Goal: Task Accomplishment & Management: Complete application form

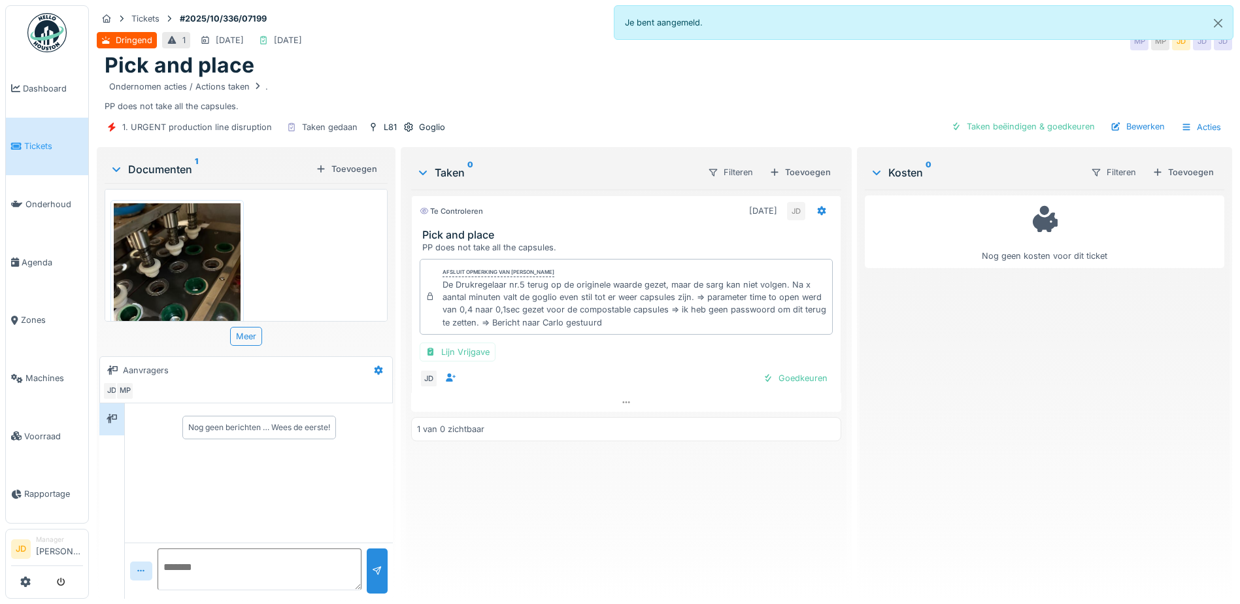
click at [27, 142] on span "Tickets" at bounding box center [53, 146] width 59 height 12
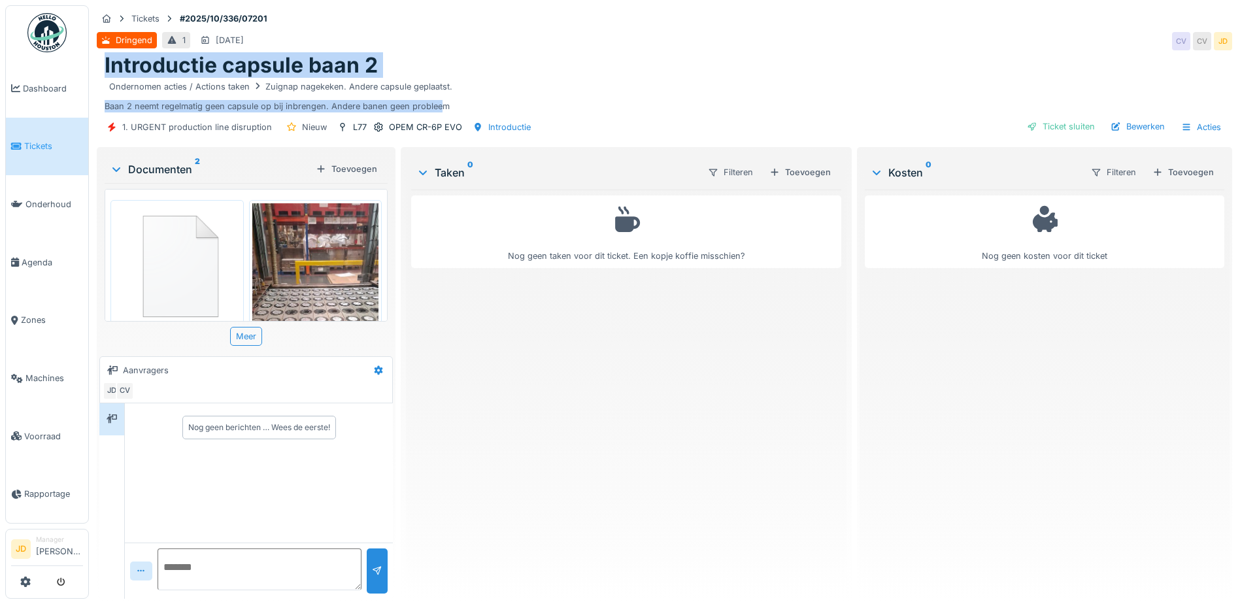
drag, startPoint x: 0, startPoint y: 0, endPoint x: 746, endPoint y: -30, distance: 746.2
click at [746, 0] on html "Dashboard Tickets Onderhoud Agenda Zones Machines Voorraad Rapportage JD Manage…" at bounding box center [620, 302] width 1240 height 604
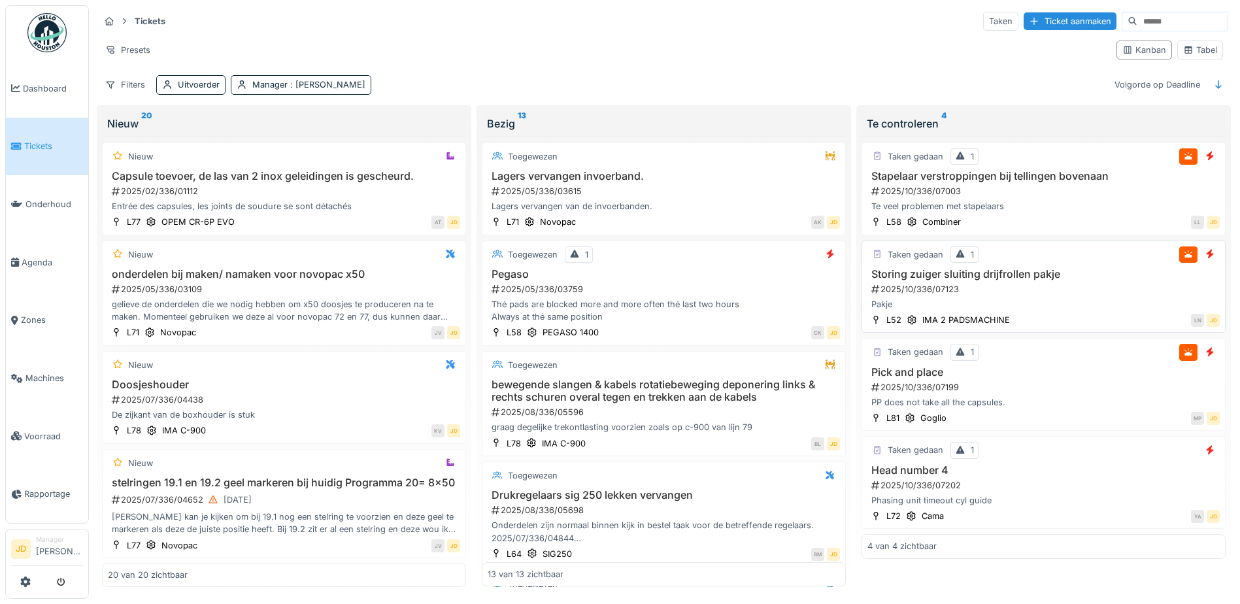
click at [1071, 305] on div "Pakje" at bounding box center [1043, 304] width 352 height 12
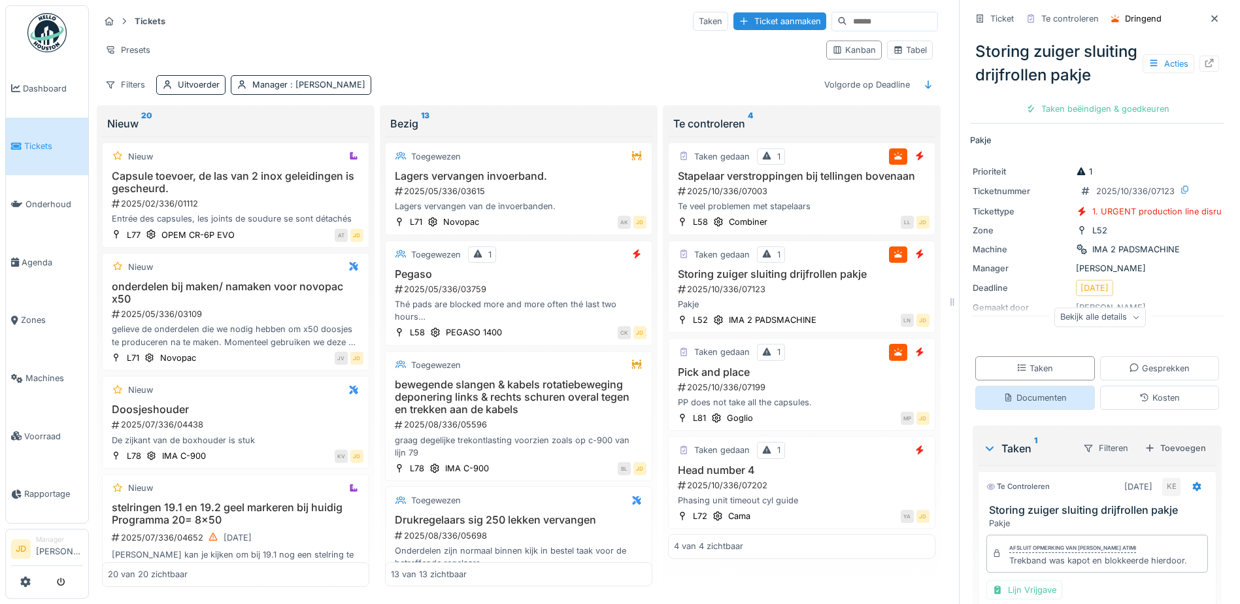
scroll to position [117, 0]
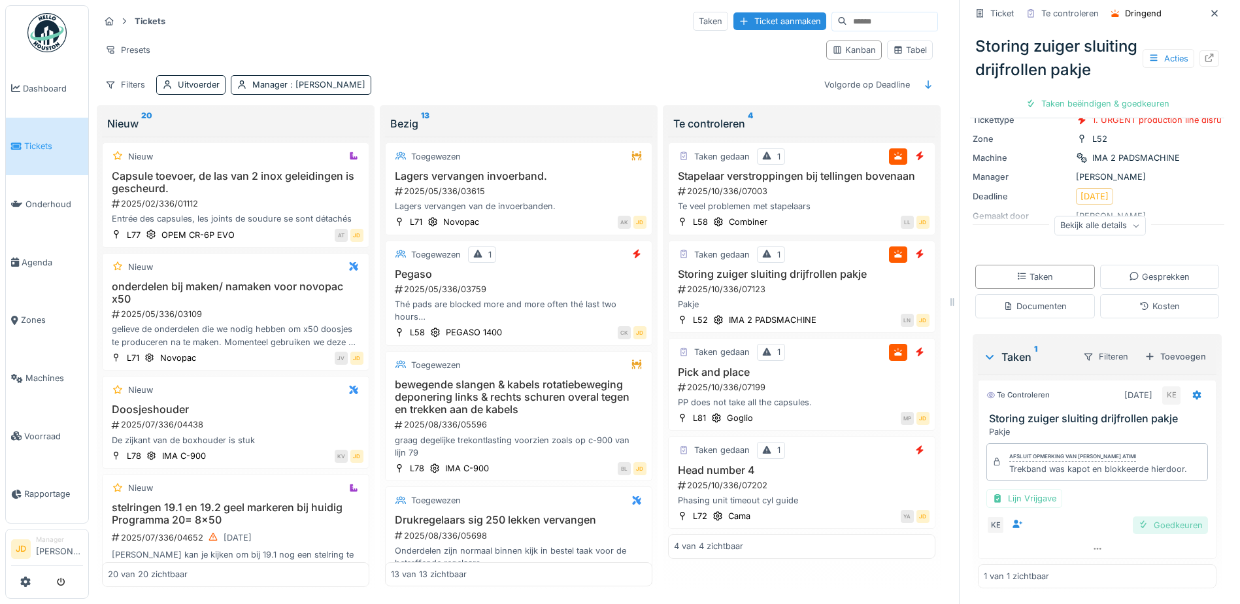
click at [1138, 518] on div "Goedkeuren" at bounding box center [1169, 525] width 75 height 18
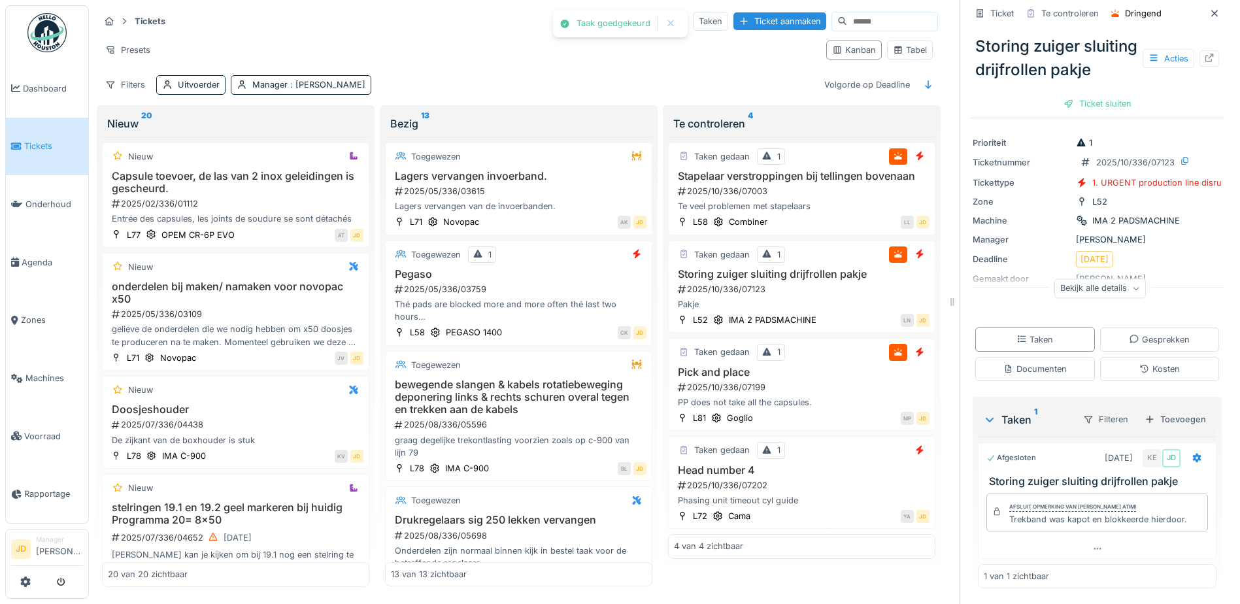
click at [1095, 112] on div "Ticket sluiten" at bounding box center [1097, 104] width 78 height 18
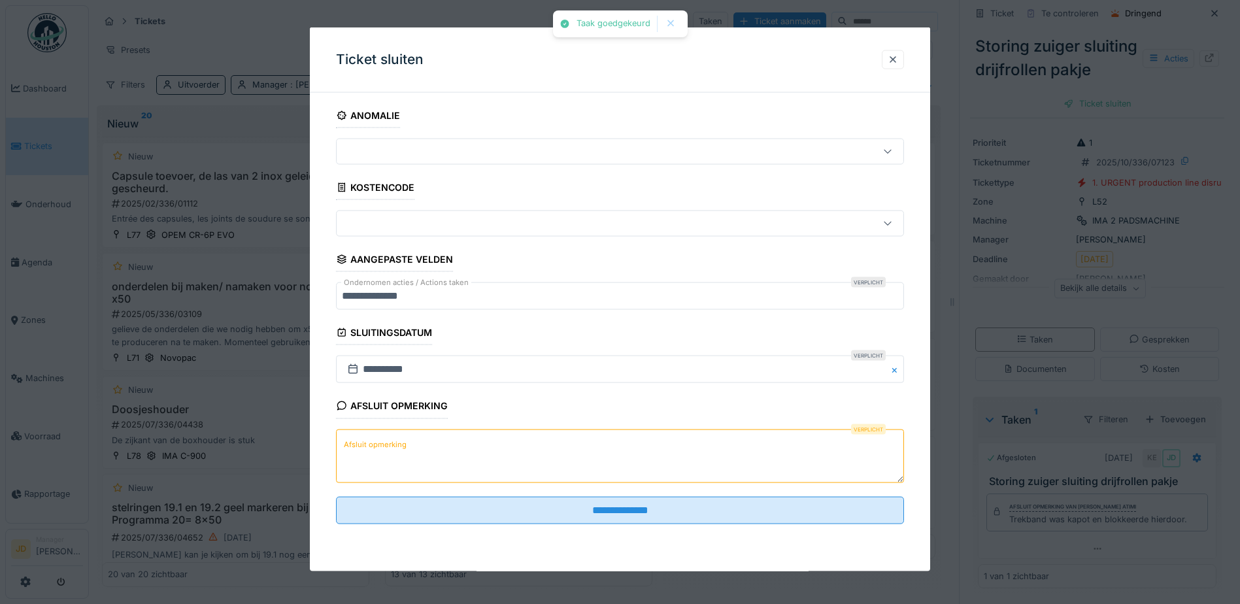
click at [399, 440] on label "Afsluit opmerking" at bounding box center [375, 444] width 68 height 16
click at [399, 440] on textarea "Afsluit opmerking" at bounding box center [620, 456] width 568 height 54
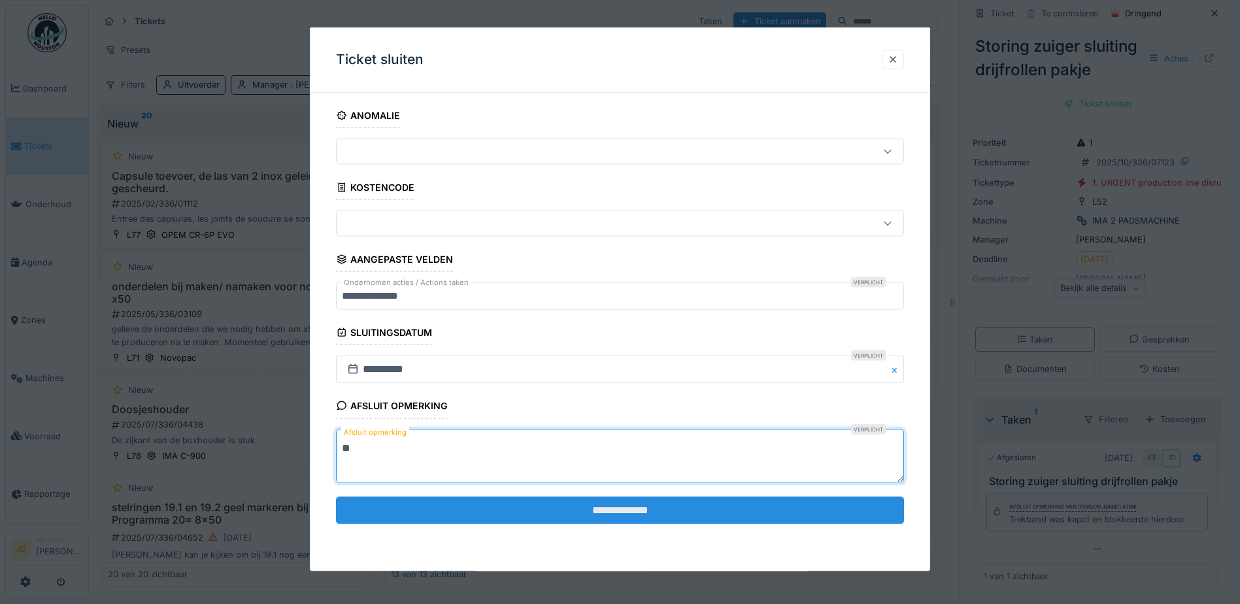
type textarea "**"
click at [569, 497] on input "**********" at bounding box center [620, 509] width 568 height 27
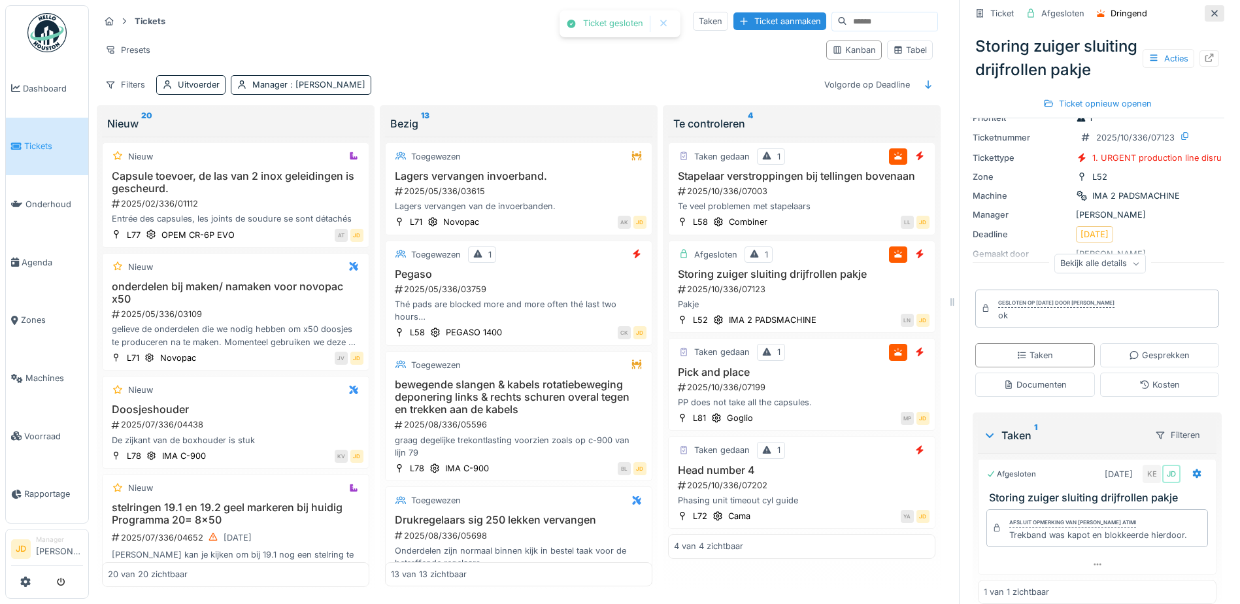
click at [1204, 16] on div at bounding box center [1214, 13] width 20 height 16
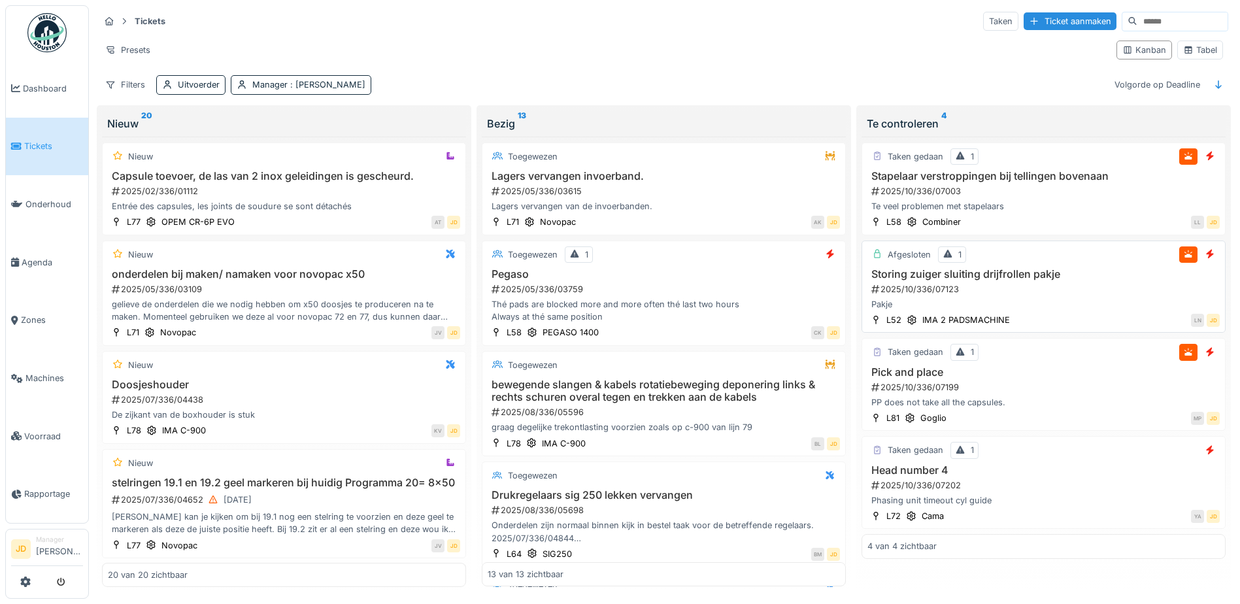
click at [1095, 284] on div "2025/10/336/07123" at bounding box center [1045, 289] width 350 height 12
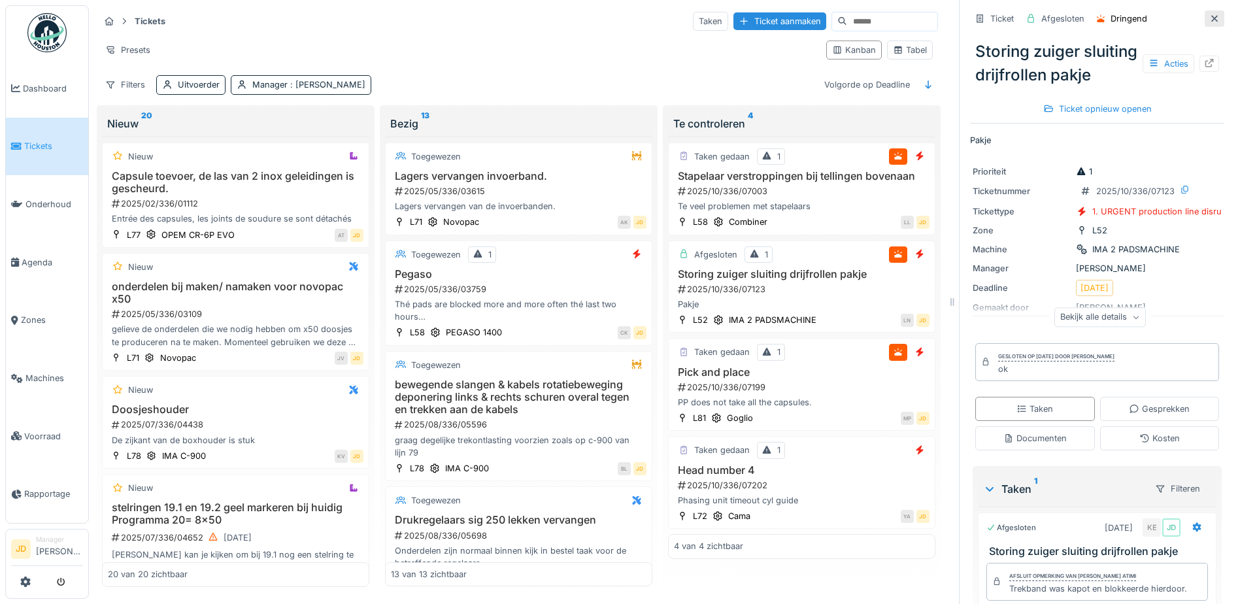
click at [1209, 16] on icon at bounding box center [1214, 18] width 10 height 8
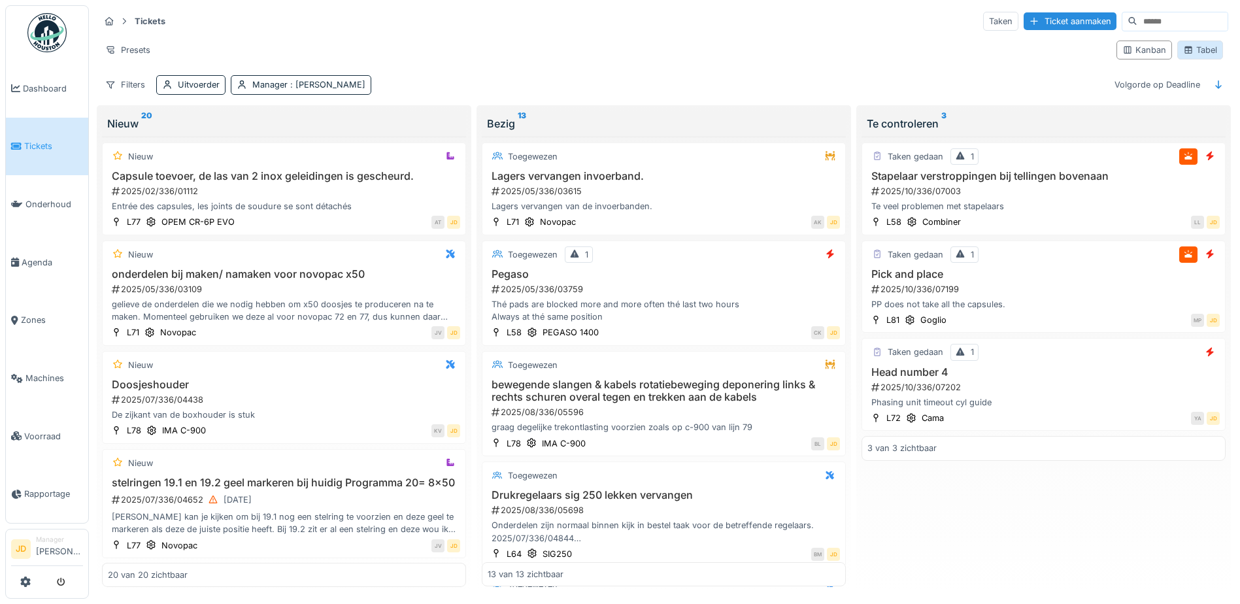
click at [1177, 44] on div "Tabel" at bounding box center [1200, 50] width 46 height 19
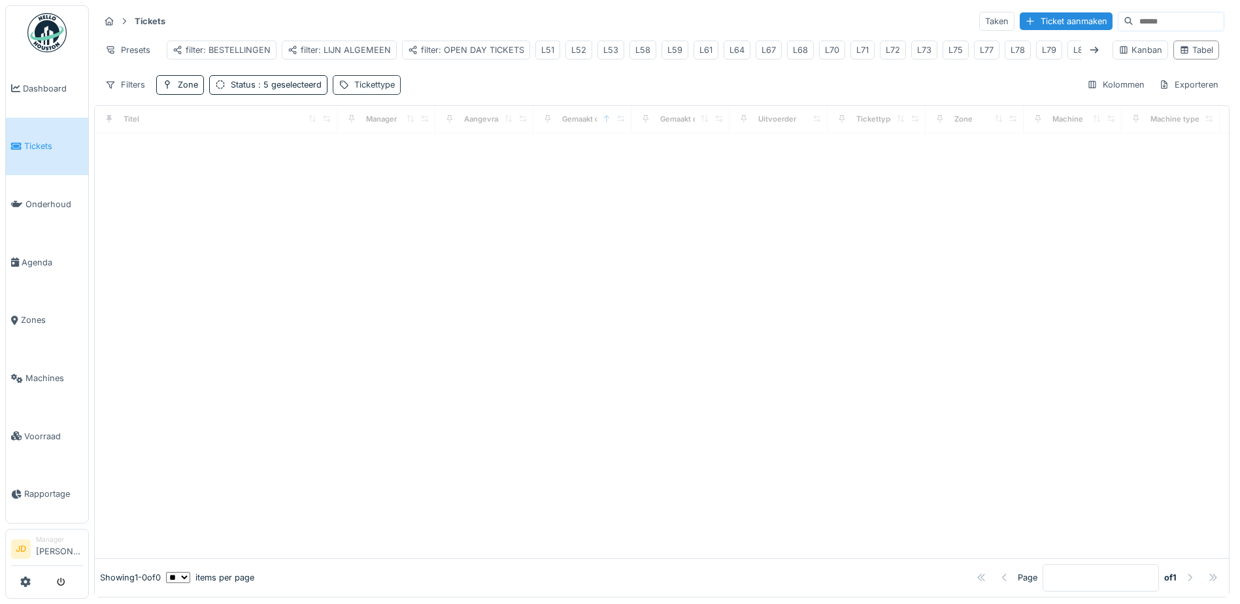
click at [360, 91] on div "Tickettype" at bounding box center [374, 84] width 41 height 12
click at [361, 152] on div "Tickettype" at bounding box center [376, 157] width 65 height 14
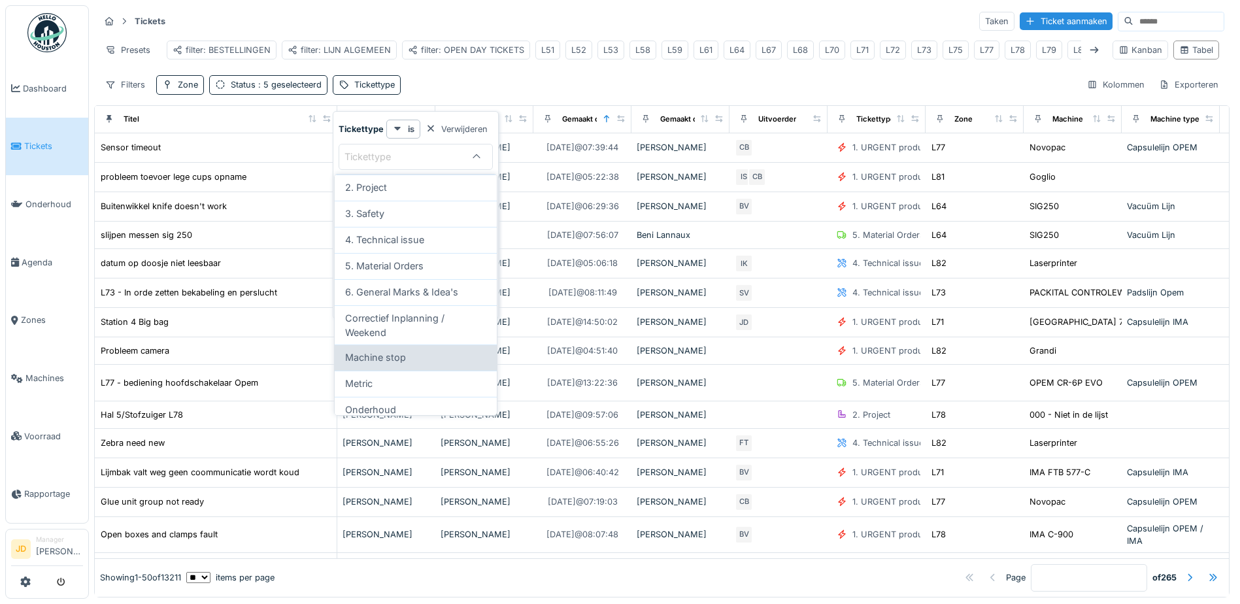
scroll to position [140, 0]
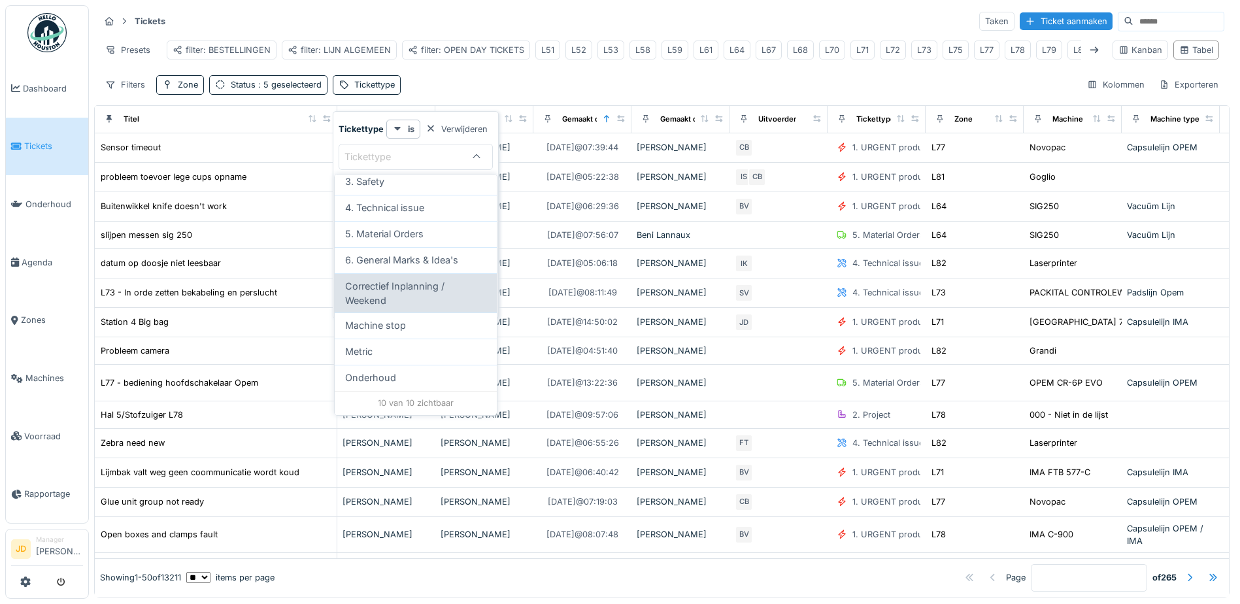
click at [408, 290] on span "Correctief Inplanning / Weekend" at bounding box center [415, 293] width 141 height 28
type input "****"
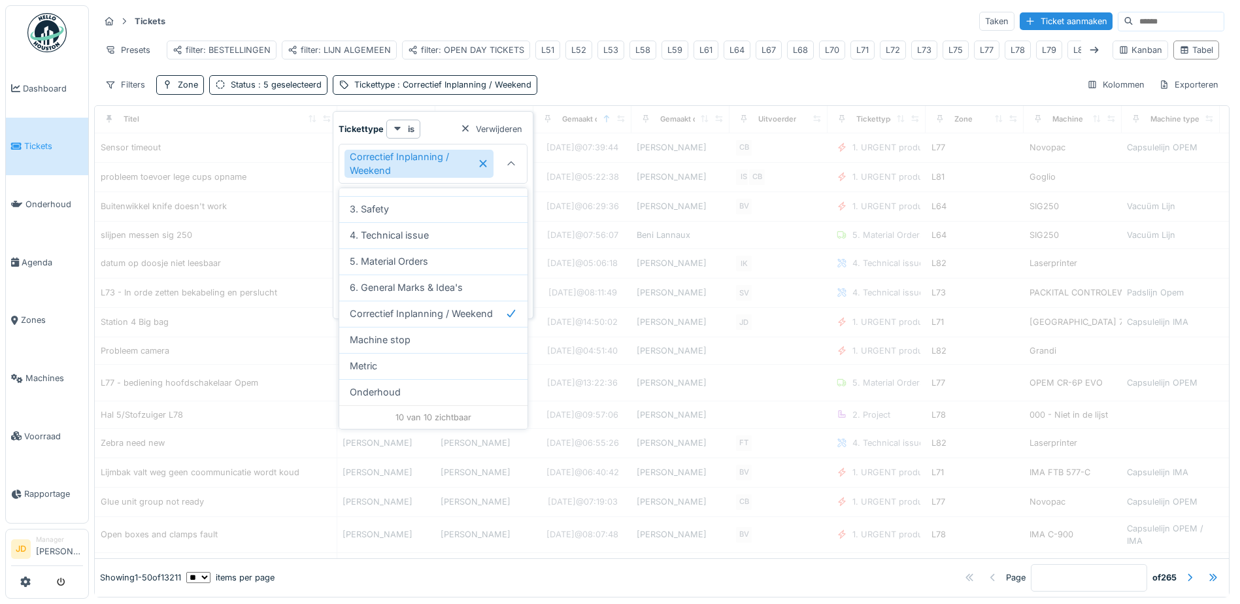
scroll to position [127, 0]
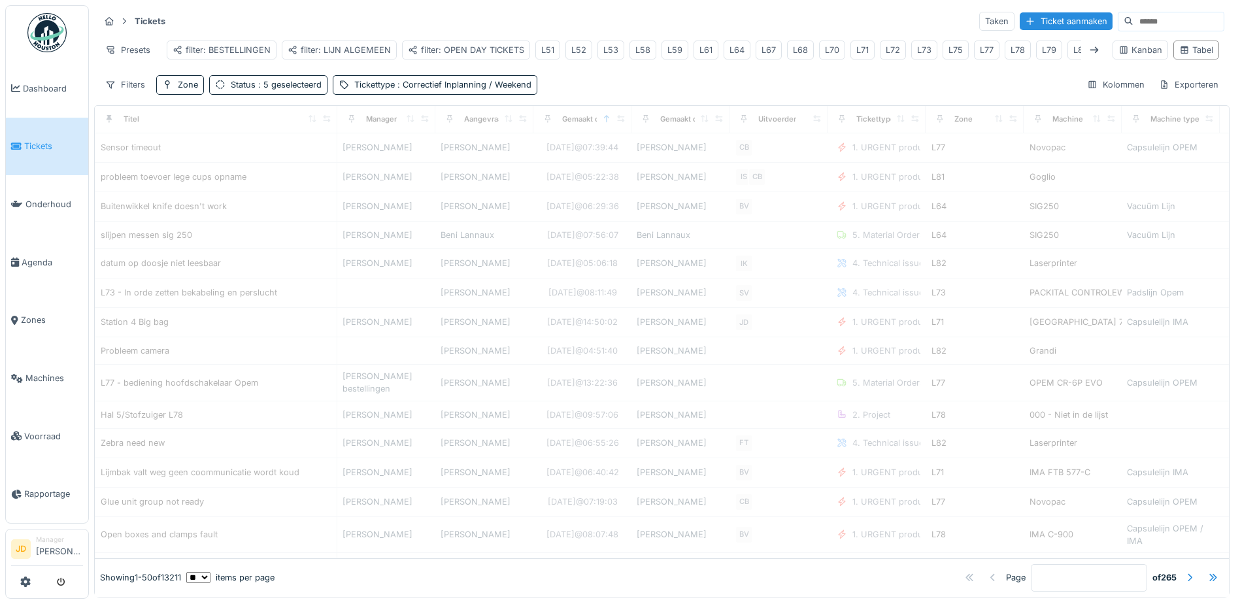
click at [578, 86] on div "Filters Zone Status : 5 geselecteerd Tickettype : Correctief Inplanning / Weeke…" at bounding box center [661, 84] width 1125 height 19
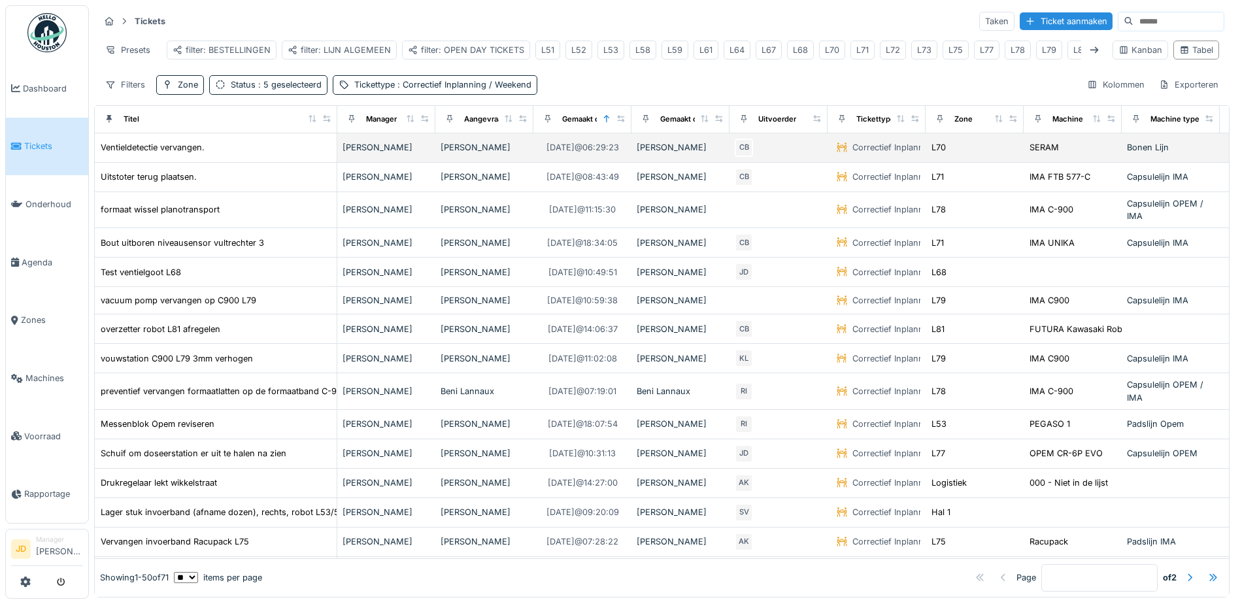
click at [286, 154] on div "Ventieldetectie vervangen." at bounding box center [215, 147] width 231 height 14
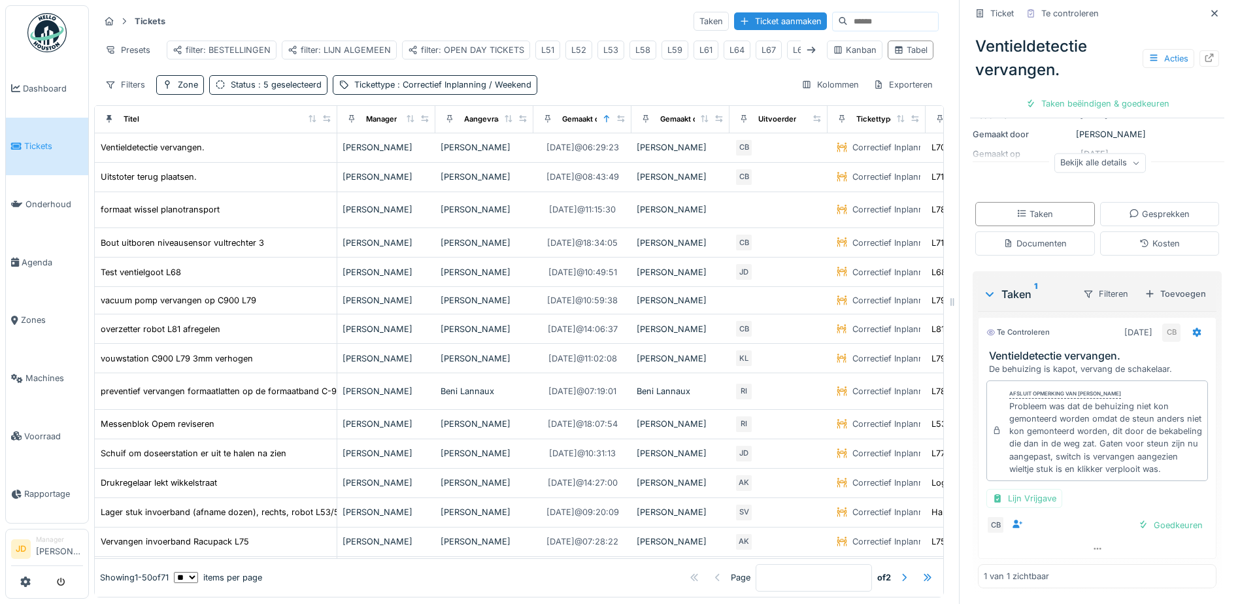
scroll to position [169, 0]
click at [1031, 237] on div "Documenten" at bounding box center [1034, 243] width 63 height 12
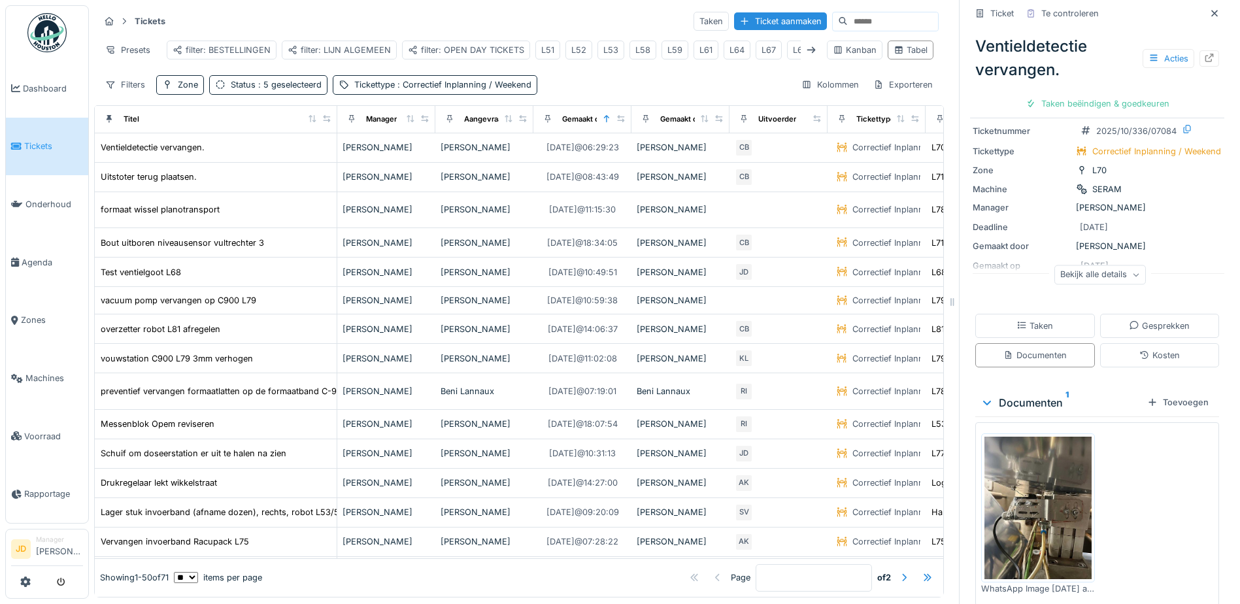
scroll to position [65, 0]
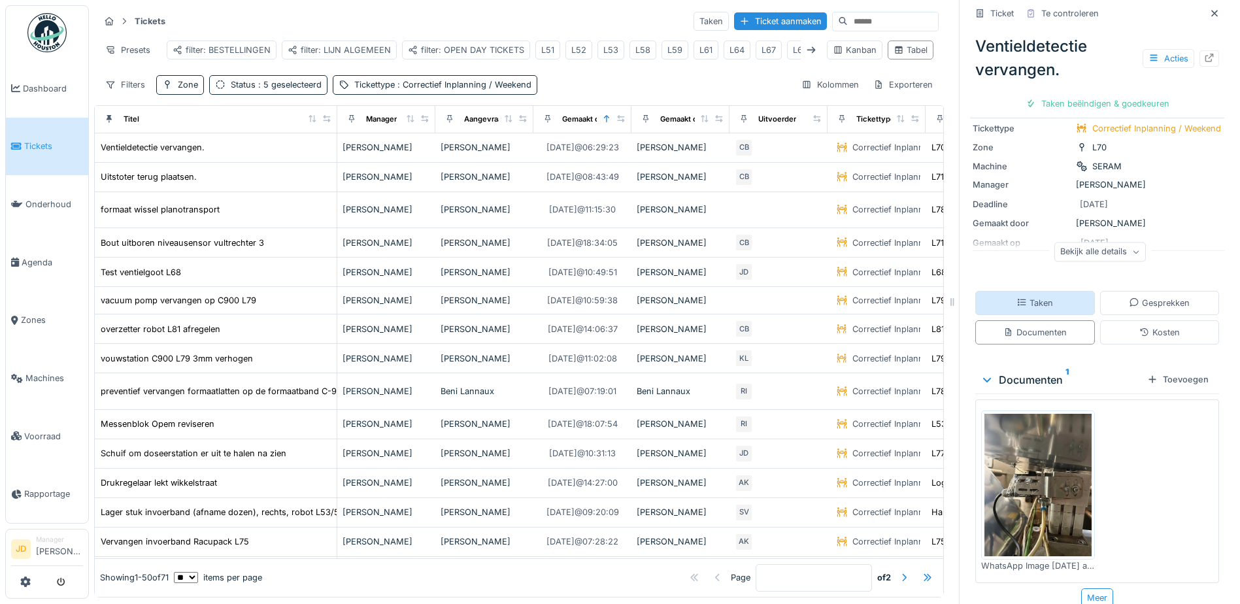
click at [1053, 297] on div "Taken" at bounding box center [1035, 303] width 120 height 24
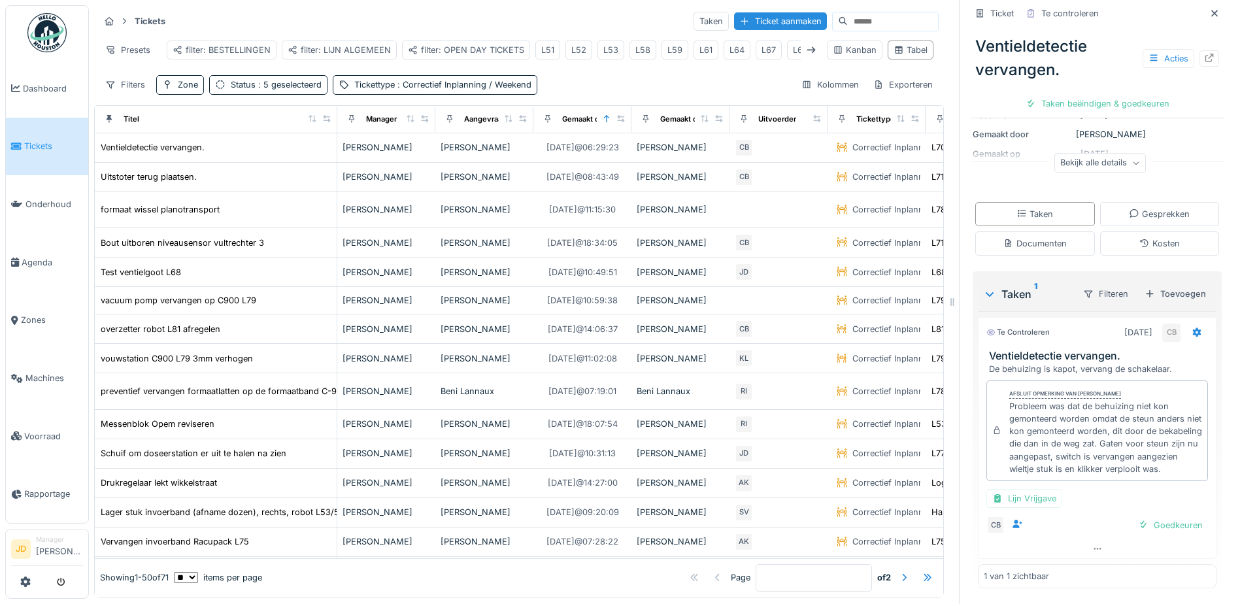
scroll to position [169, 0]
click at [1139, 516] on div "Goedkeuren" at bounding box center [1169, 525] width 75 height 18
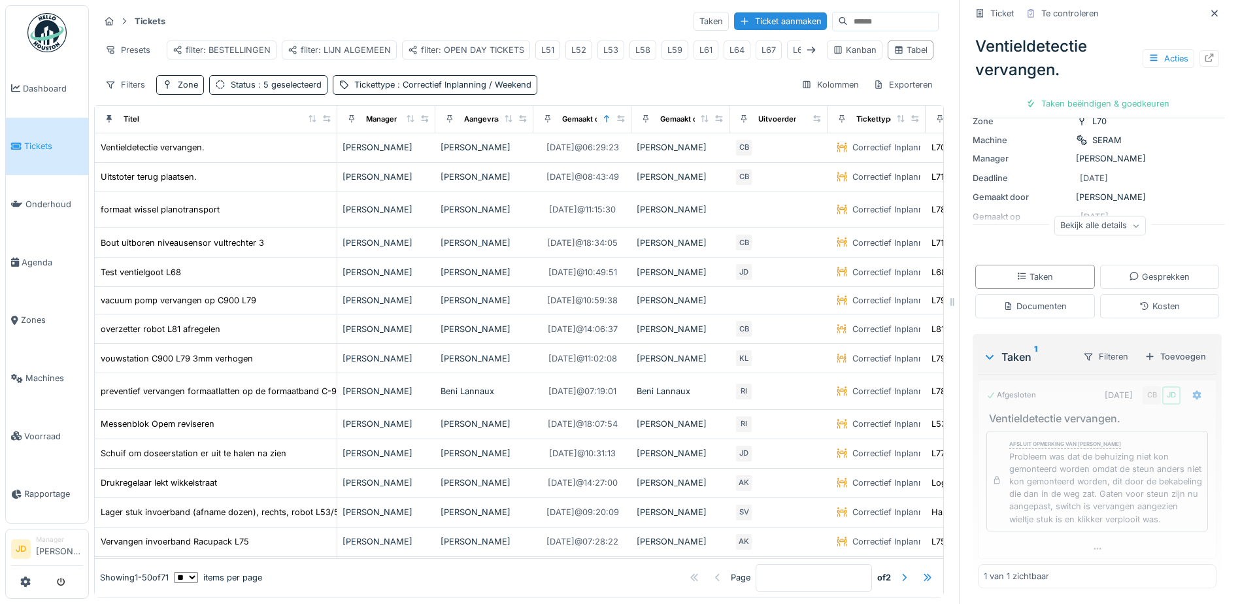
scroll to position [106, 0]
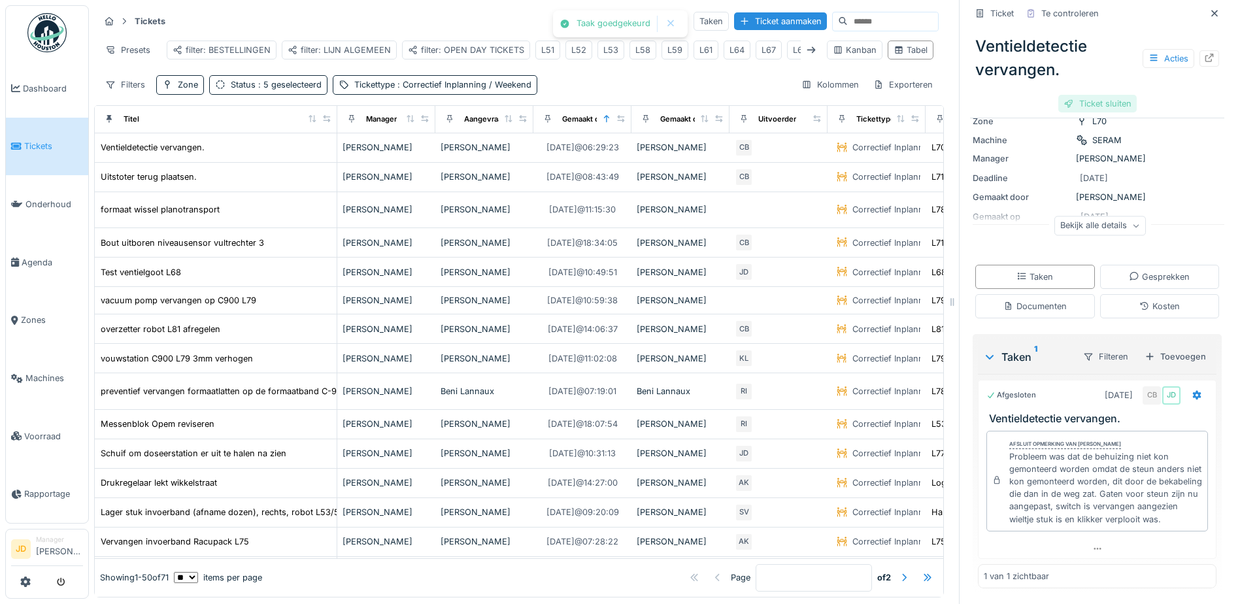
click at [1085, 95] on div "Ticket sluiten" at bounding box center [1097, 104] width 78 height 18
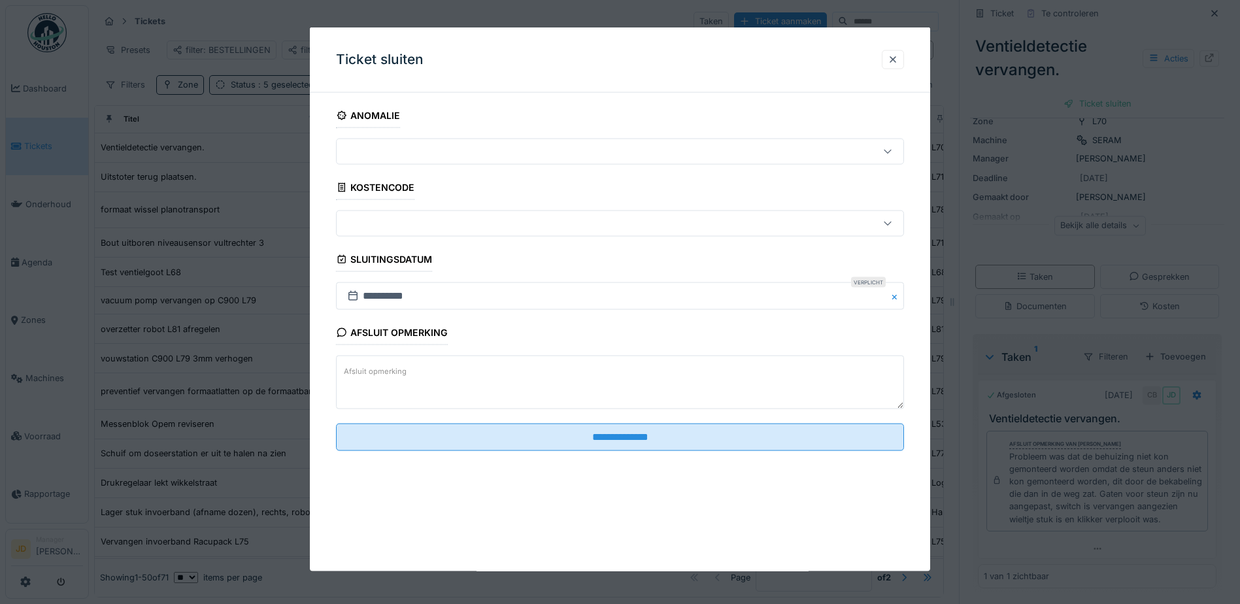
click at [629, 391] on textarea "Afsluit opmerking" at bounding box center [620, 382] width 568 height 54
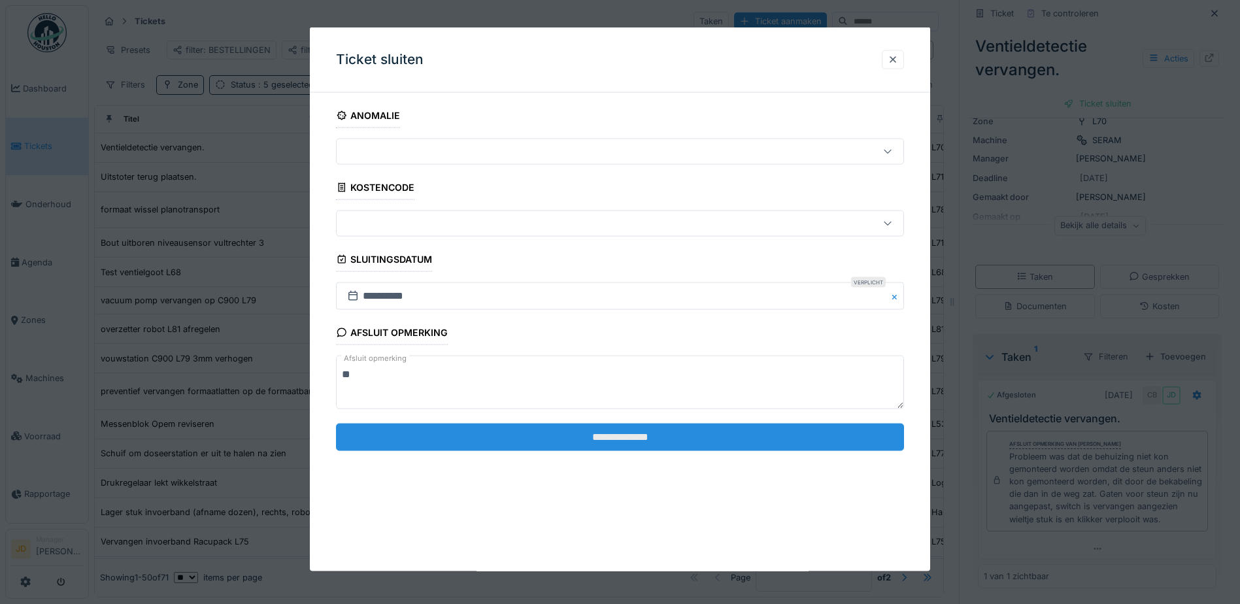
type textarea "**"
click at [631, 429] on input "**********" at bounding box center [620, 436] width 568 height 27
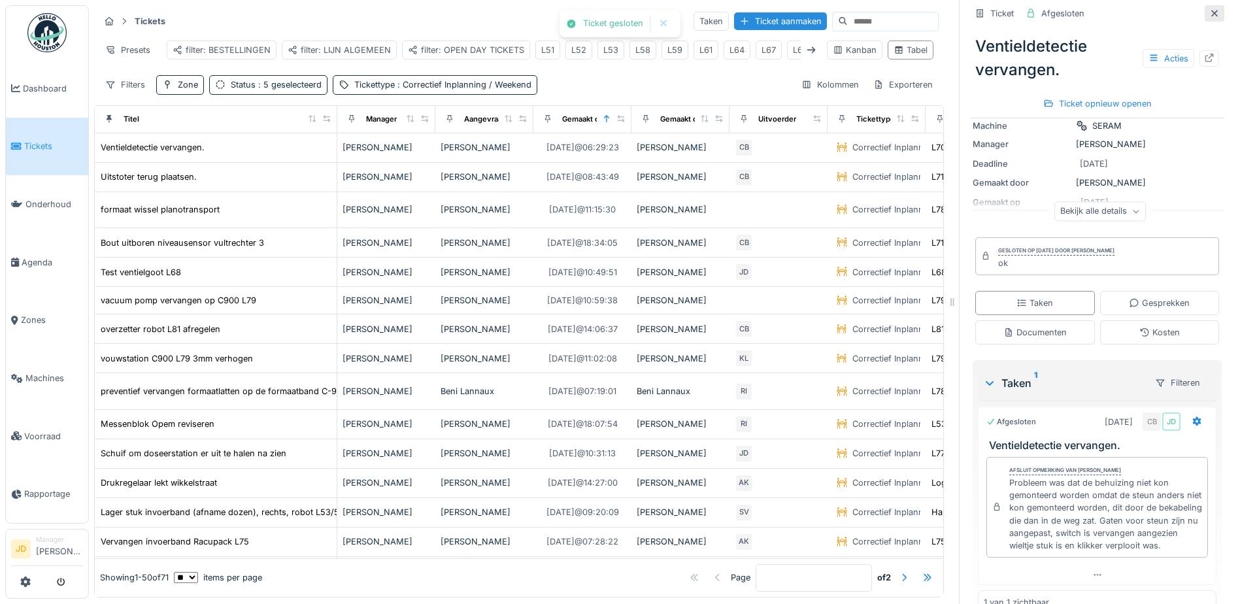
click at [1209, 9] on icon at bounding box center [1214, 13] width 10 height 8
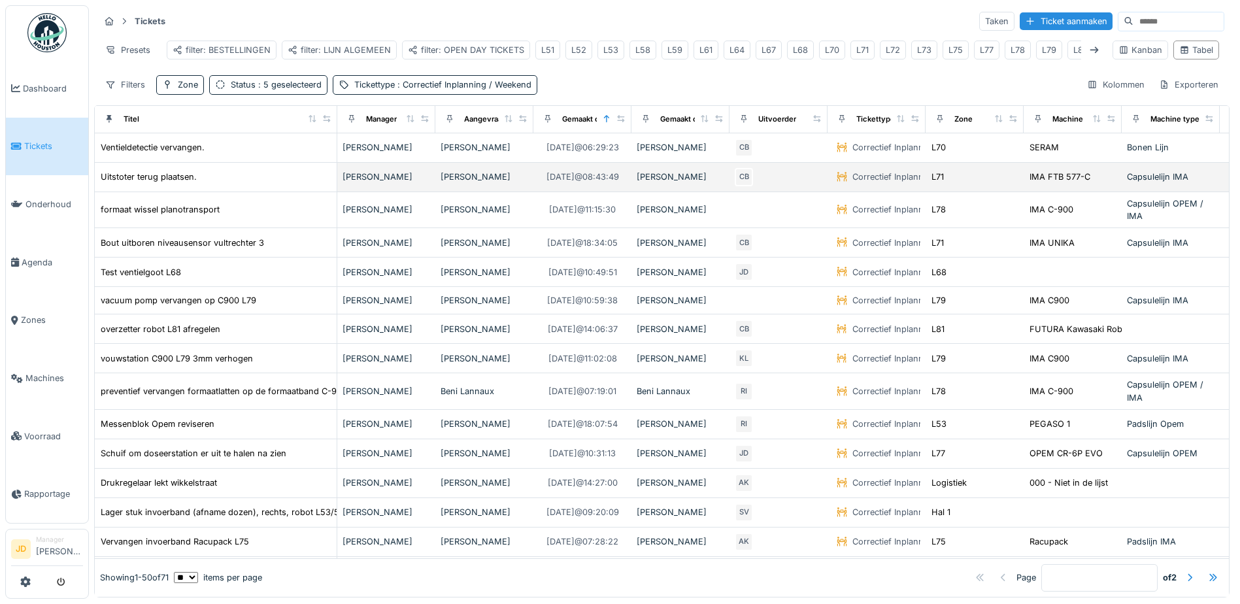
click at [233, 178] on div "Uitstoter terug plaatsen." at bounding box center [215, 177] width 231 height 14
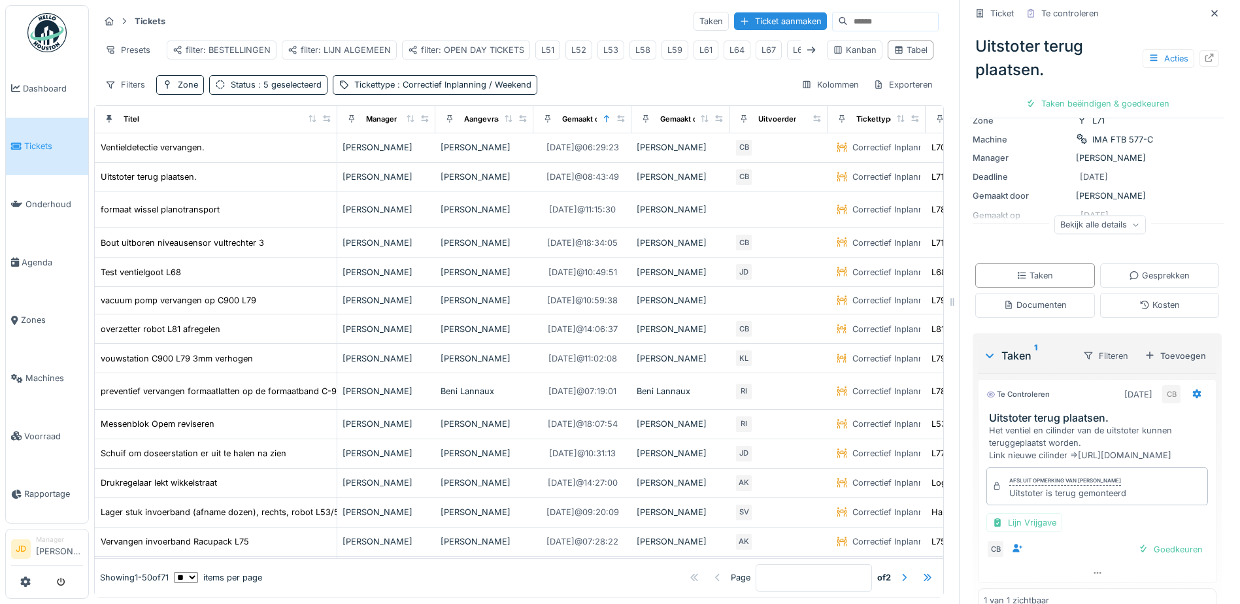
scroll to position [131, 0]
click at [1057, 306] on div "Documenten" at bounding box center [1035, 304] width 120 height 24
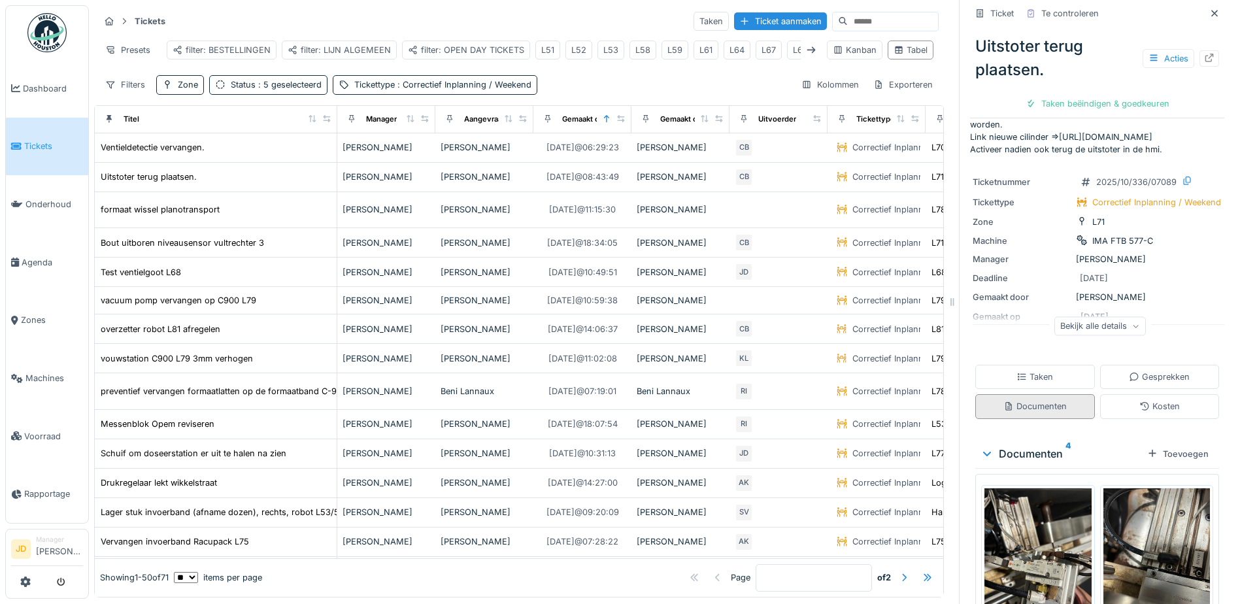
scroll to position [181, 0]
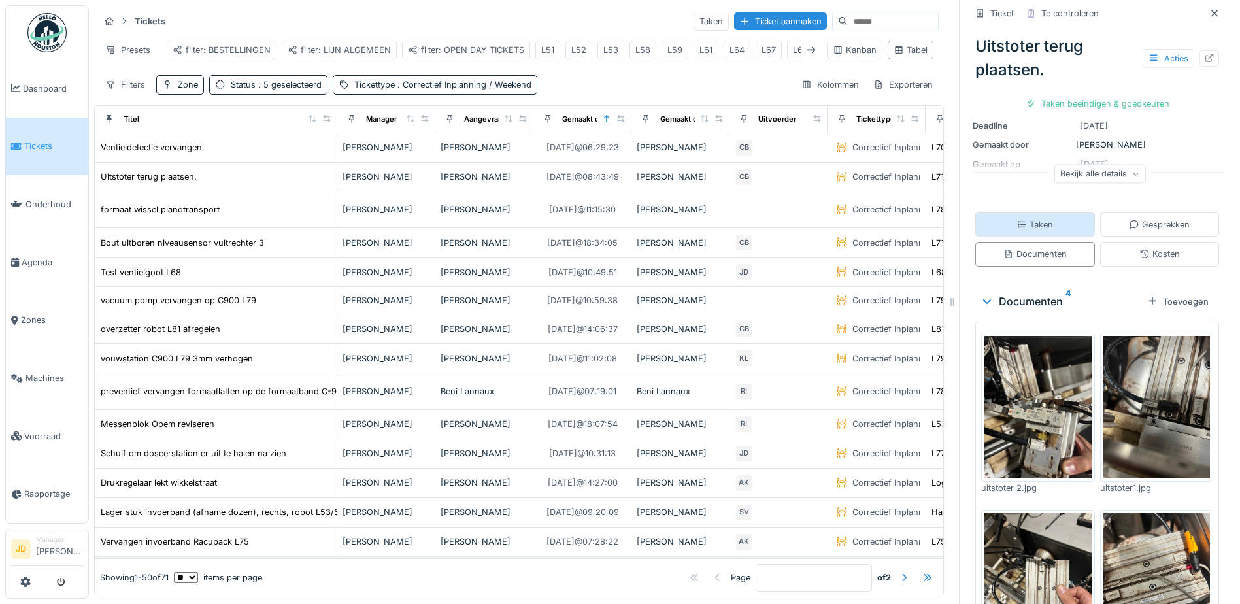
click at [1038, 231] on div "Taken" at bounding box center [1034, 224] width 37 height 12
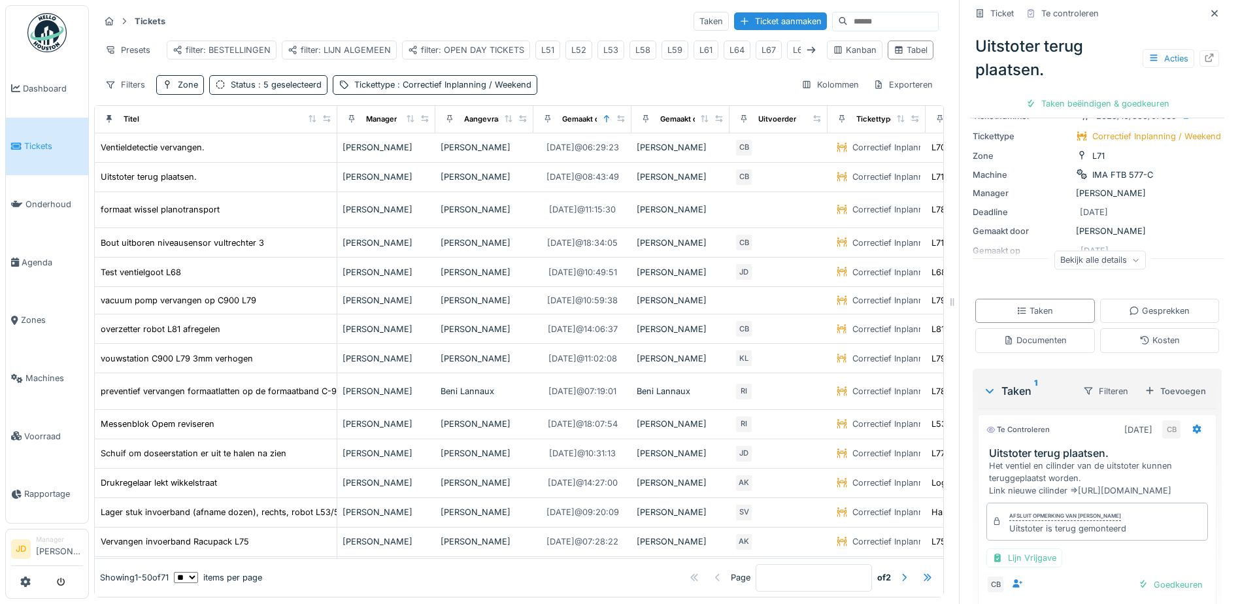
scroll to position [50, 0]
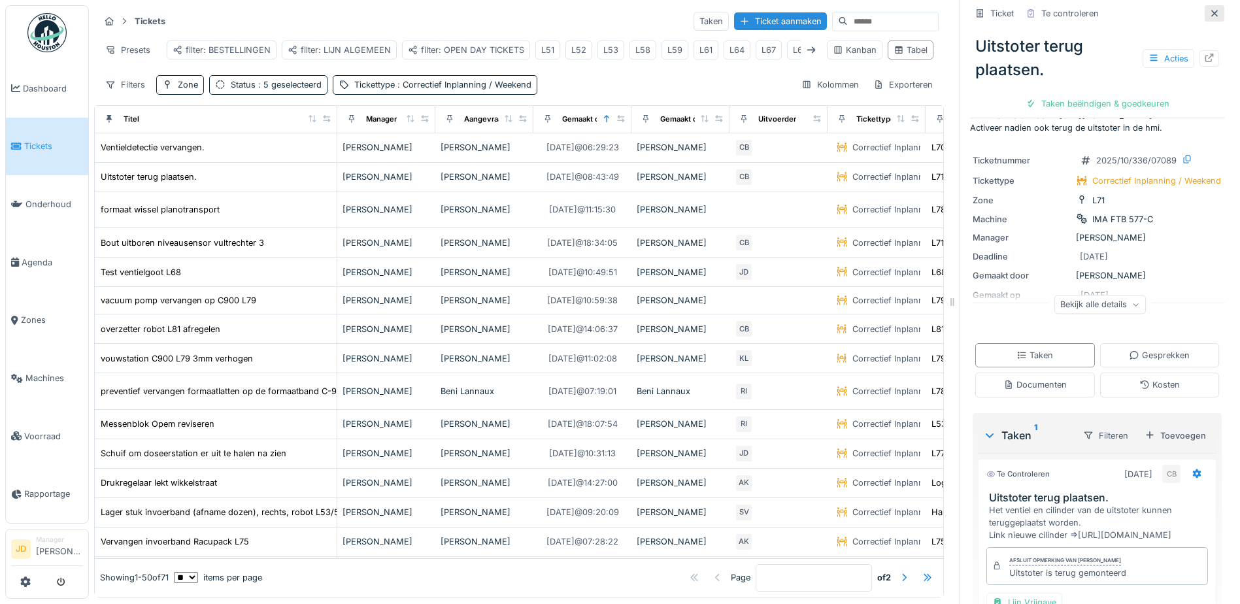
click at [1209, 9] on icon at bounding box center [1214, 13] width 10 height 8
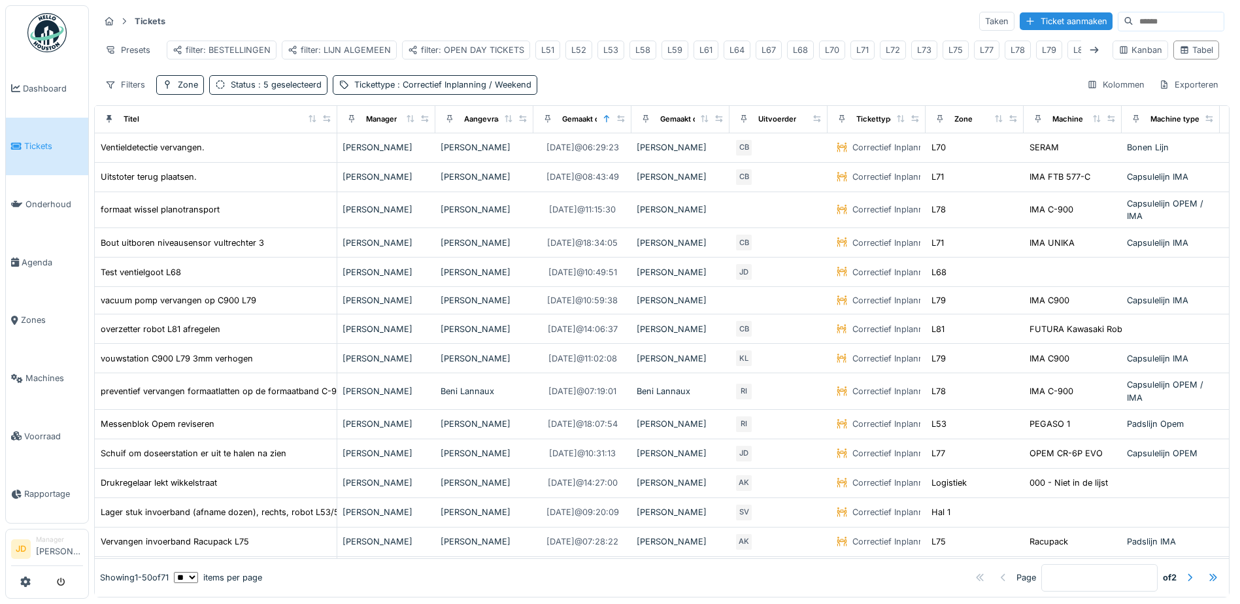
scroll to position [8, 0]
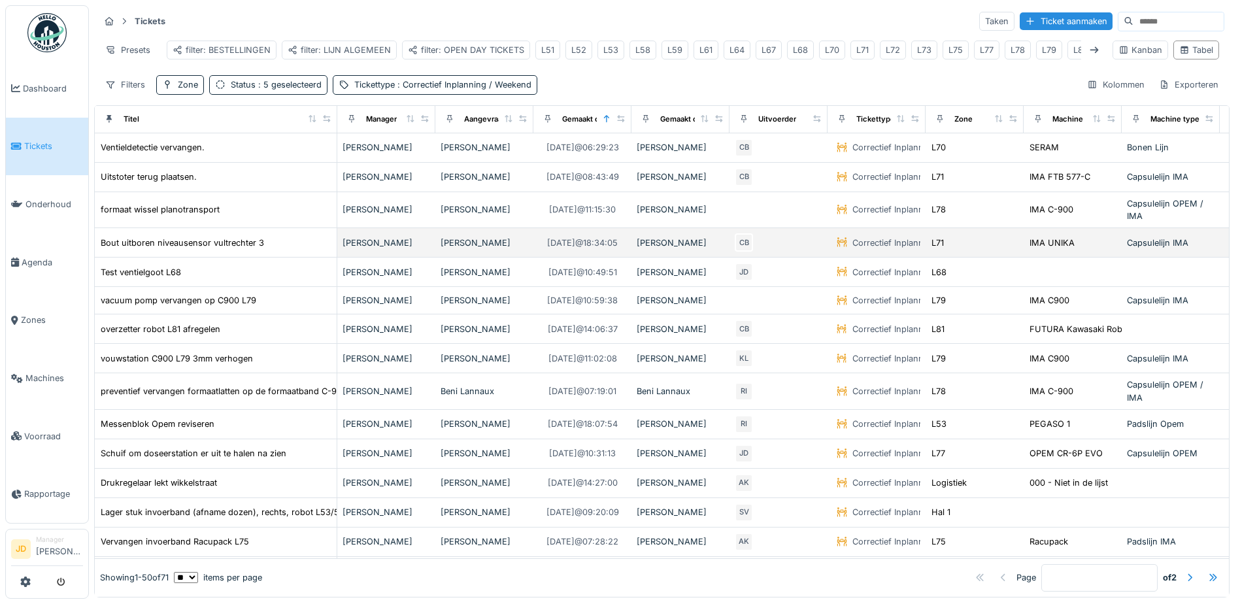
click at [295, 235] on td "Bout uitboren niveausensor vultrechter 3" at bounding box center [216, 242] width 242 height 29
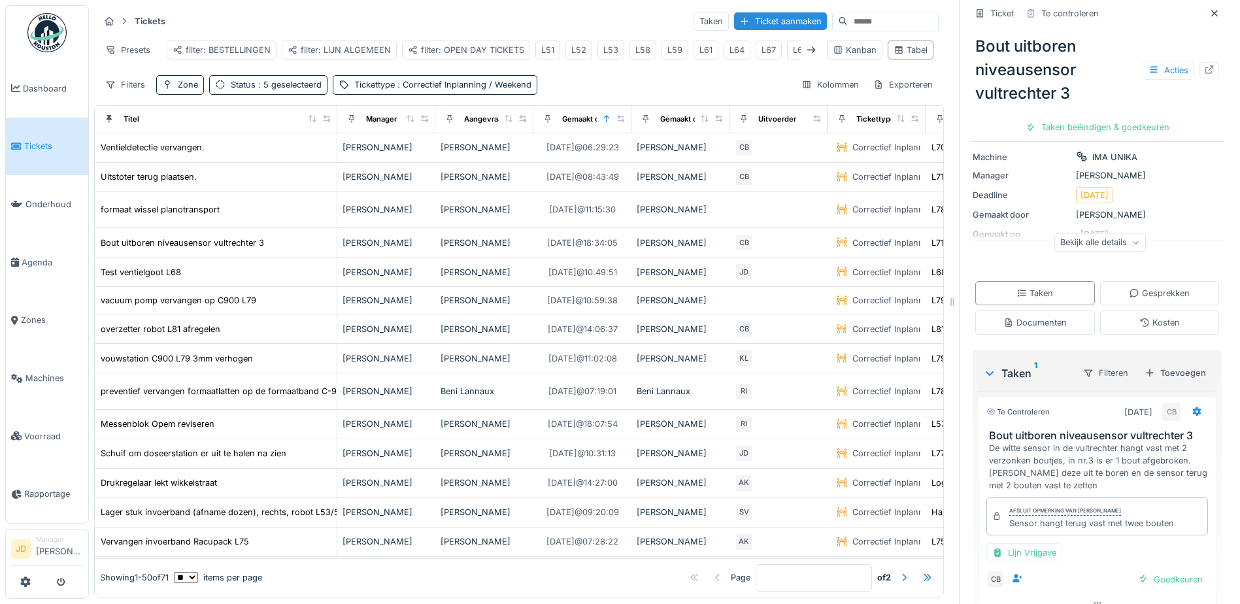
scroll to position [180, 0]
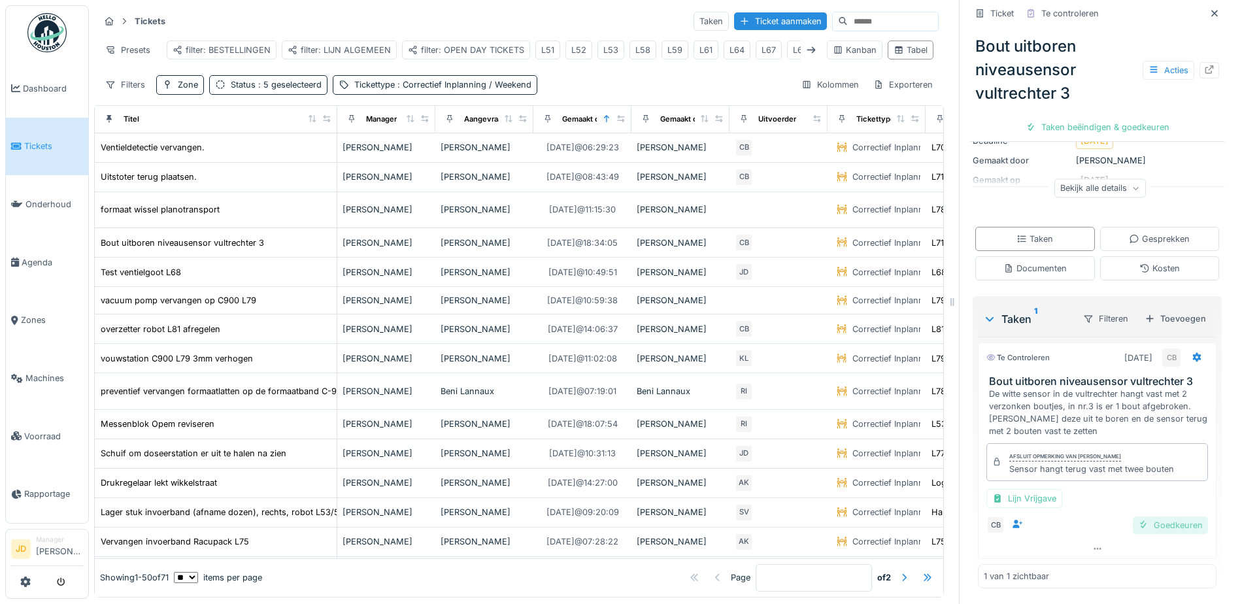
click at [1135, 517] on div "Goedkeuren" at bounding box center [1169, 525] width 75 height 18
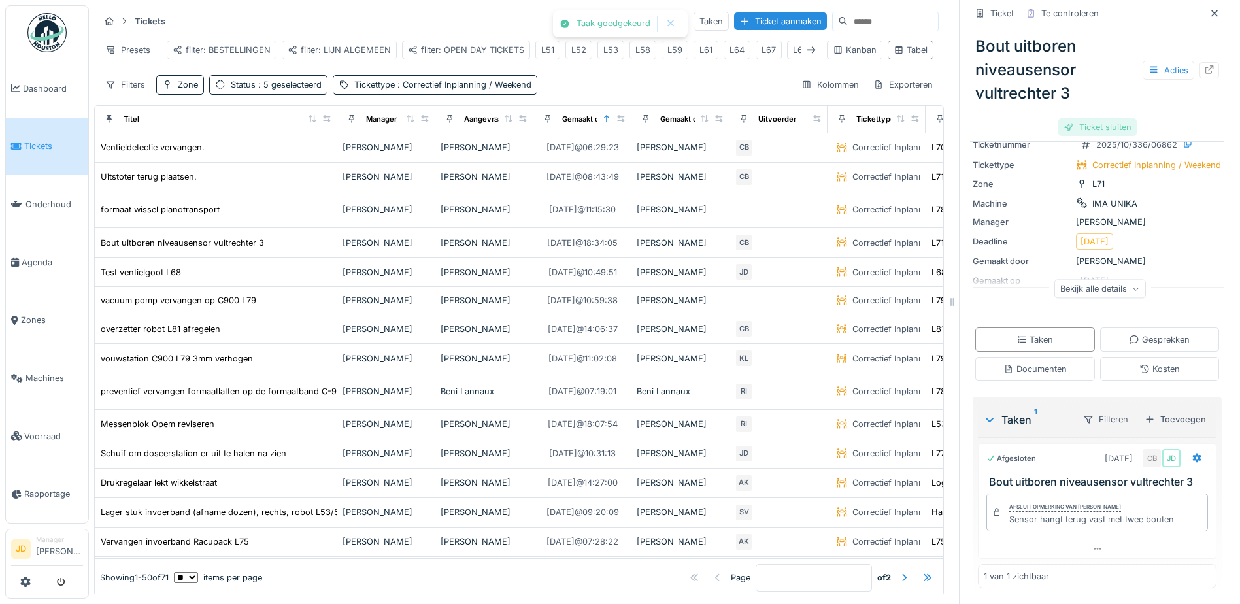
click at [1095, 122] on div "Ticket sluiten" at bounding box center [1097, 127] width 78 height 18
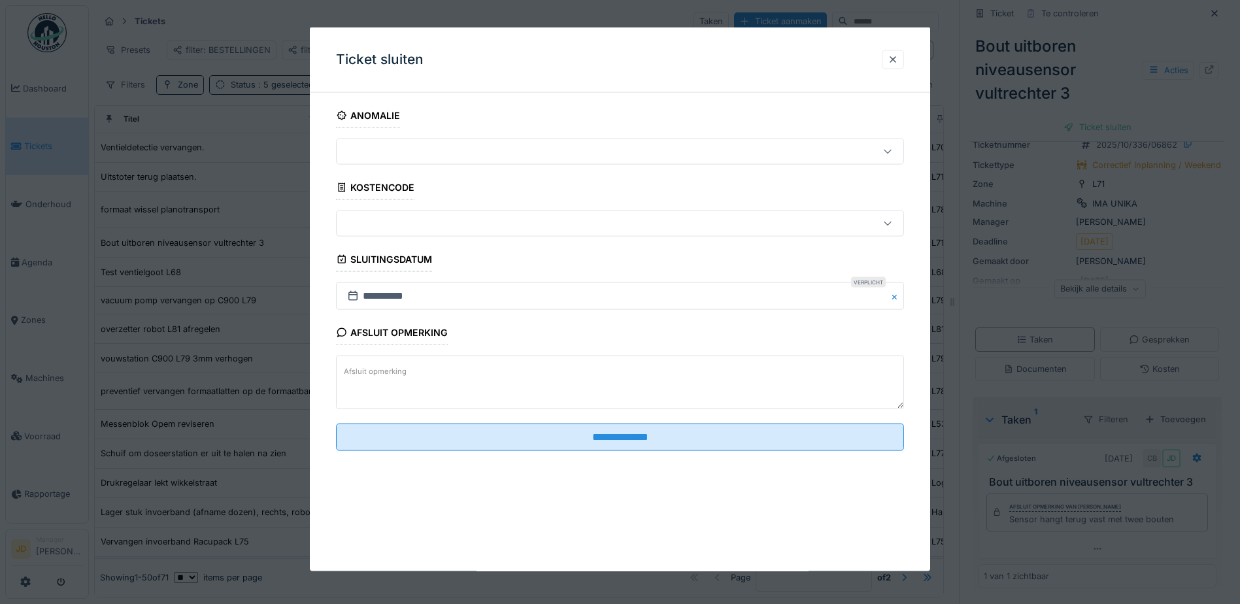
click at [478, 386] on textarea "Afsluit opmerking" at bounding box center [620, 382] width 568 height 54
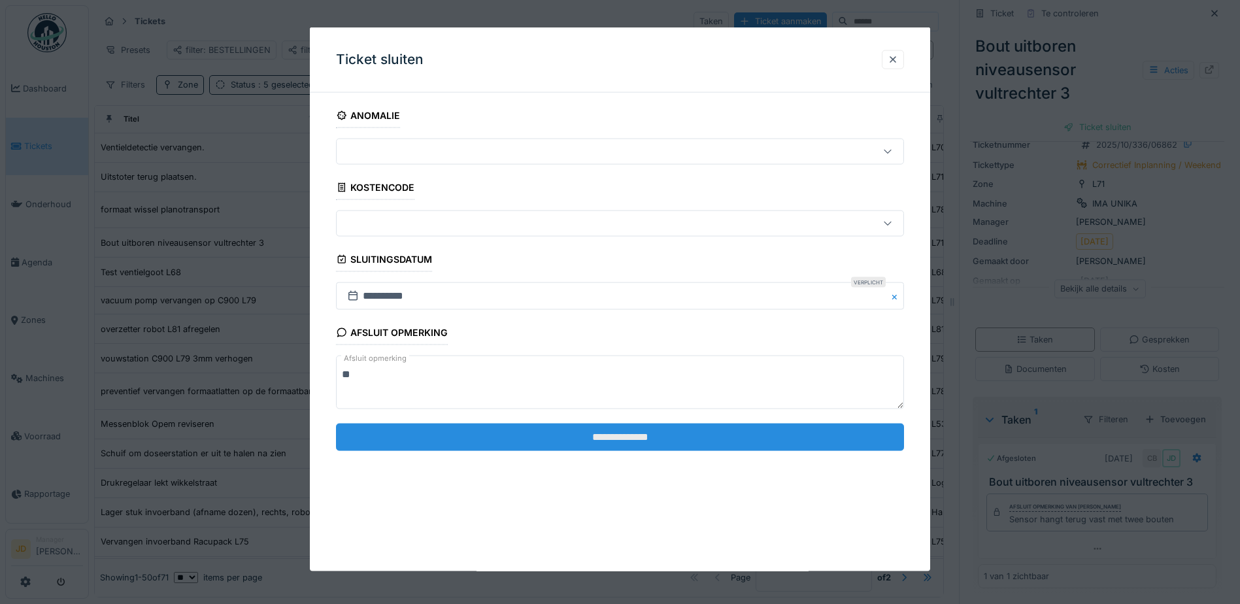
type textarea "**"
click at [505, 430] on input "**********" at bounding box center [620, 436] width 568 height 27
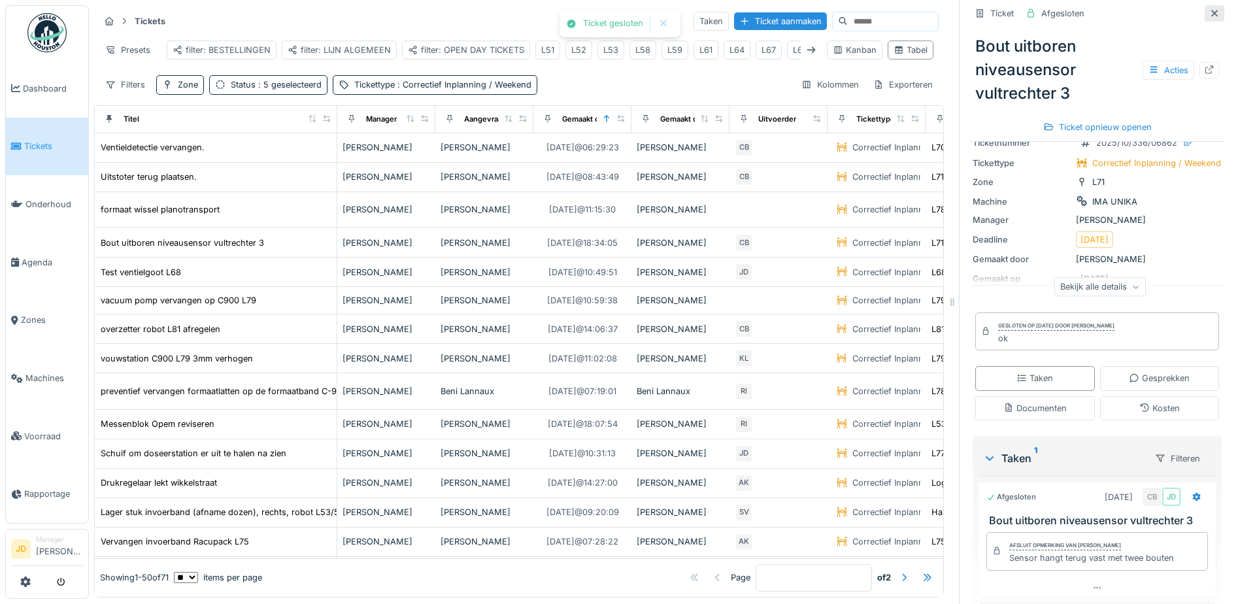
click at [1209, 9] on icon at bounding box center [1214, 13] width 10 height 8
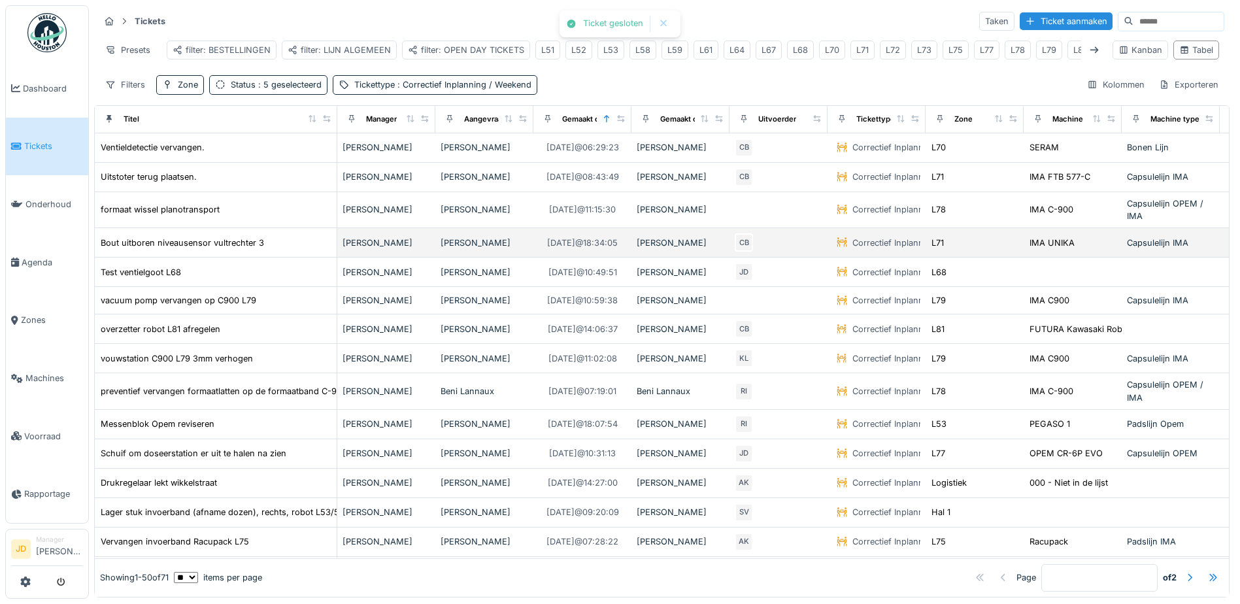
scroll to position [8, 0]
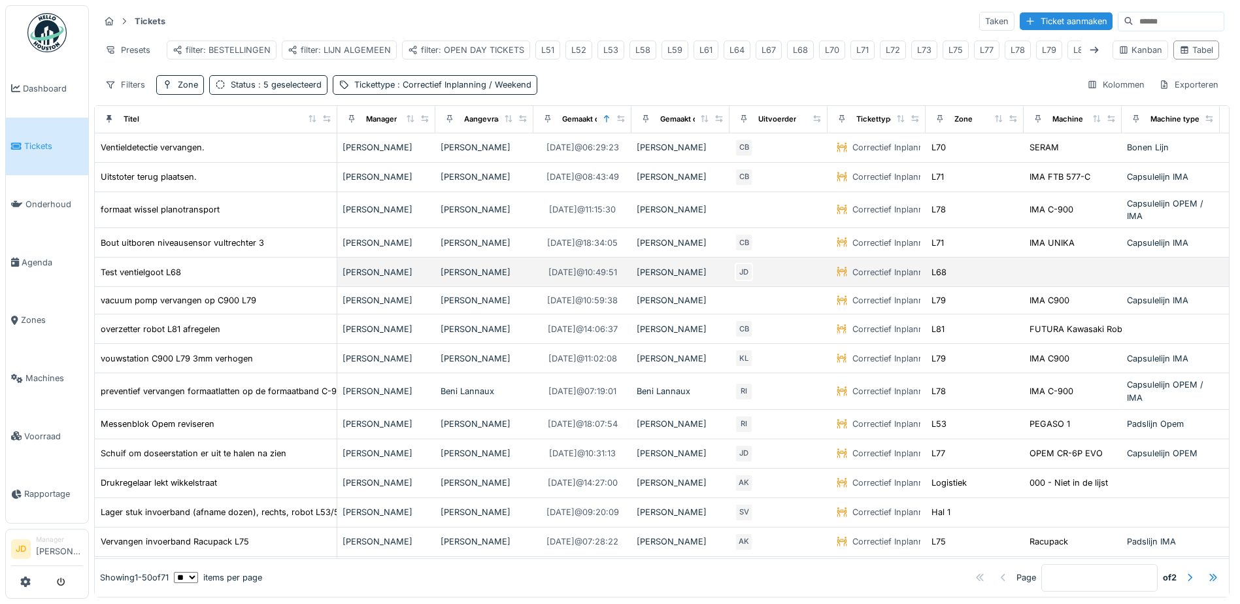
click at [206, 271] on div "Test ventielgoot L68" at bounding box center [215, 272] width 231 height 14
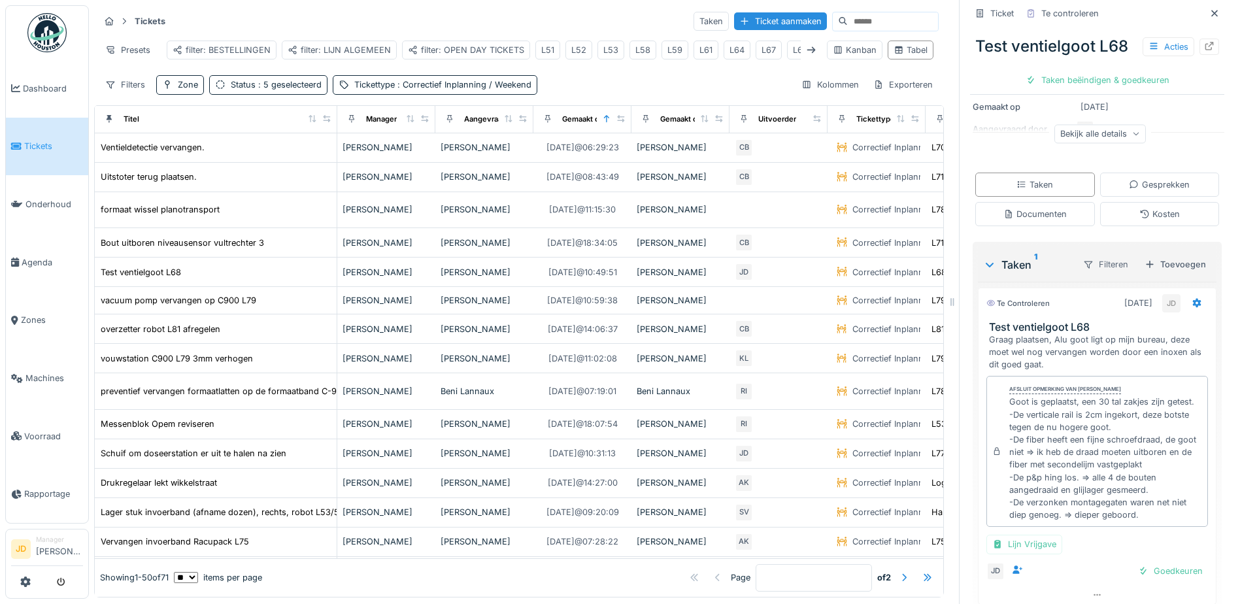
scroll to position [196, 0]
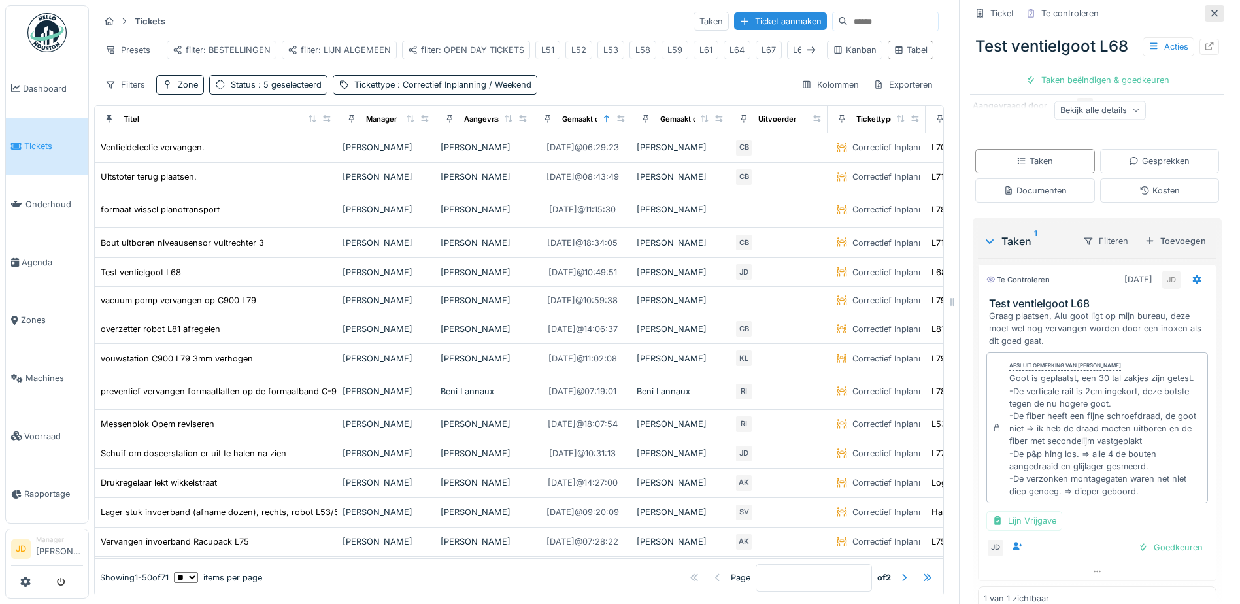
click at [1204, 5] on div at bounding box center [1214, 13] width 20 height 16
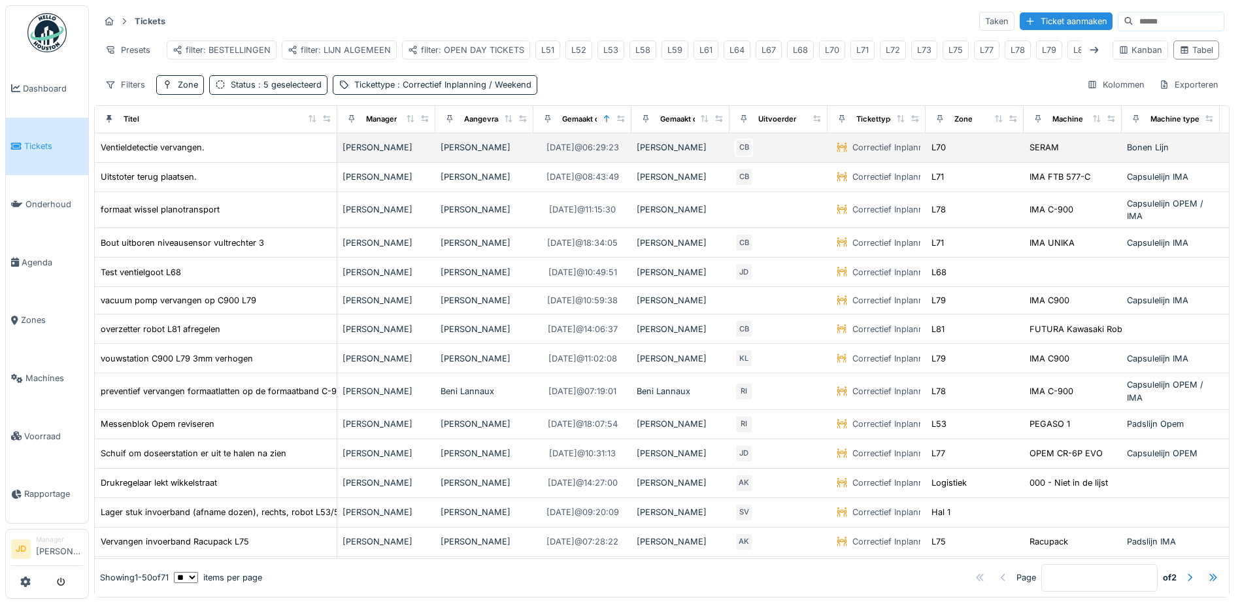
scroll to position [8, 0]
click at [248, 82] on div "Status : 5 geselecteerd" at bounding box center [276, 84] width 91 height 12
click at [572, 67] on div "Tickets Taken Ticket aanmaken Presets filter: BESTELLINGEN filter: LIJN ALGEMEE…" at bounding box center [661, 52] width 1135 height 95
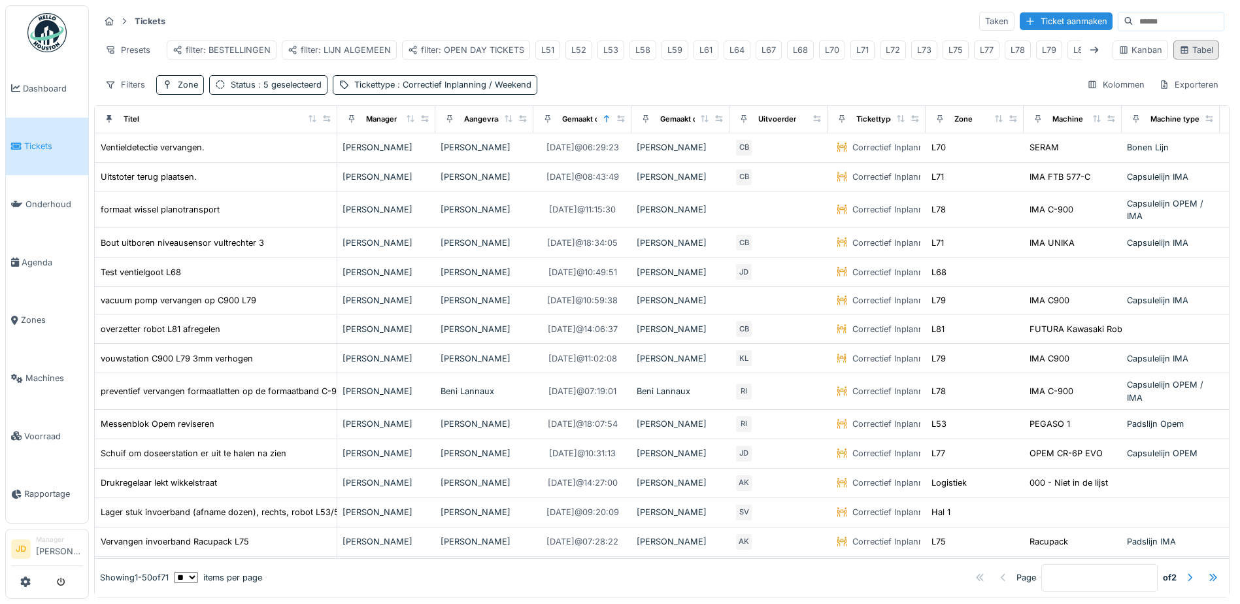
click at [1179, 47] on div "Tabel" at bounding box center [1196, 50] width 34 height 12
click at [377, 88] on div "Tickettype : Correctief Inplanning / Weekend" at bounding box center [442, 84] width 177 height 12
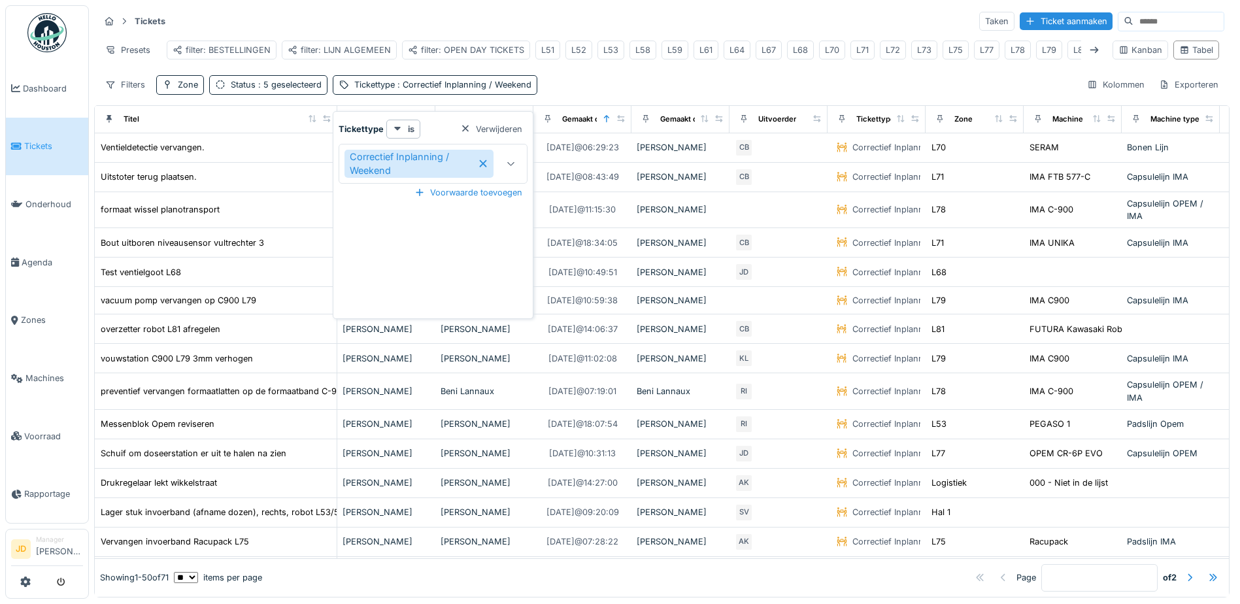
click at [484, 159] on icon at bounding box center [483, 163] width 10 height 9
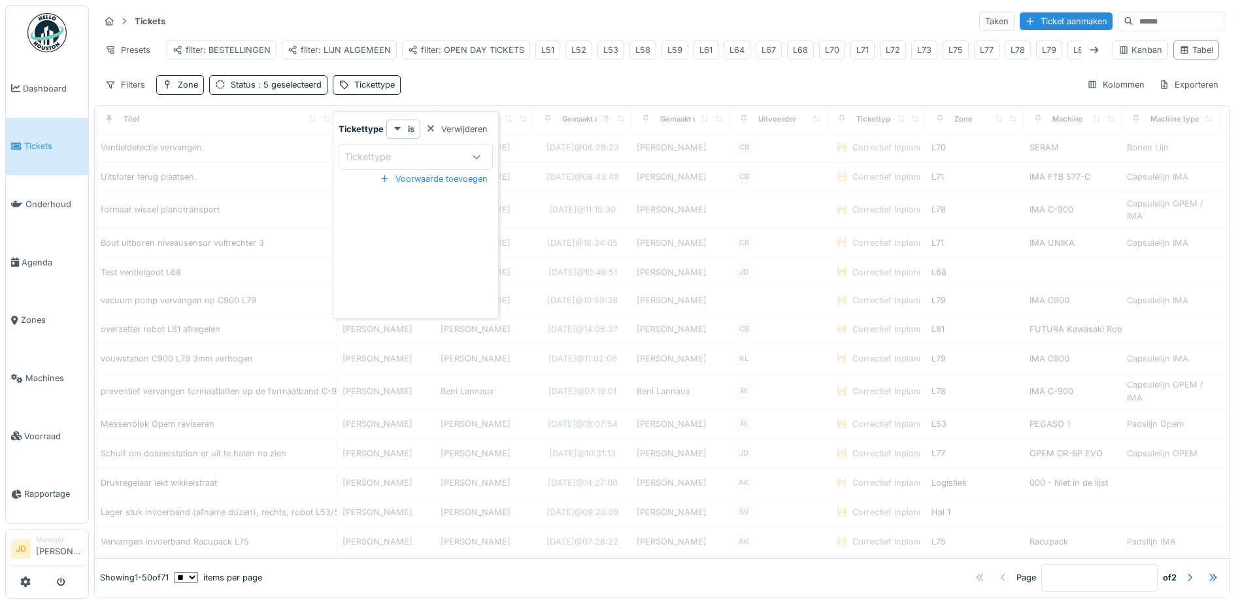
click at [384, 157] on div "Tickettype" at bounding box center [416, 157] width 154 height 26
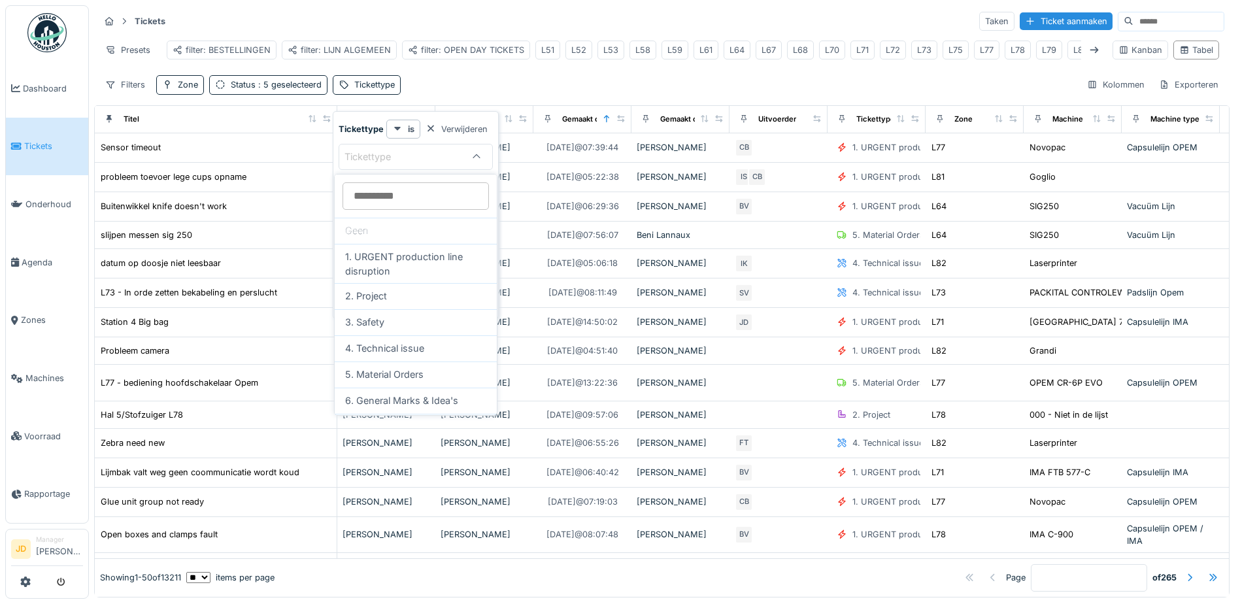
click at [495, 84] on div "Tickets Taken Ticket aanmaken Presets filter: BESTELLINGEN filter: LIJN ALGEMEE…" at bounding box center [661, 52] width 1135 height 95
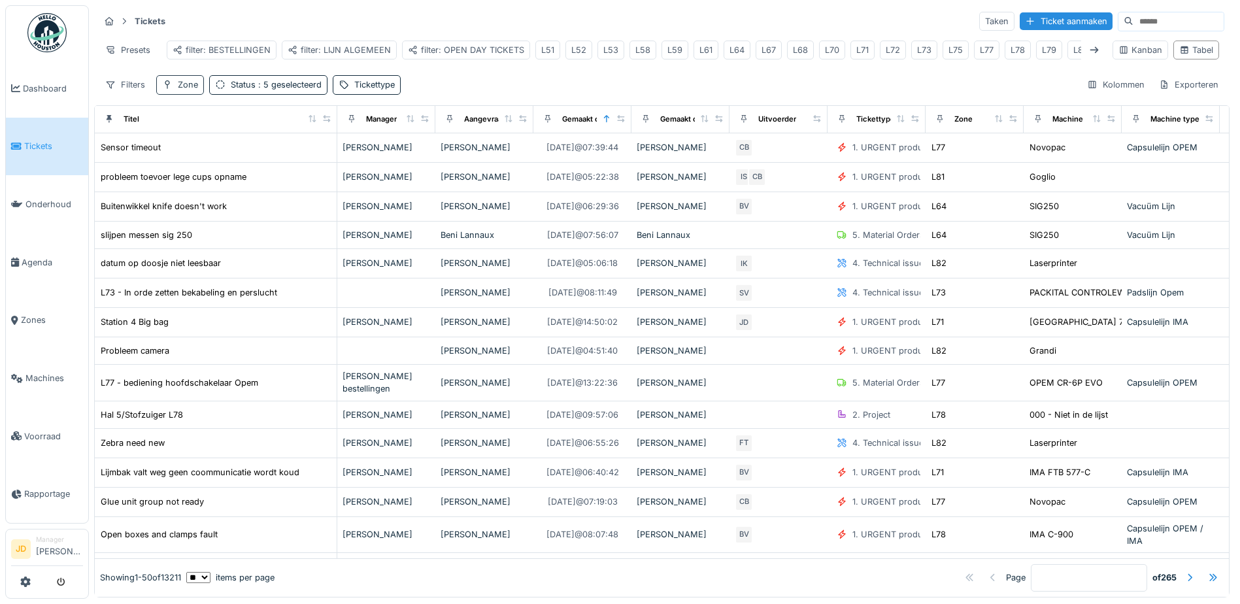
click at [185, 91] on div "Zone" at bounding box center [188, 84] width 20 height 12
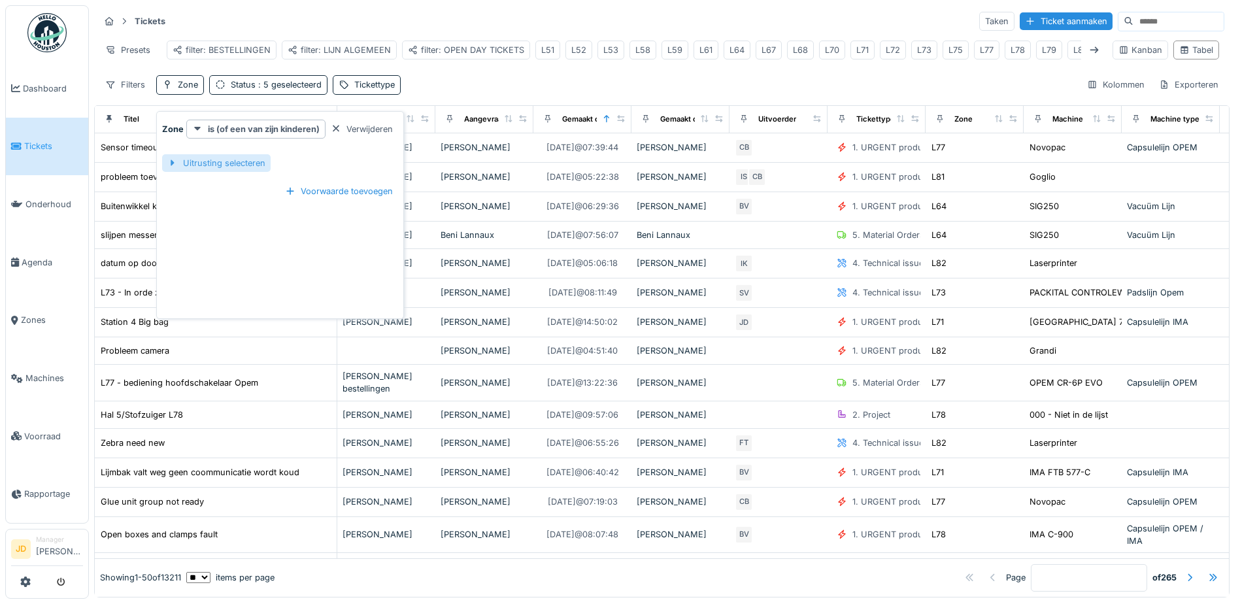
click at [218, 166] on div "Uitrusting selecteren" at bounding box center [216, 163] width 108 height 18
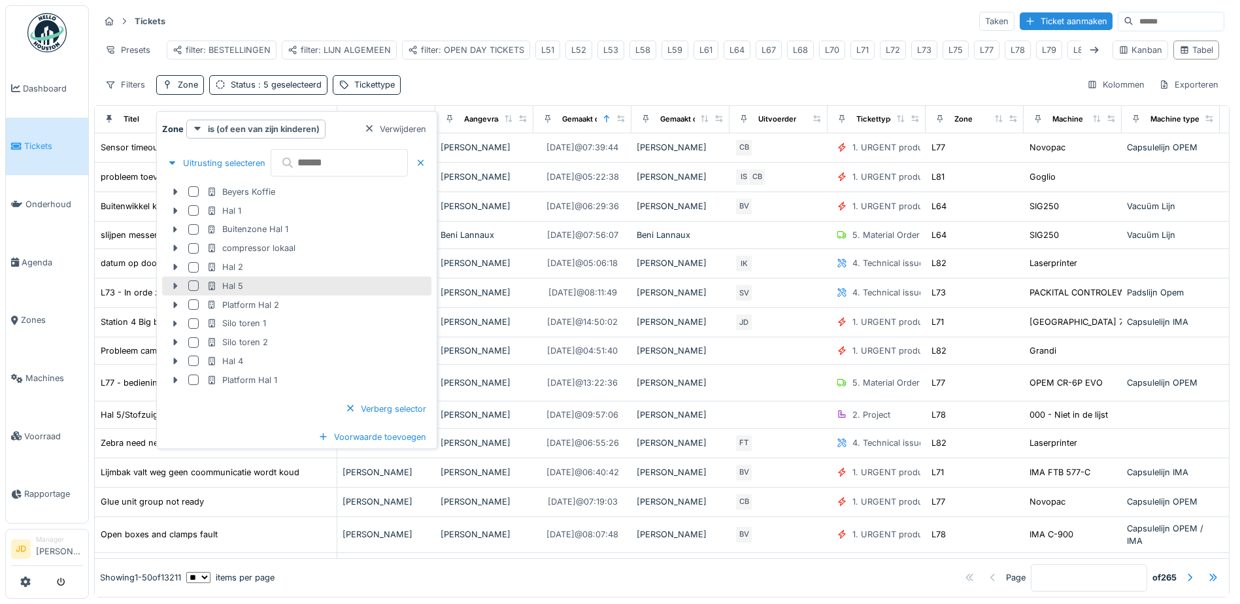
click at [176, 289] on icon at bounding box center [175, 286] width 10 height 8
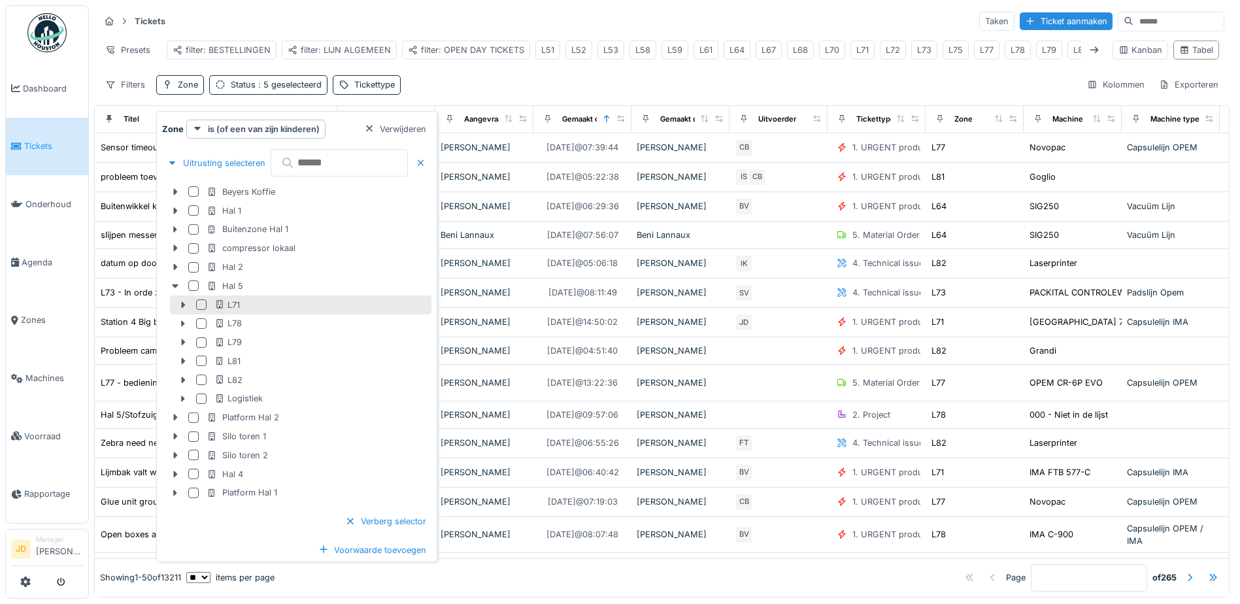
click at [200, 304] on div at bounding box center [201, 304] width 10 height 10
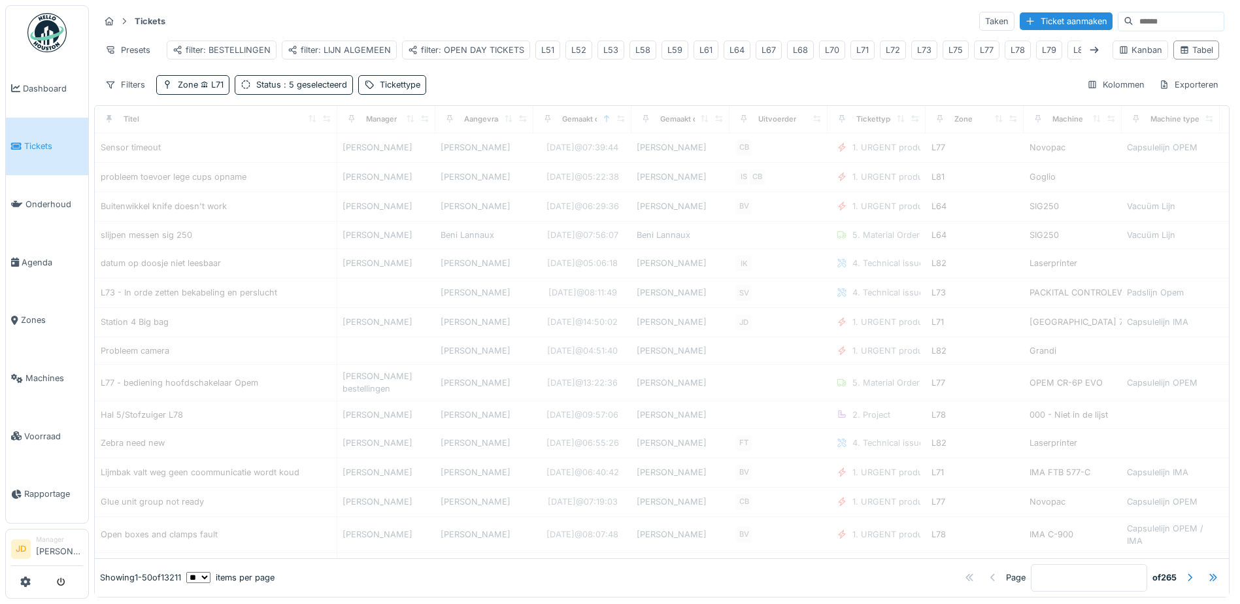
click at [525, 88] on div "Filters Zone L71 Status : 5 geselecteerd Tickettype Kolommen Exporteren" at bounding box center [661, 84] width 1125 height 19
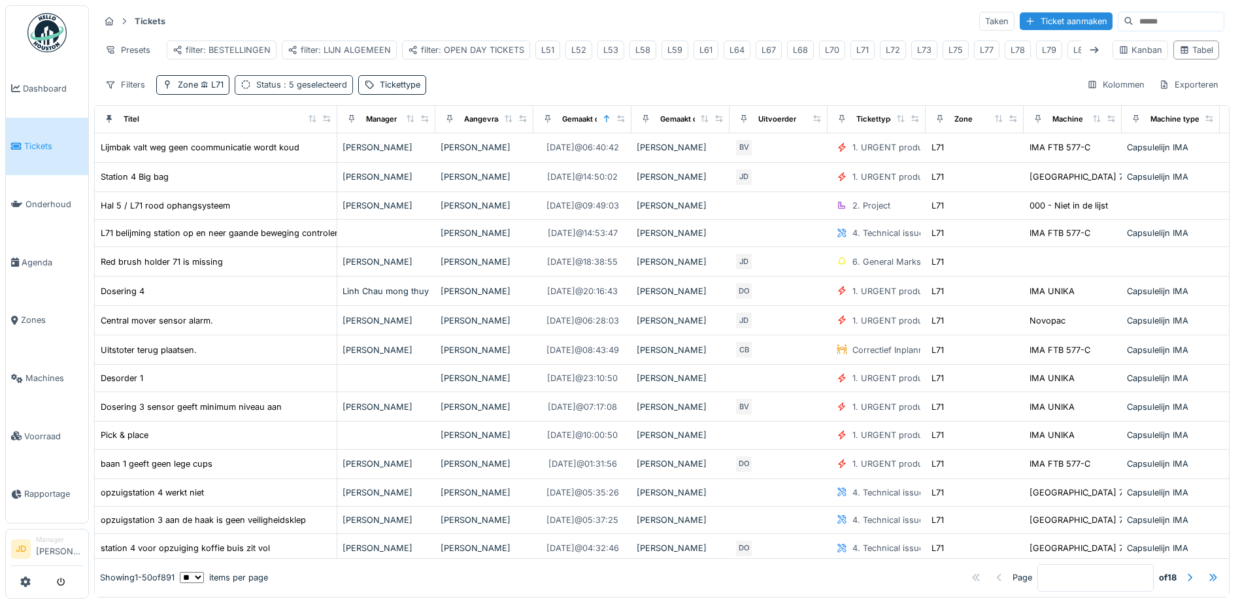
click at [327, 90] on span ": 5 geselecteerd" at bounding box center [314, 85] width 66 height 10
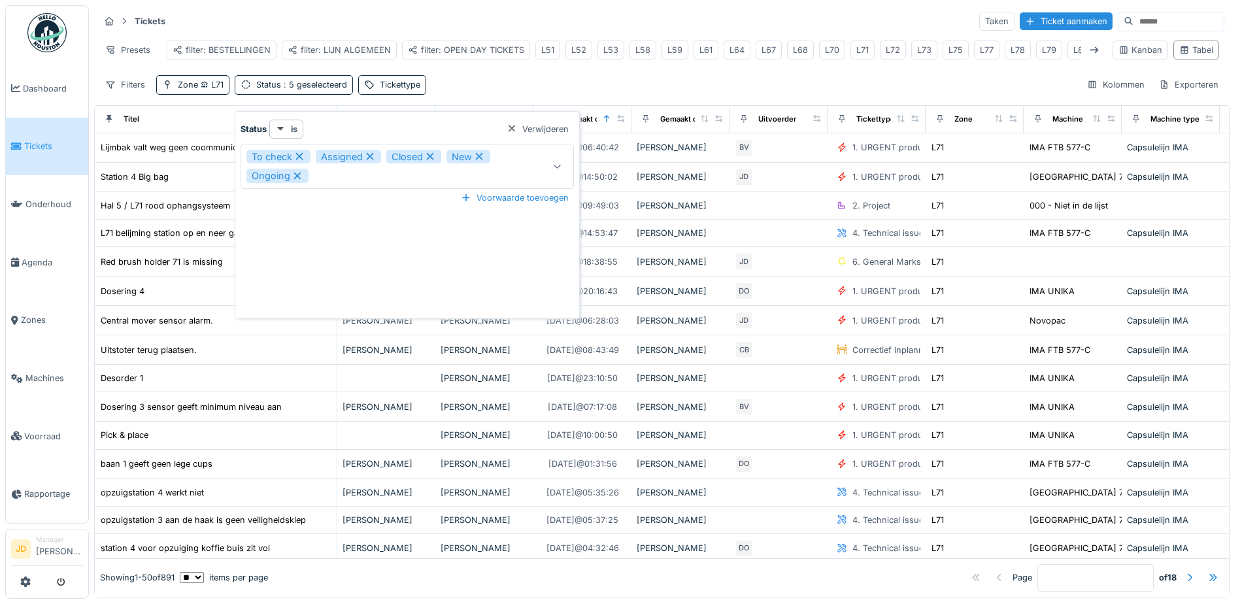
click at [432, 155] on icon at bounding box center [430, 156] width 12 height 9
type input "**********"
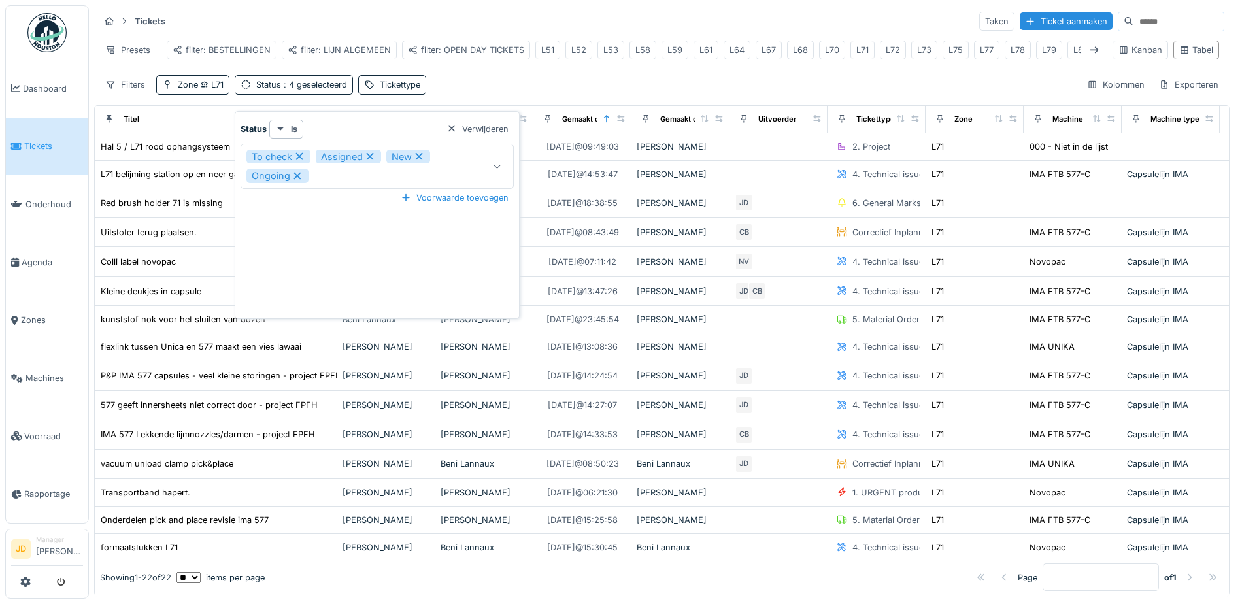
click at [626, 80] on div "Tickets Taken Ticket aanmaken Presets filter: BESTELLINGEN filter: LIJN ALGEMEE…" at bounding box center [661, 52] width 1135 height 95
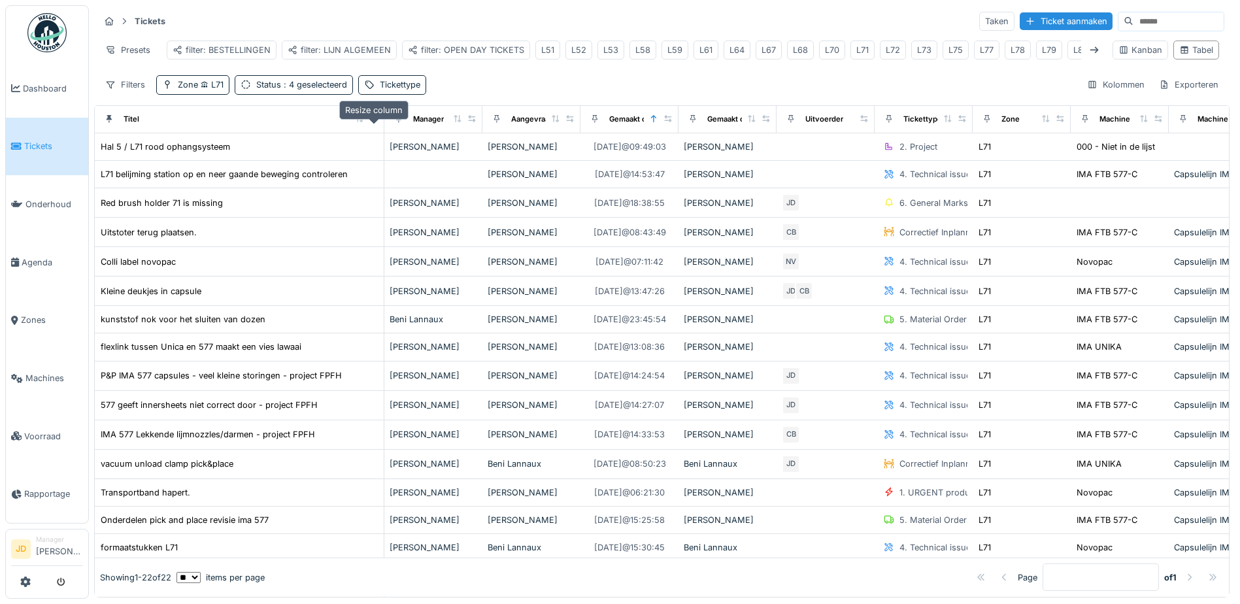
drag, startPoint x: 328, startPoint y: 127, endPoint x: 375, endPoint y: 129, distance: 47.1
click at [375, 122] on icon at bounding box center [373, 118] width 9 height 7
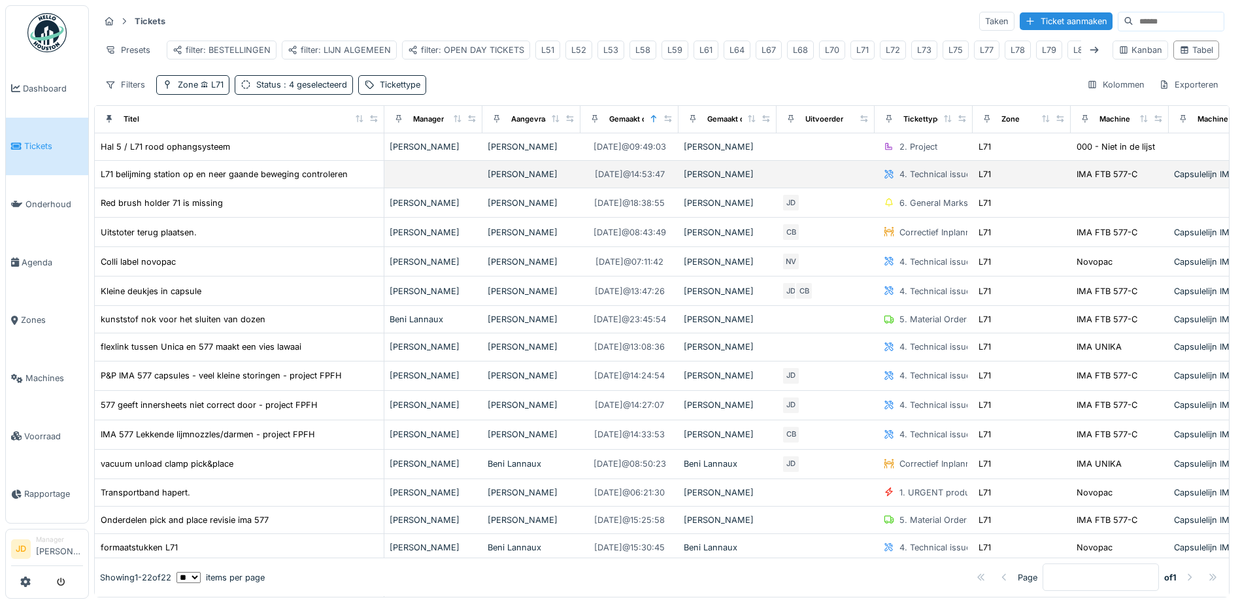
click at [363, 181] on div "L71 belijming station op en neer gaande beweging controleren" at bounding box center [239, 174] width 278 height 14
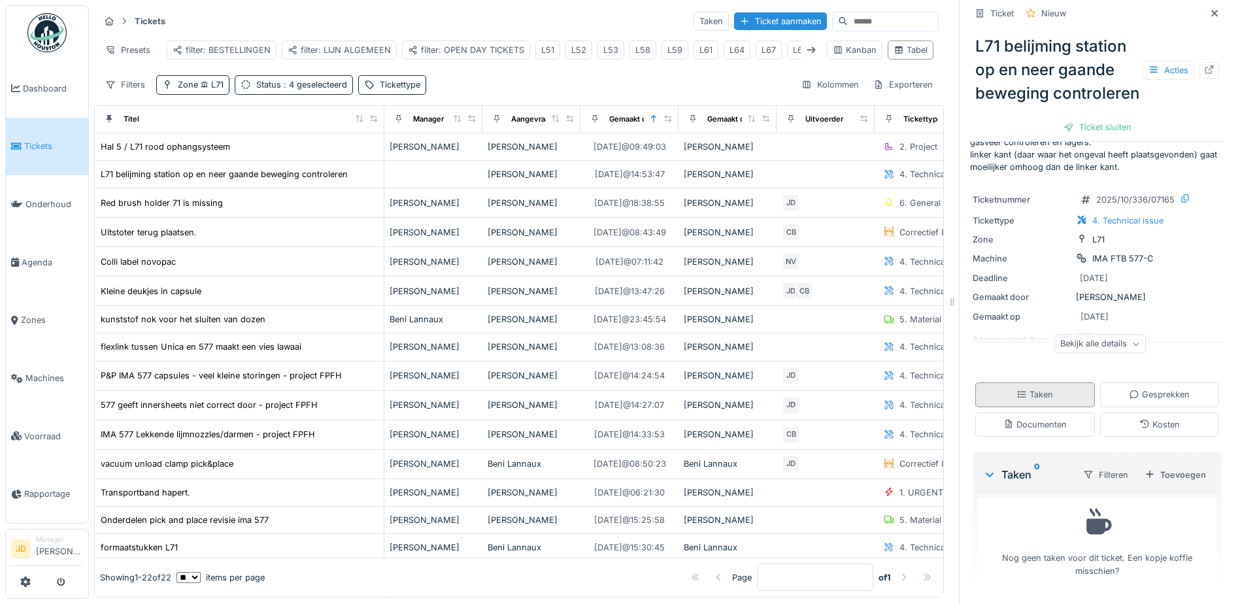
scroll to position [72, 0]
click at [1023, 423] on div "Documenten" at bounding box center [1034, 424] width 63 height 12
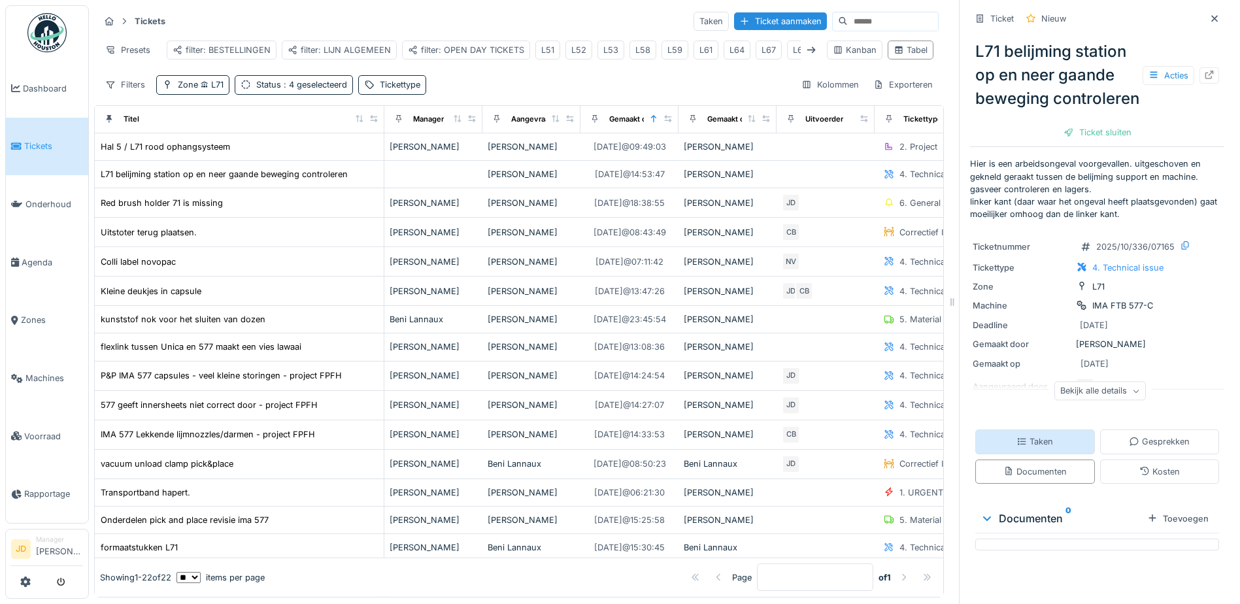
click at [1023, 450] on div "Taken" at bounding box center [1035, 441] width 120 height 24
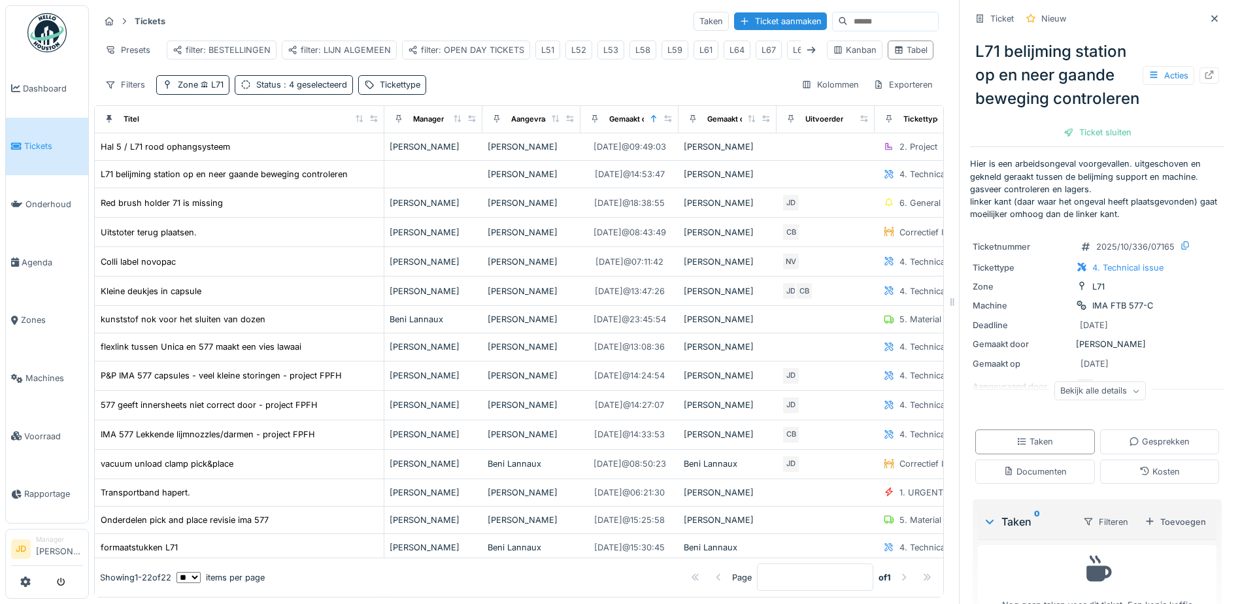
click at [1083, 393] on div "Bekijk alle details" at bounding box center [1099, 393] width 254 height 42
click at [1083, 401] on div "Bekijk alle details" at bounding box center [1099, 391] width 91 height 19
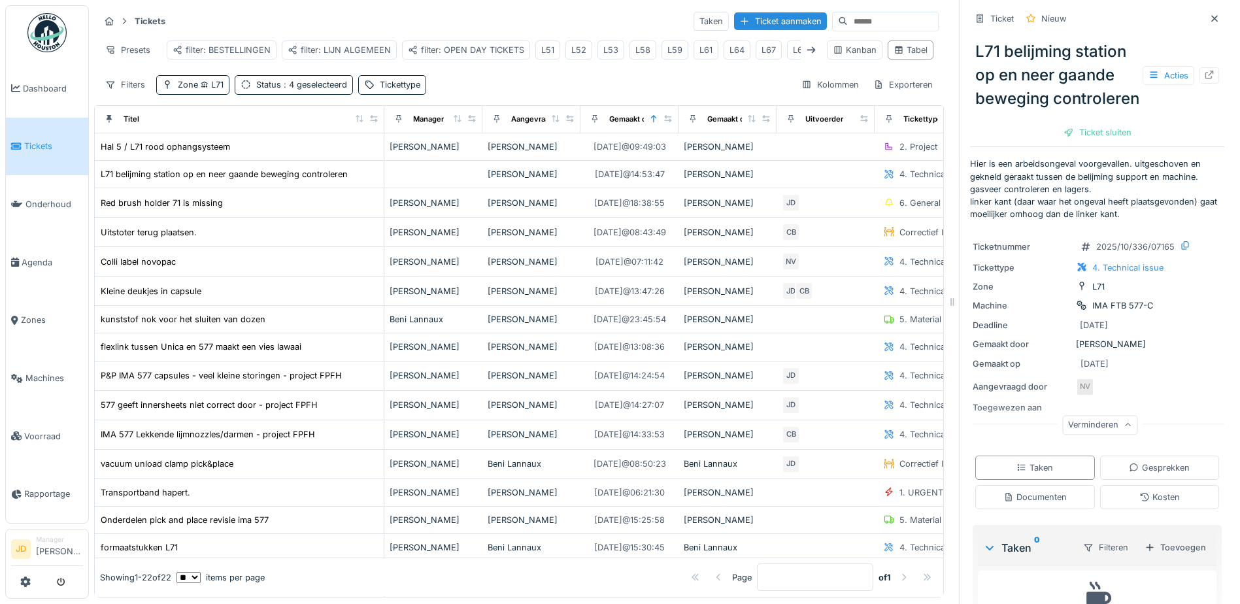
click at [1087, 432] on div "Verminderen" at bounding box center [1099, 425] width 75 height 19
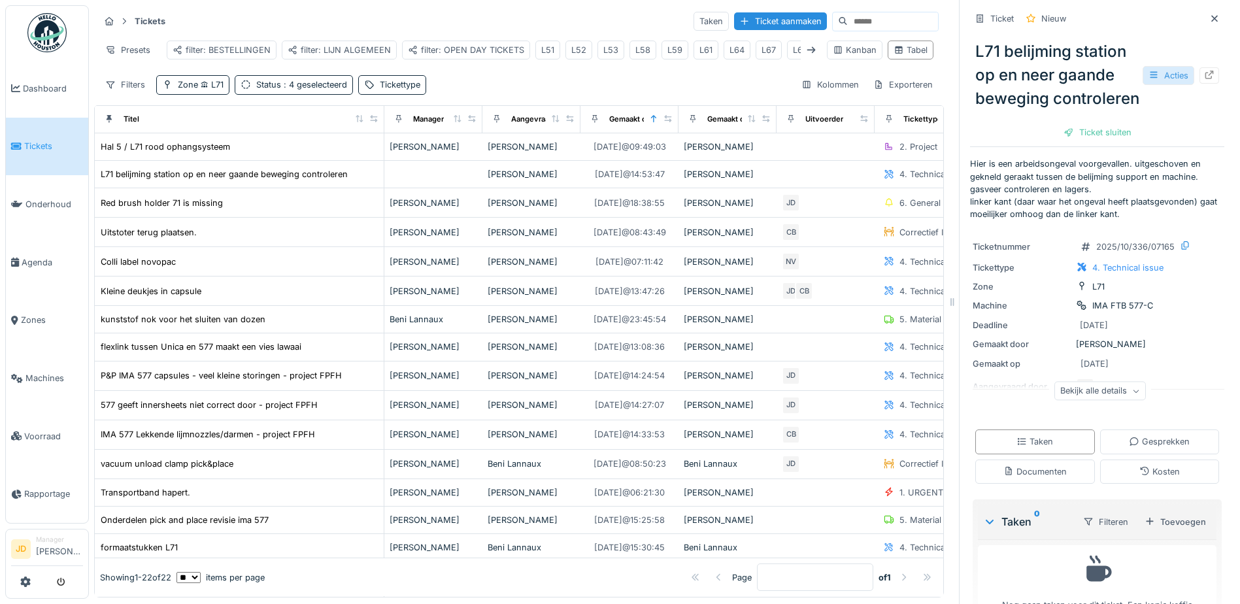
click at [1142, 69] on div "Acties" at bounding box center [1168, 75] width 52 height 19
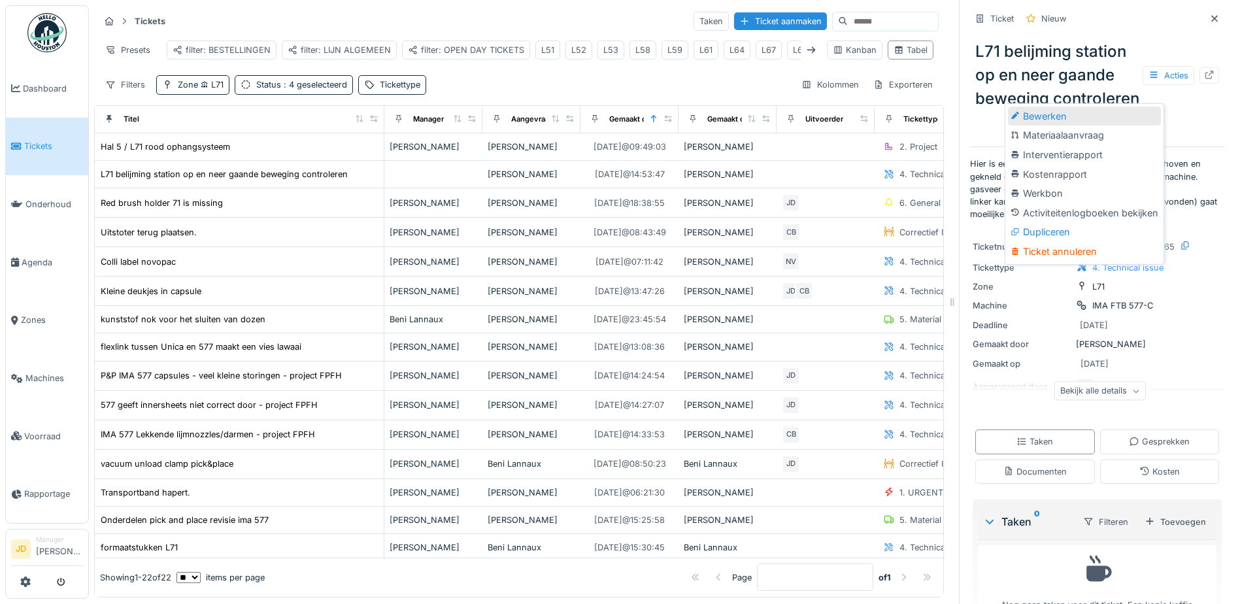
click at [1102, 107] on div "Bewerken" at bounding box center [1084, 117] width 153 height 20
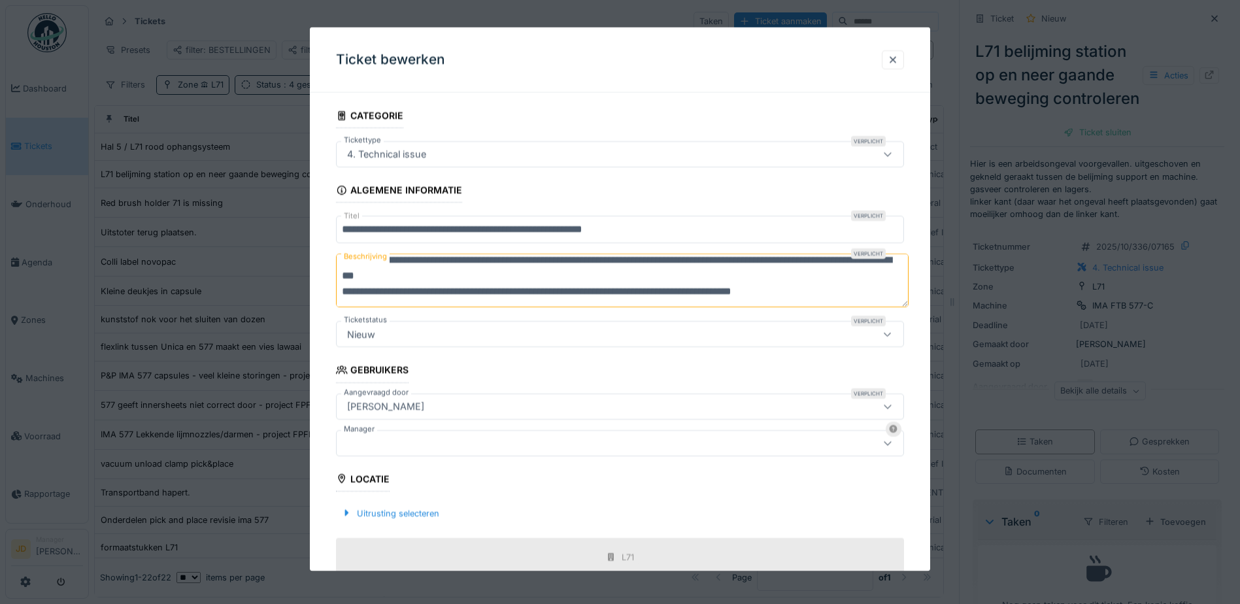
scroll to position [16, 0]
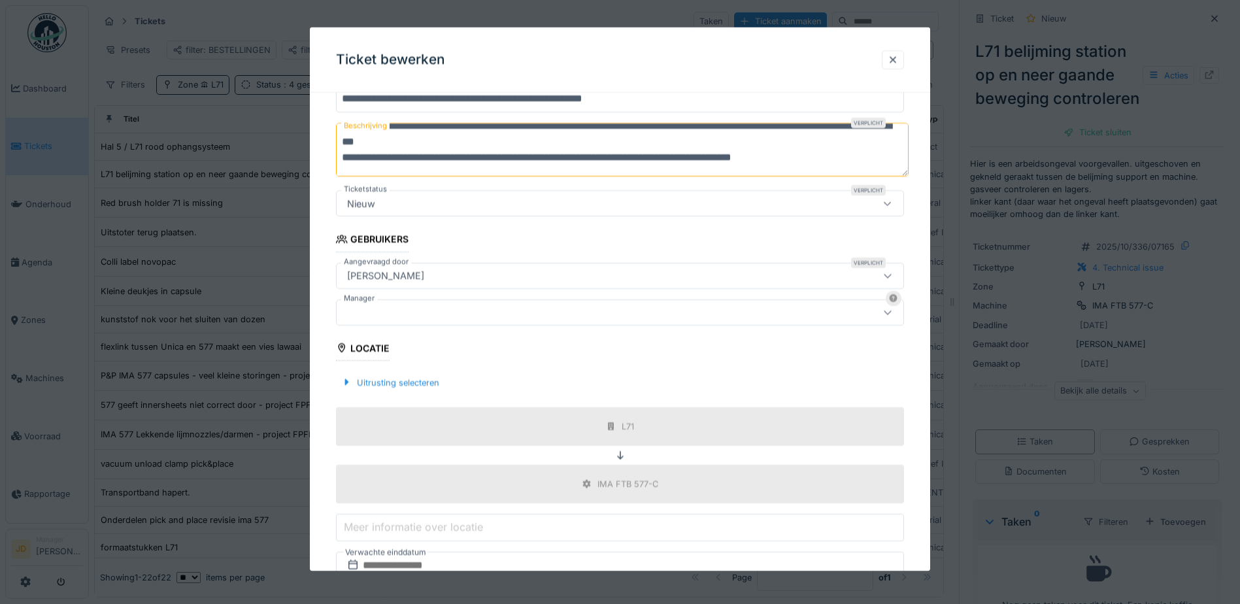
click at [504, 312] on div at bounding box center [586, 312] width 489 height 14
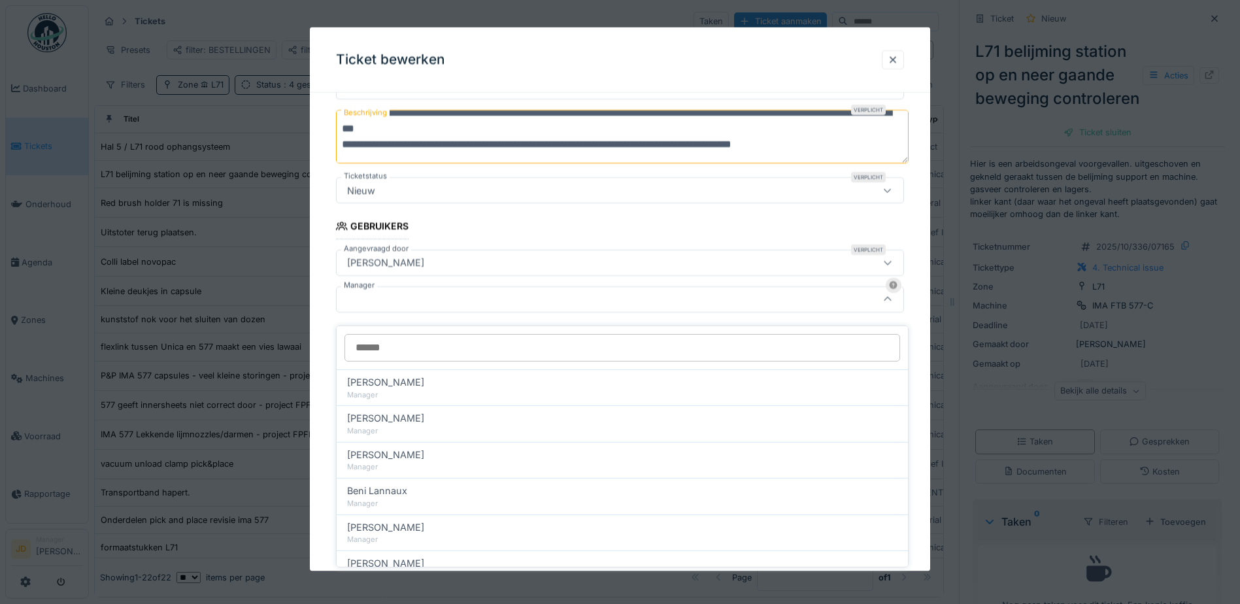
click at [475, 288] on div at bounding box center [620, 299] width 568 height 26
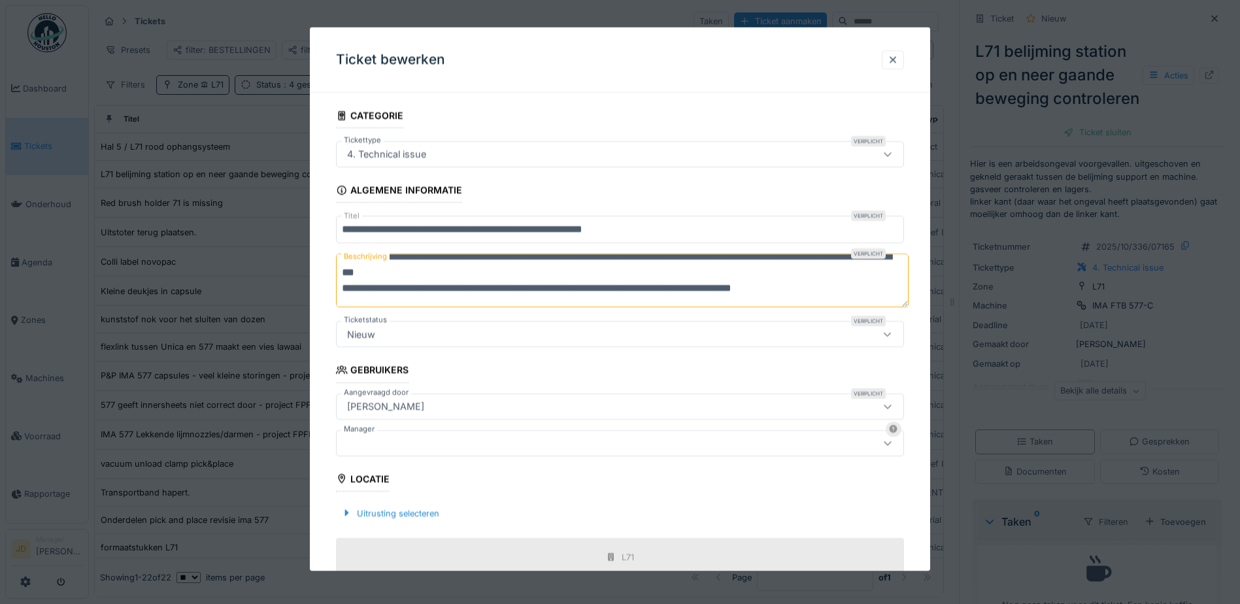
scroll to position [0, 0]
click at [575, 165] on div "4. Technical issue" at bounding box center [620, 154] width 568 height 26
click at [585, 112] on fieldset "**********" at bounding box center [620, 448] width 568 height 691
click at [892, 59] on div at bounding box center [892, 59] width 10 height 12
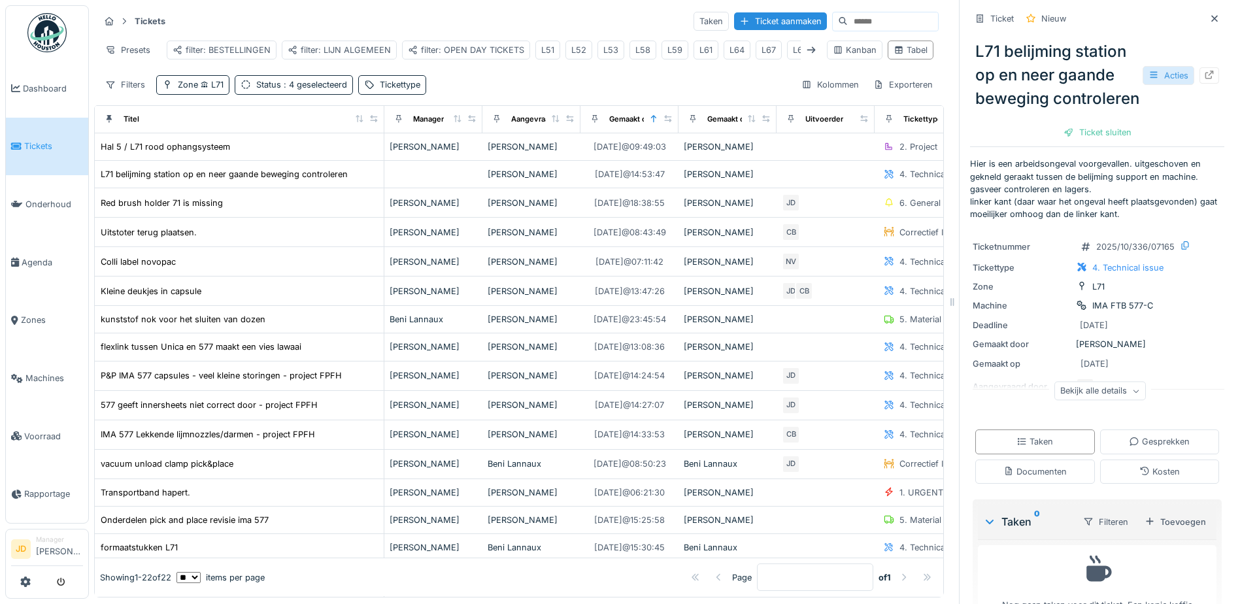
click at [1148, 79] on icon at bounding box center [1153, 75] width 10 height 8
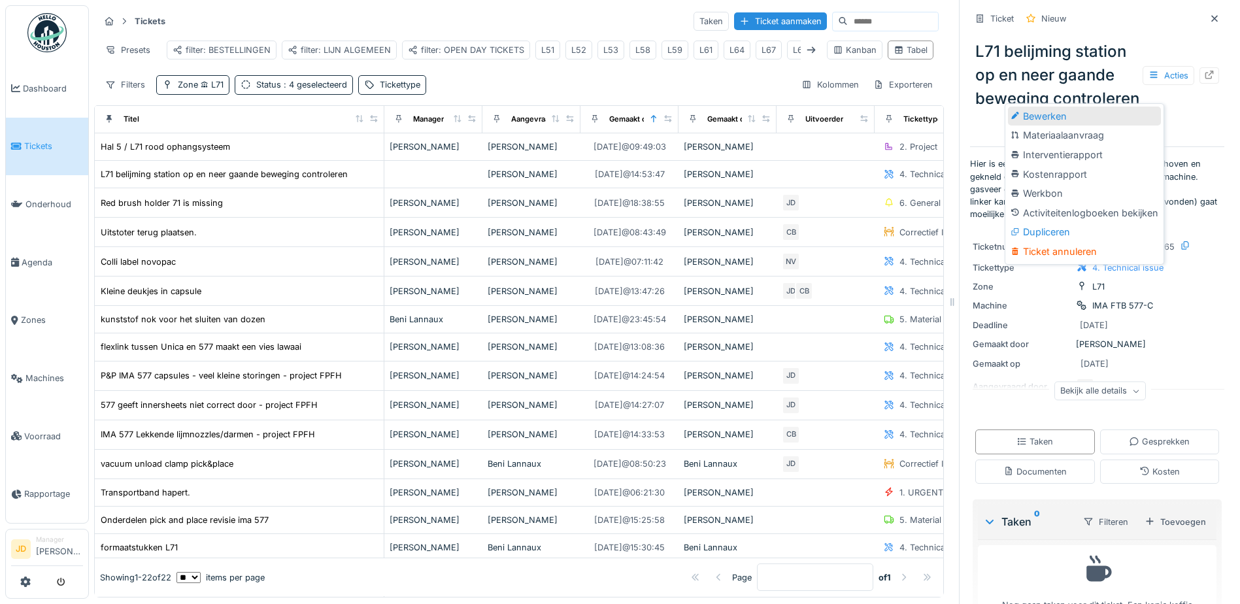
click at [1133, 114] on div "Bewerken" at bounding box center [1084, 117] width 153 height 20
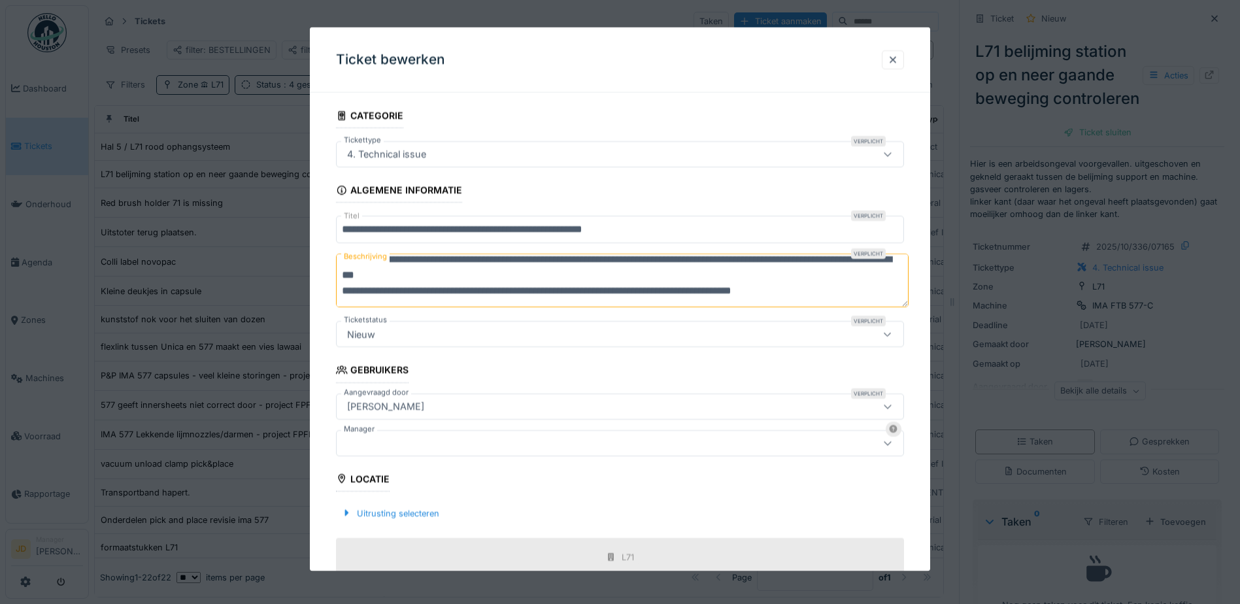
scroll to position [16, 0]
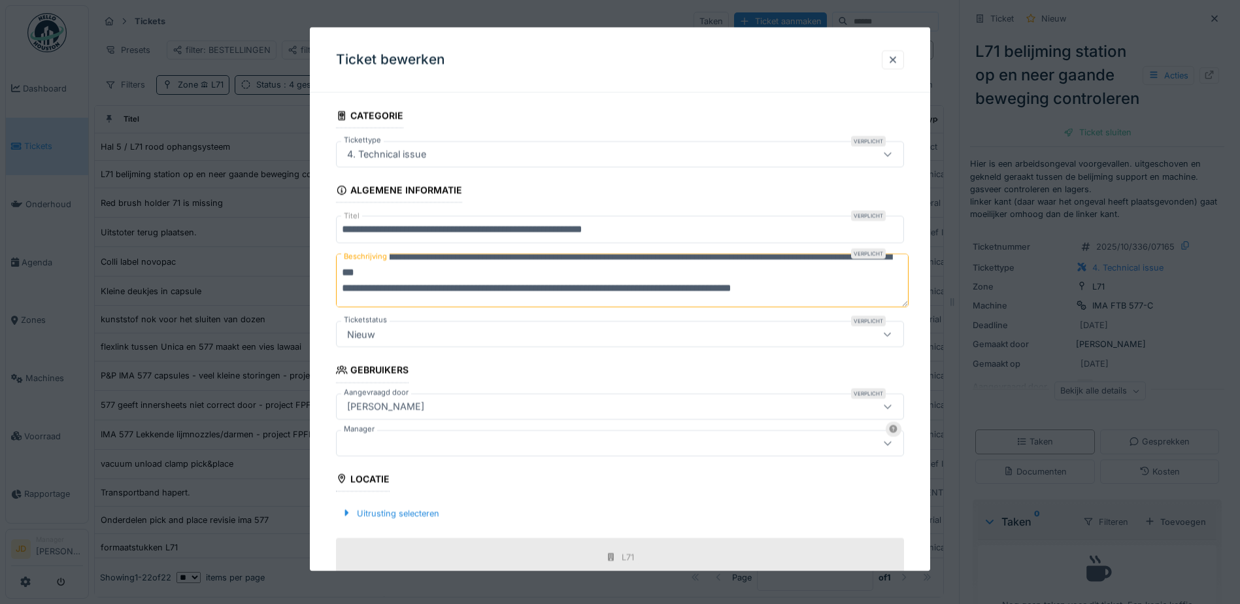
click at [848, 288] on textarea "**********" at bounding box center [622, 281] width 572 height 54
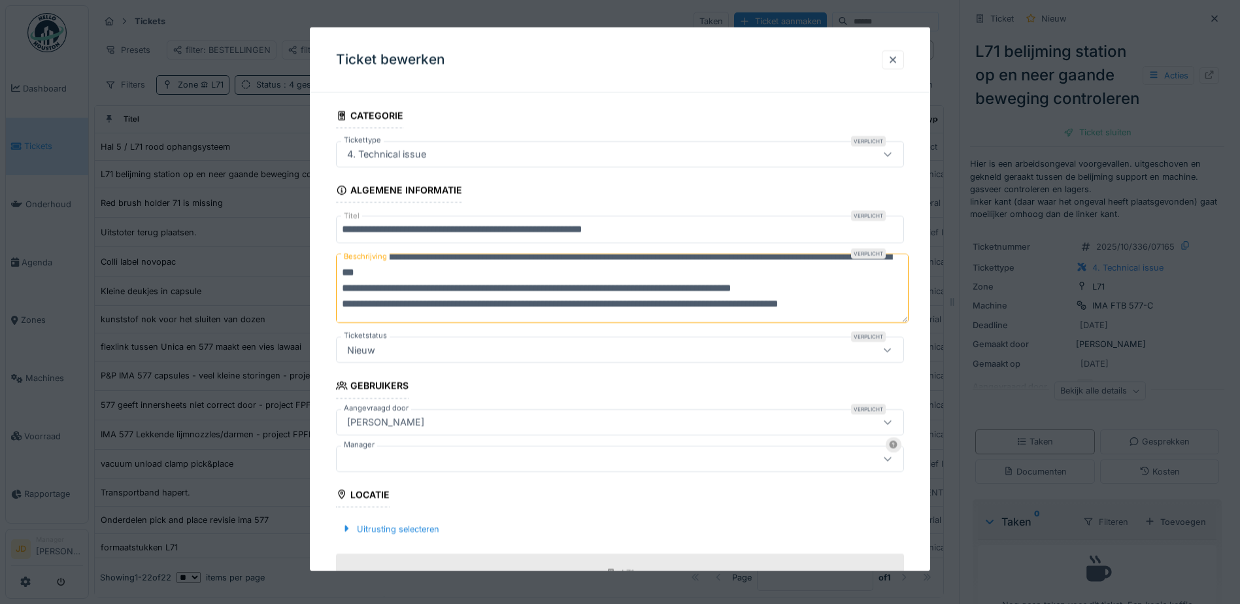
scroll to position [20, 0]
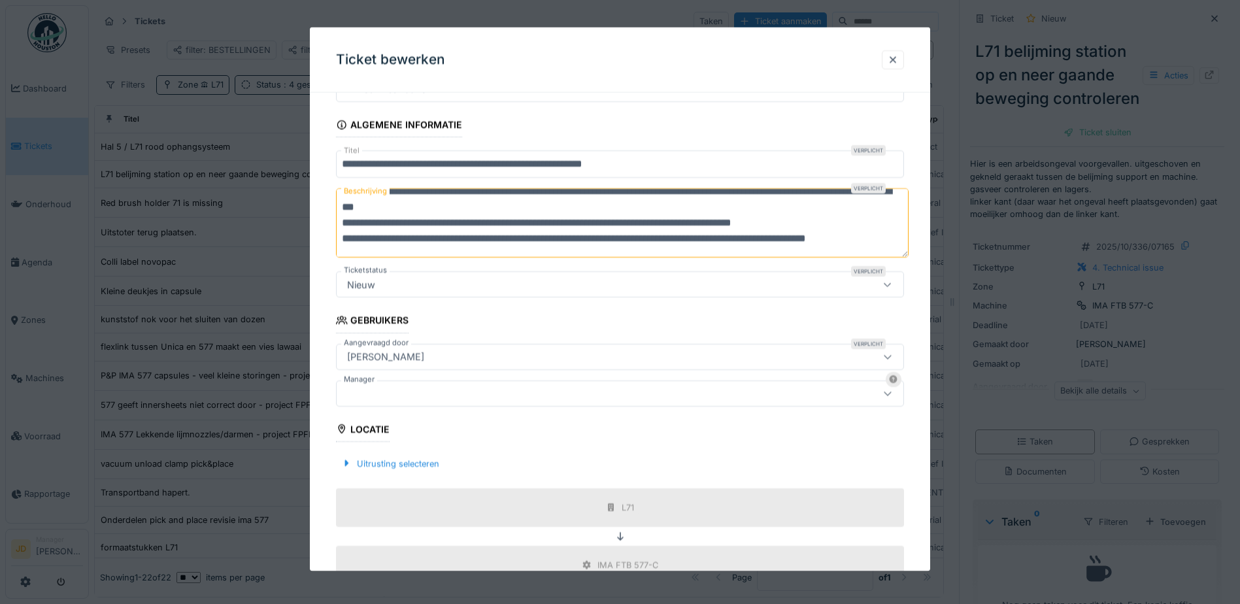
type textarea "**********"
click at [593, 388] on div at bounding box center [586, 393] width 489 height 14
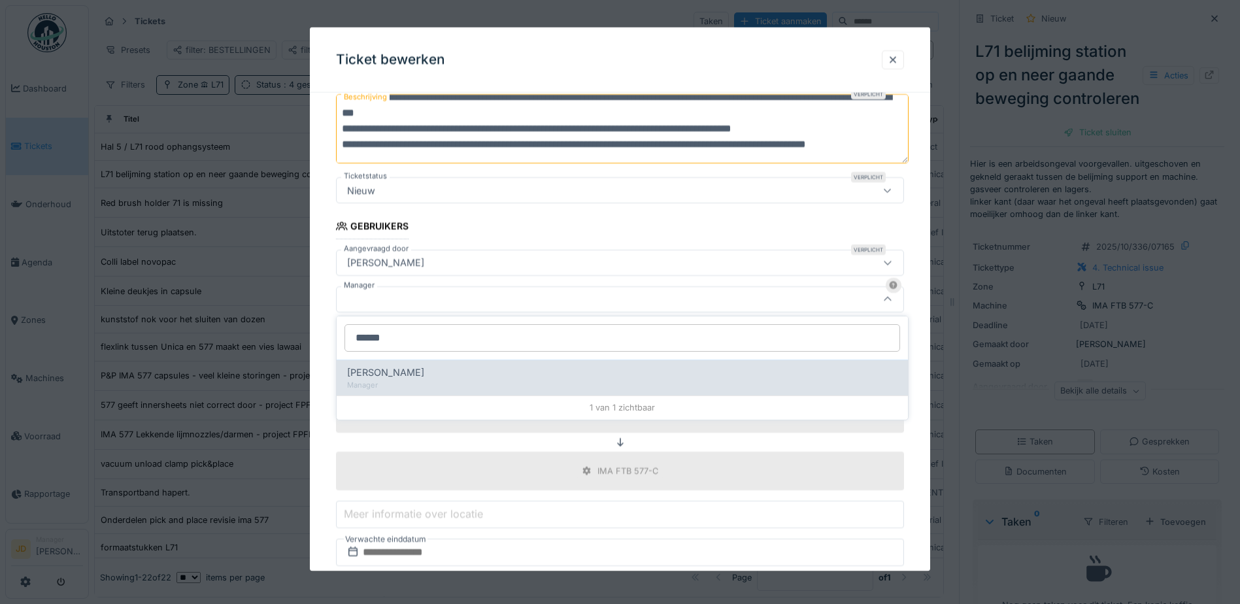
type input "******"
click at [492, 381] on div "Manager" at bounding box center [622, 385] width 550 height 11
type input "****"
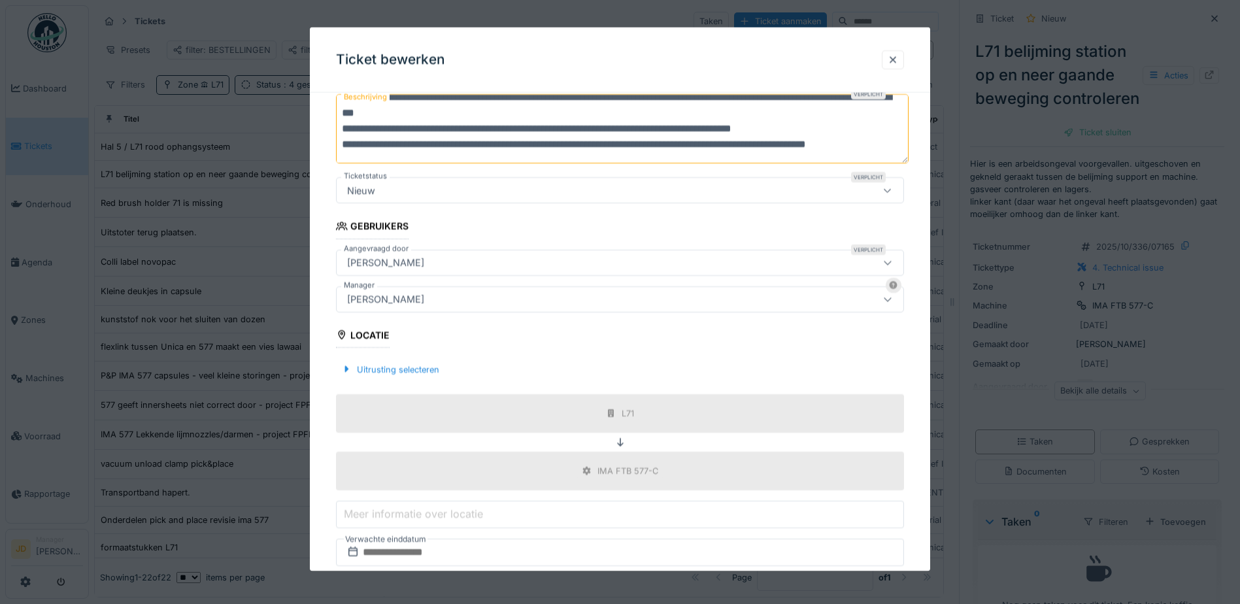
scroll to position [265, 0]
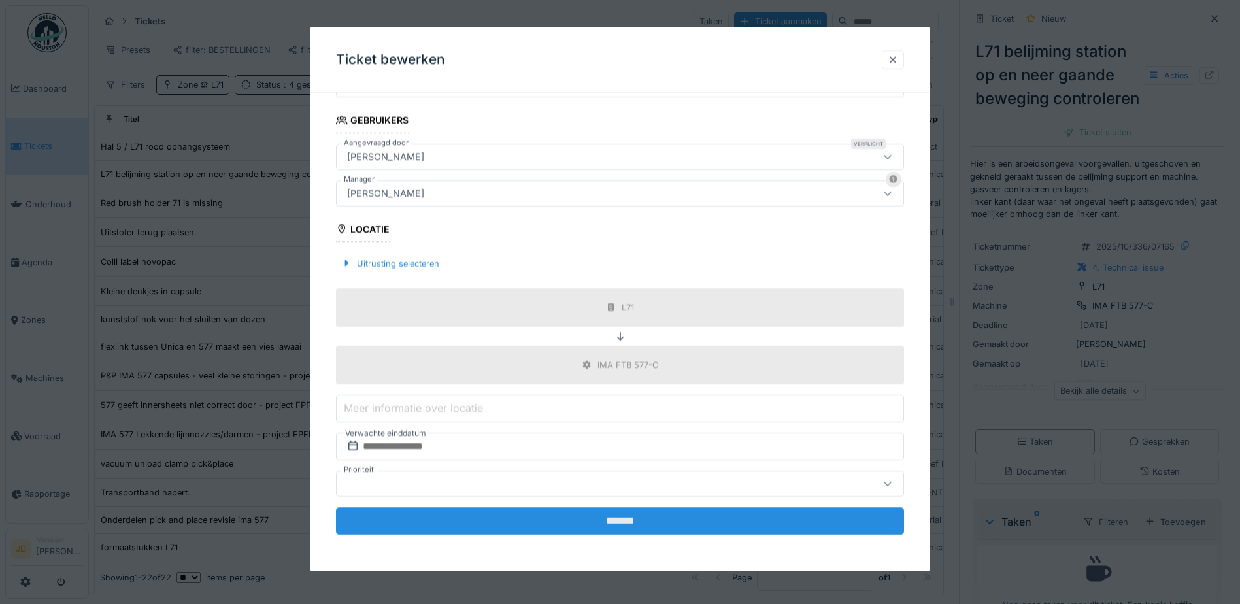
click at [538, 512] on input "*******" at bounding box center [620, 520] width 568 height 27
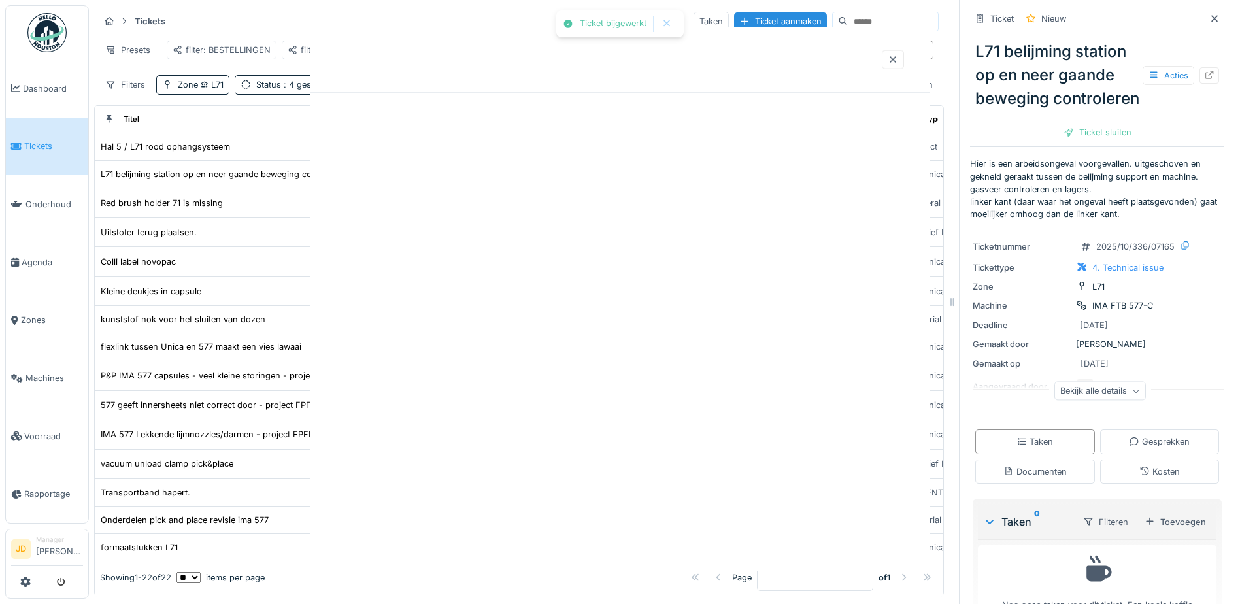
scroll to position [0, 0]
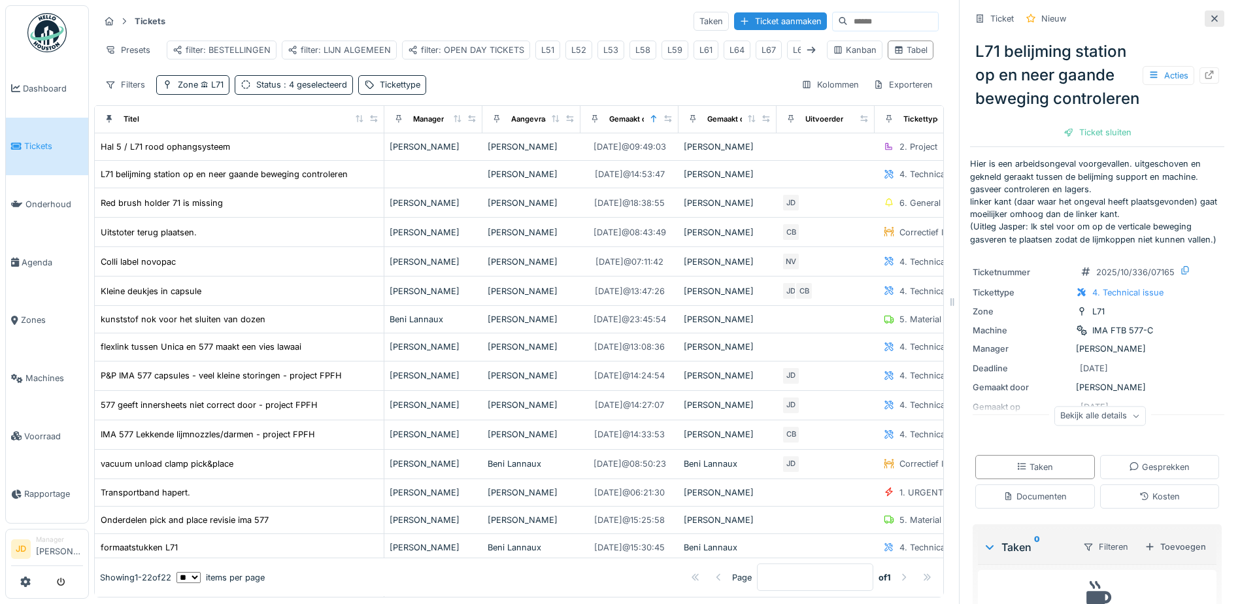
click at [1209, 20] on icon at bounding box center [1214, 18] width 10 height 8
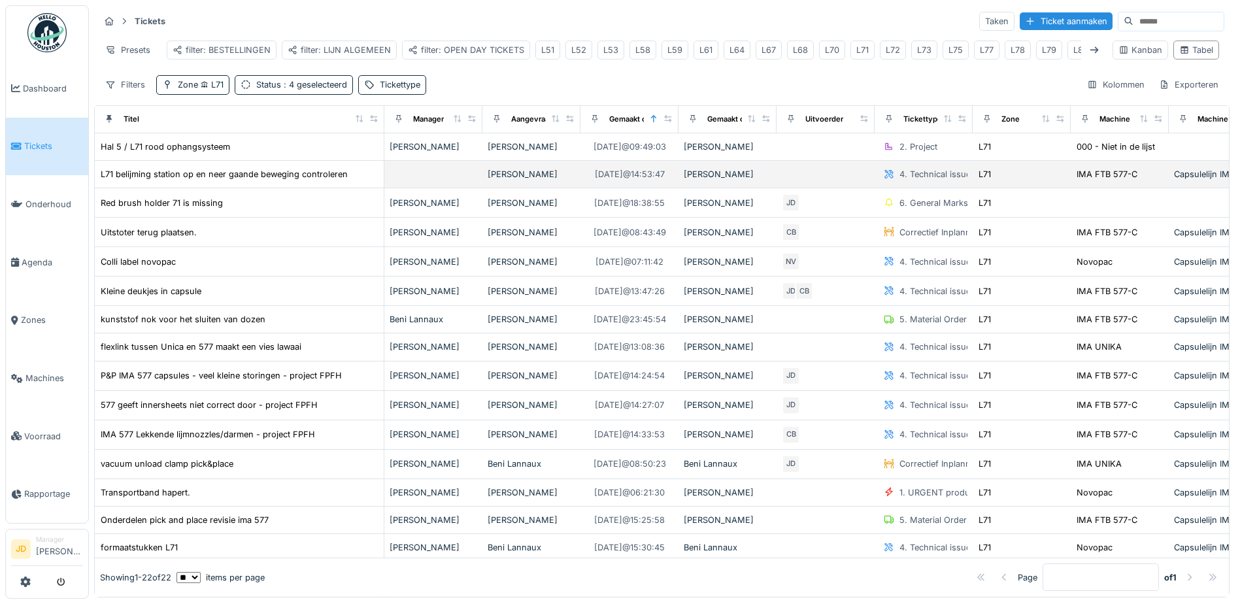
click at [361, 181] on div "L71 belijming station op en neer gaande beweging controleren" at bounding box center [239, 174] width 278 height 14
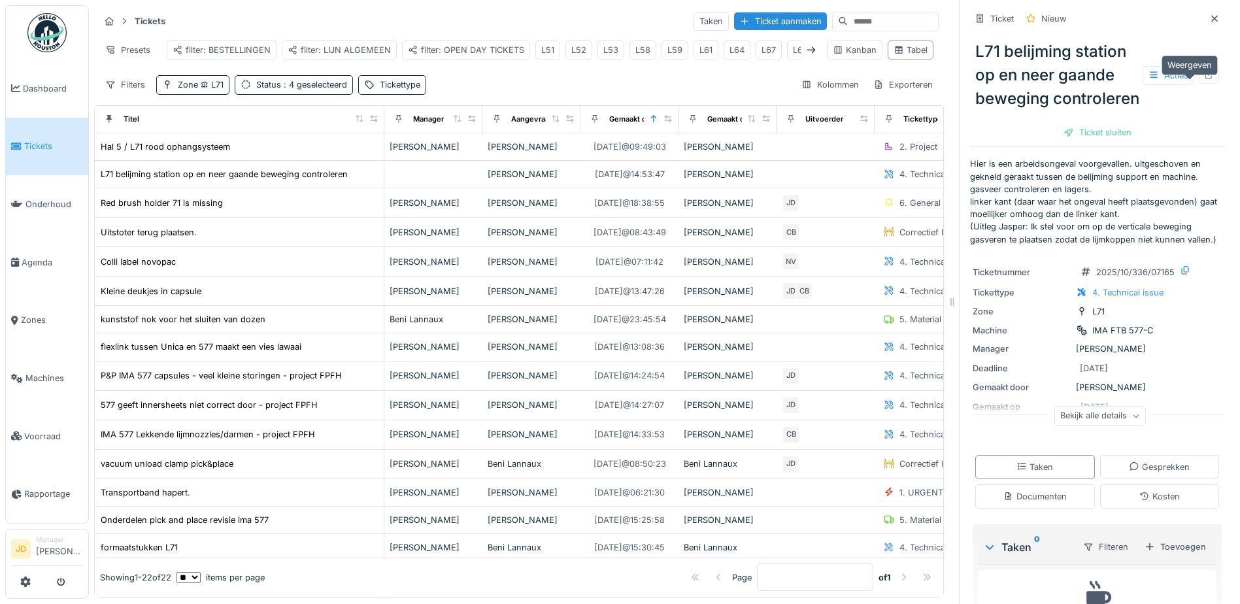
click at [1204, 79] on icon at bounding box center [1209, 75] width 10 height 8
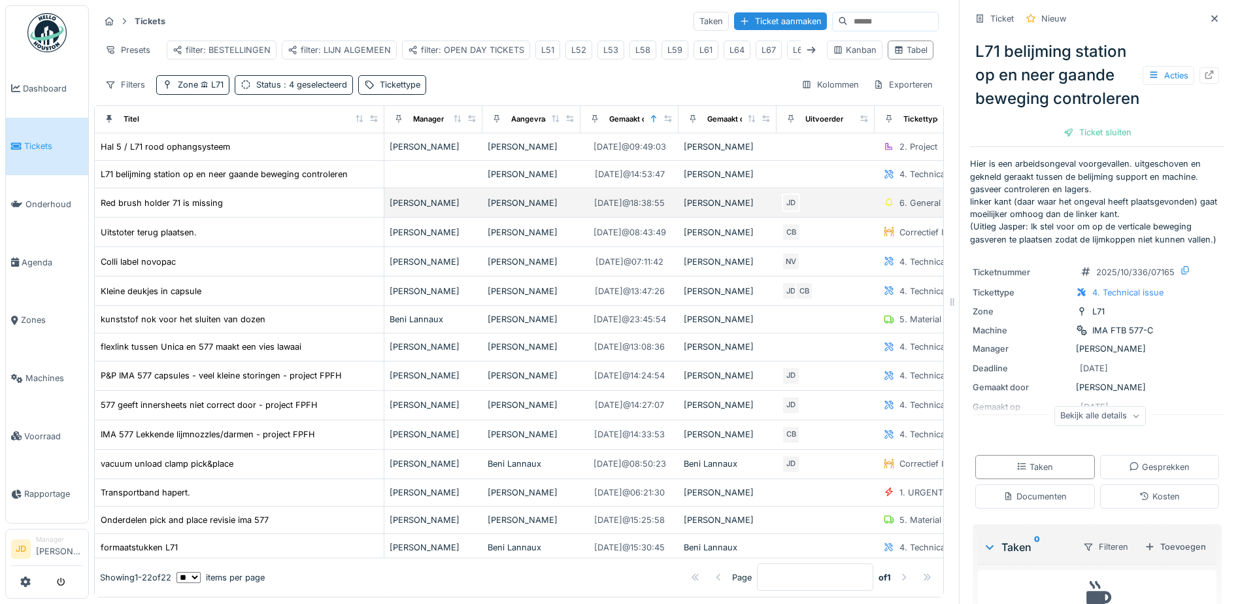
click at [270, 210] on div "Red brush holder 71 is missing" at bounding box center [239, 203] width 278 height 14
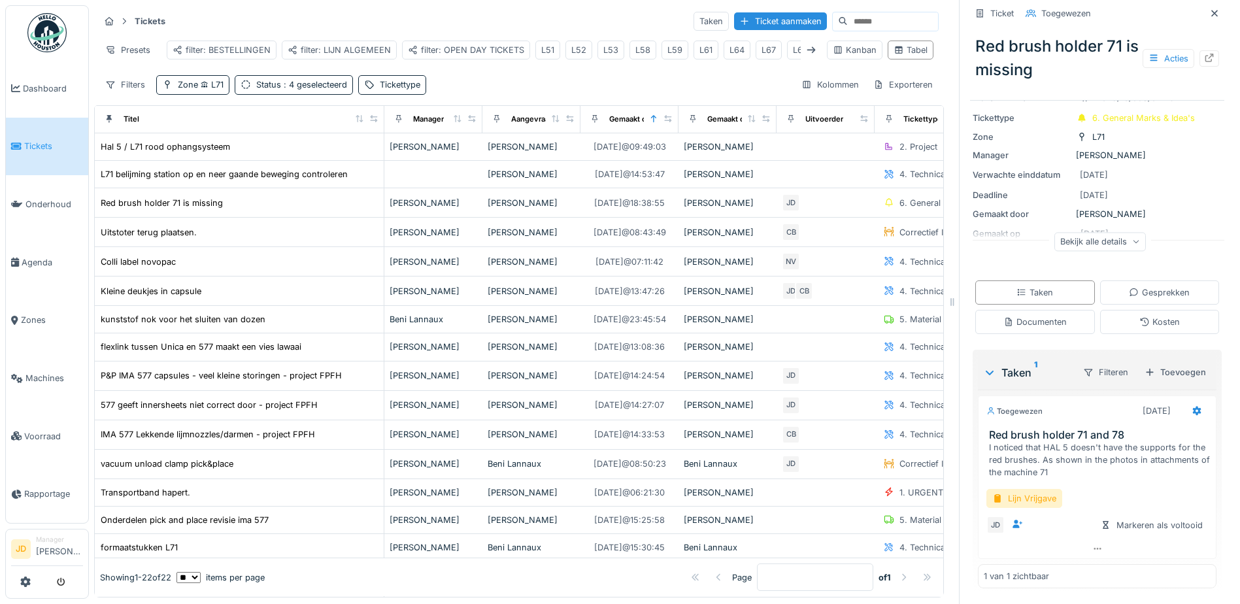
scroll to position [85, 0]
click at [1008, 319] on div "Documenten" at bounding box center [1034, 322] width 63 height 12
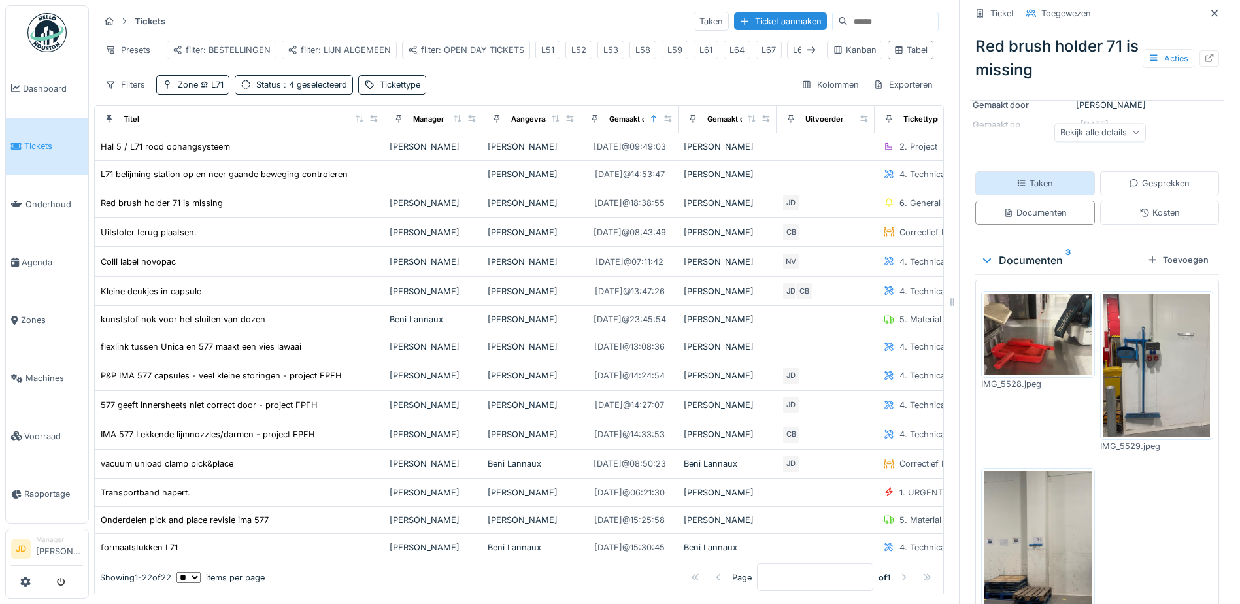
click at [1033, 186] on div "Taken" at bounding box center [1035, 183] width 120 height 24
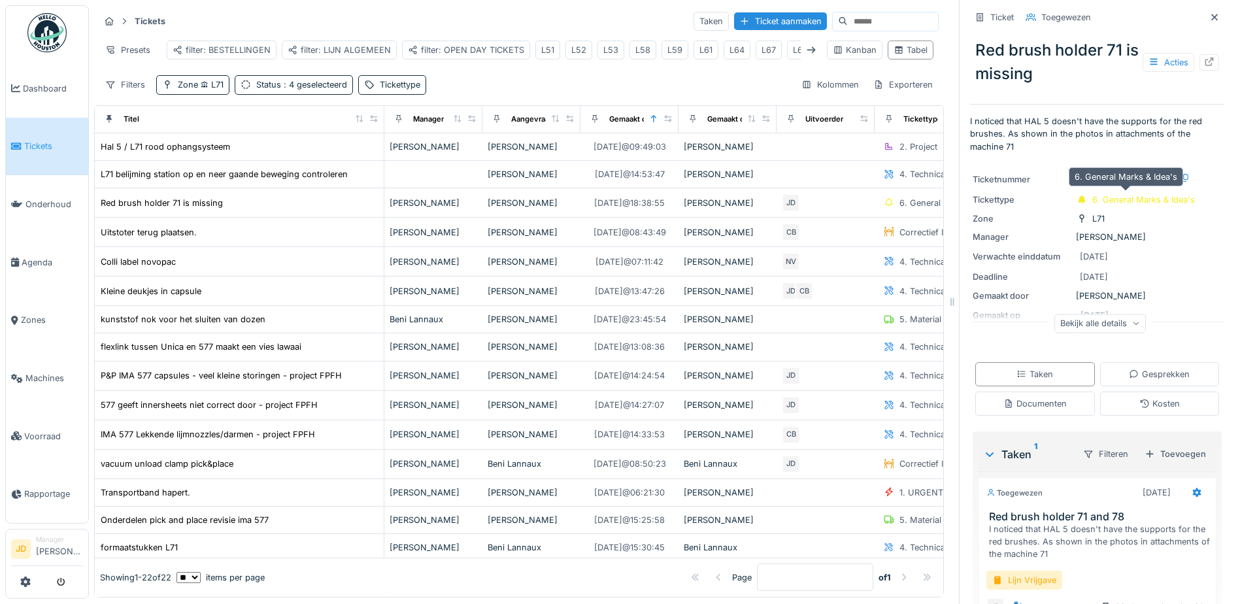
scroll to position [0, 0]
click at [1211, 15] on icon at bounding box center [1214, 18] width 7 height 7
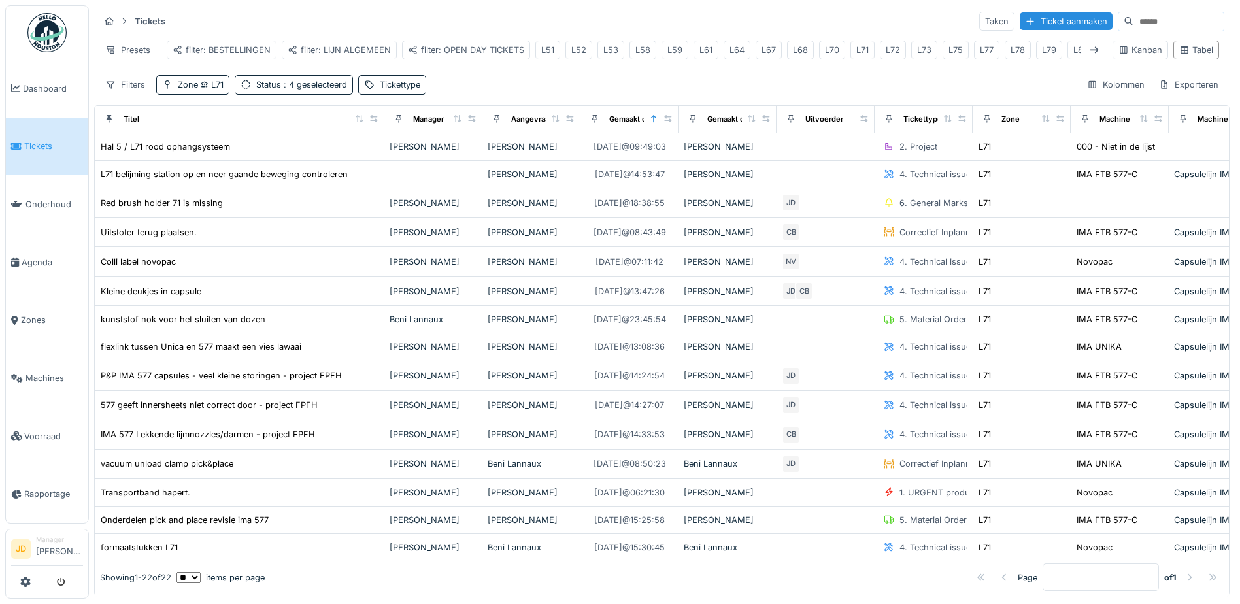
scroll to position [8, 0]
click at [309, 93] on div "Status : 4 geselecteerd" at bounding box center [294, 84] width 118 height 19
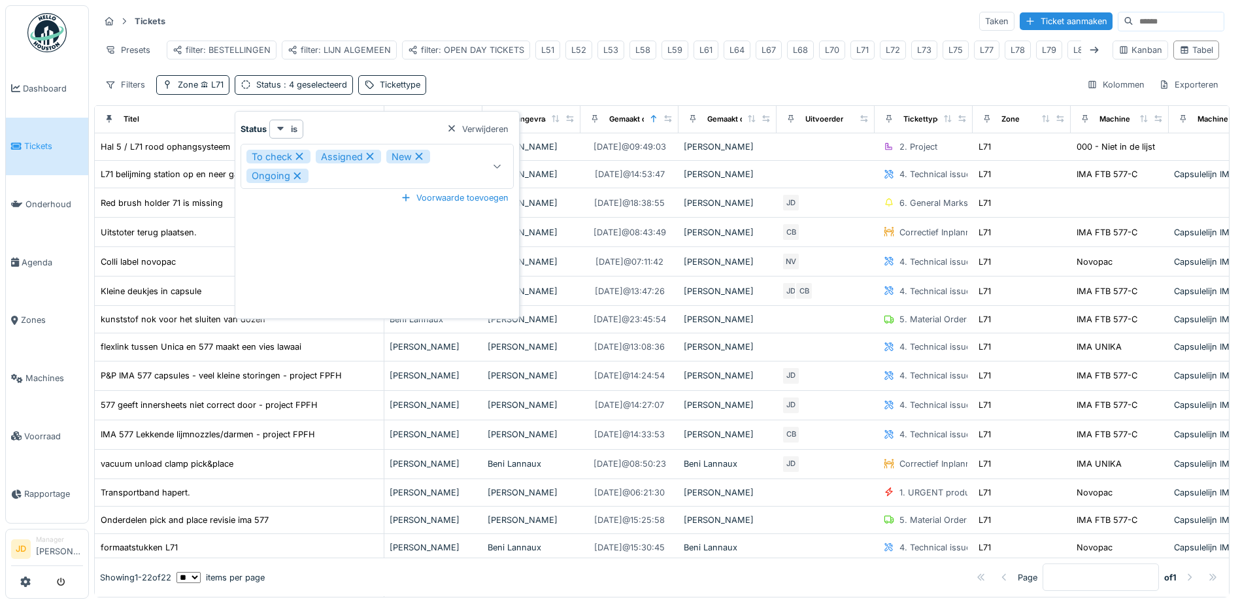
click at [299, 152] on icon at bounding box center [299, 156] width 12 height 9
type input "**********"
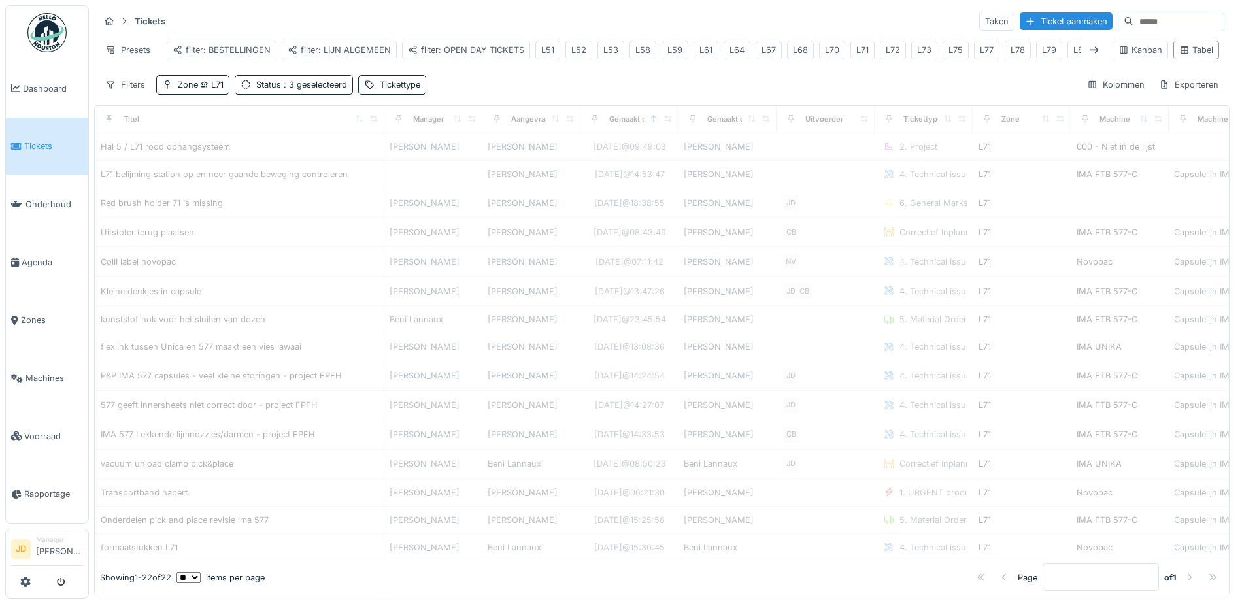
click at [464, 76] on div "Tickets Taken Ticket aanmaken Presets filter: BESTELLINGEN filter: LIJN ALGEMEE…" at bounding box center [661, 52] width 1135 height 95
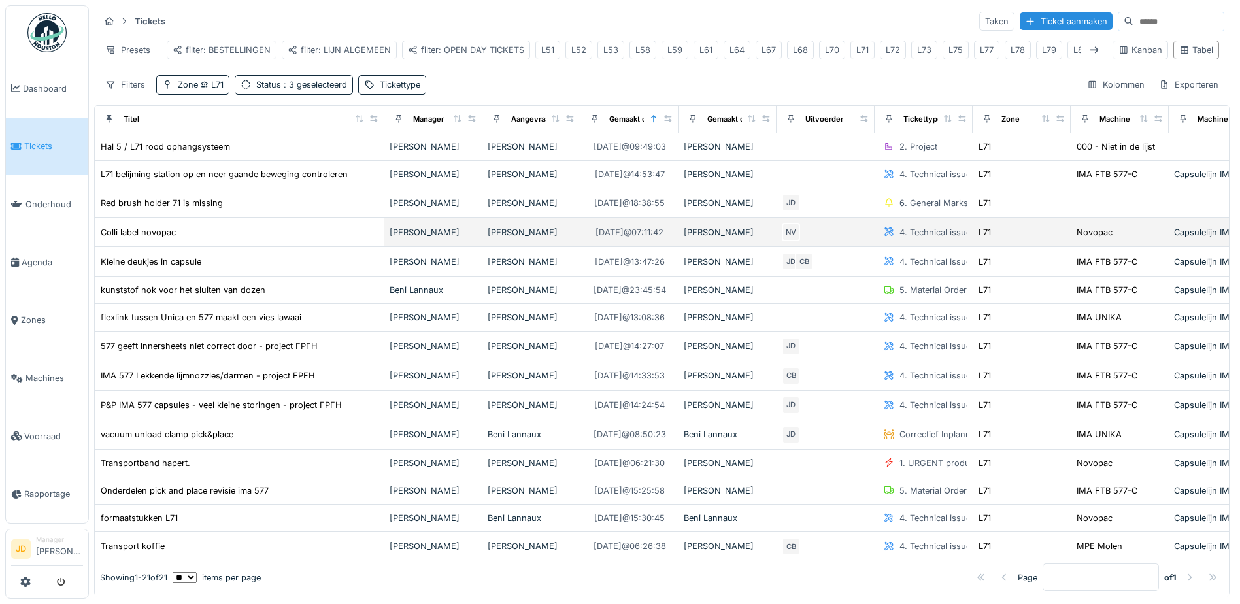
click at [286, 235] on div "Colli label novopac" at bounding box center [239, 232] width 278 height 14
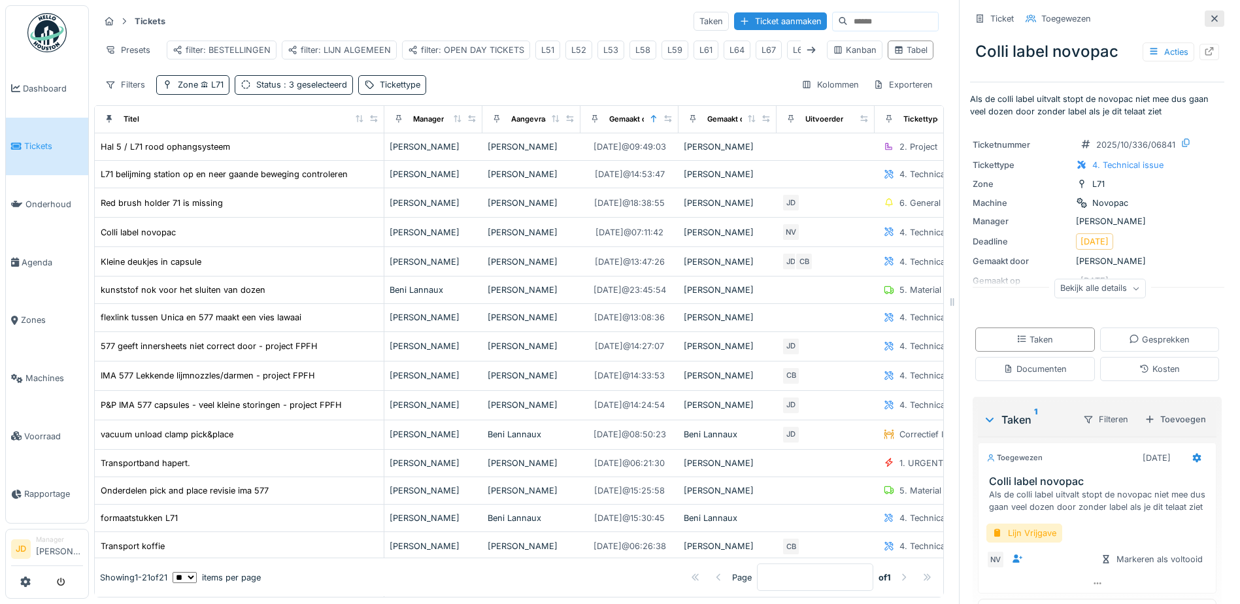
click at [1209, 14] on icon at bounding box center [1214, 18] width 10 height 8
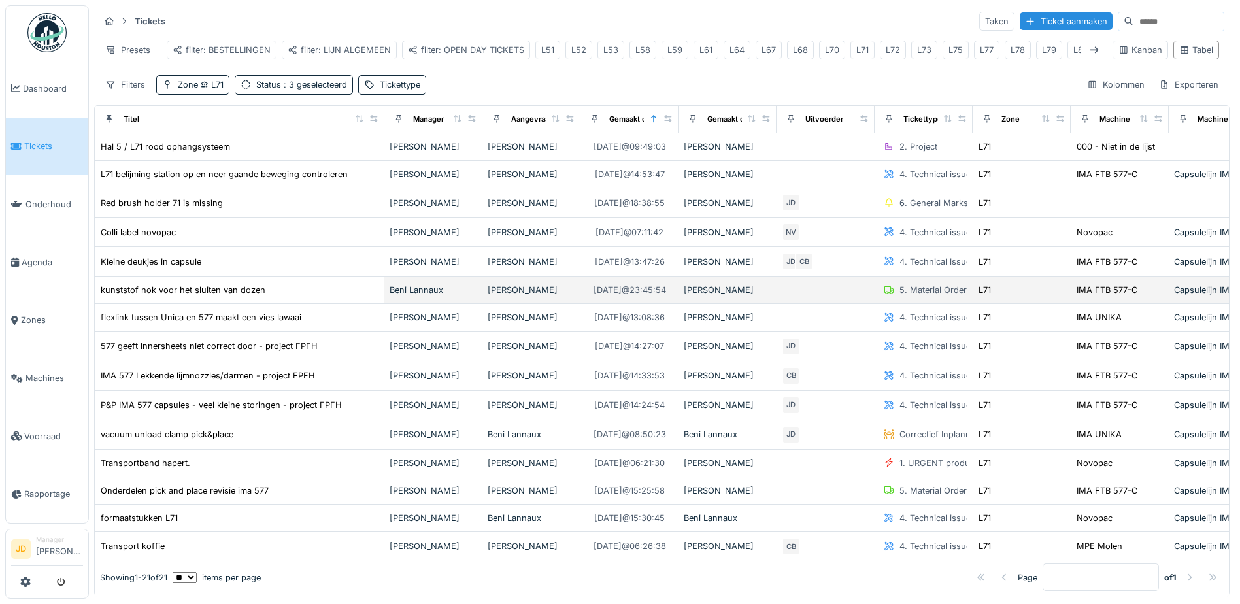
click at [336, 287] on div "kunststof nok voor het sluiten van dozen" at bounding box center [239, 290] width 278 height 14
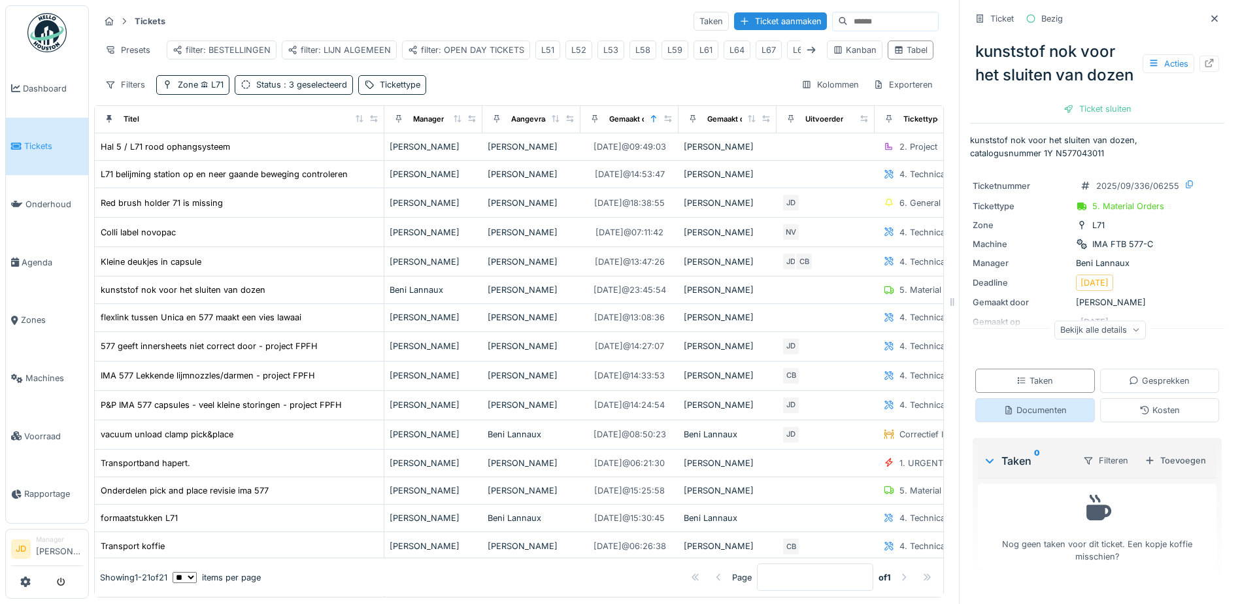
click at [1014, 416] on div "Documenten" at bounding box center [1034, 410] width 63 height 12
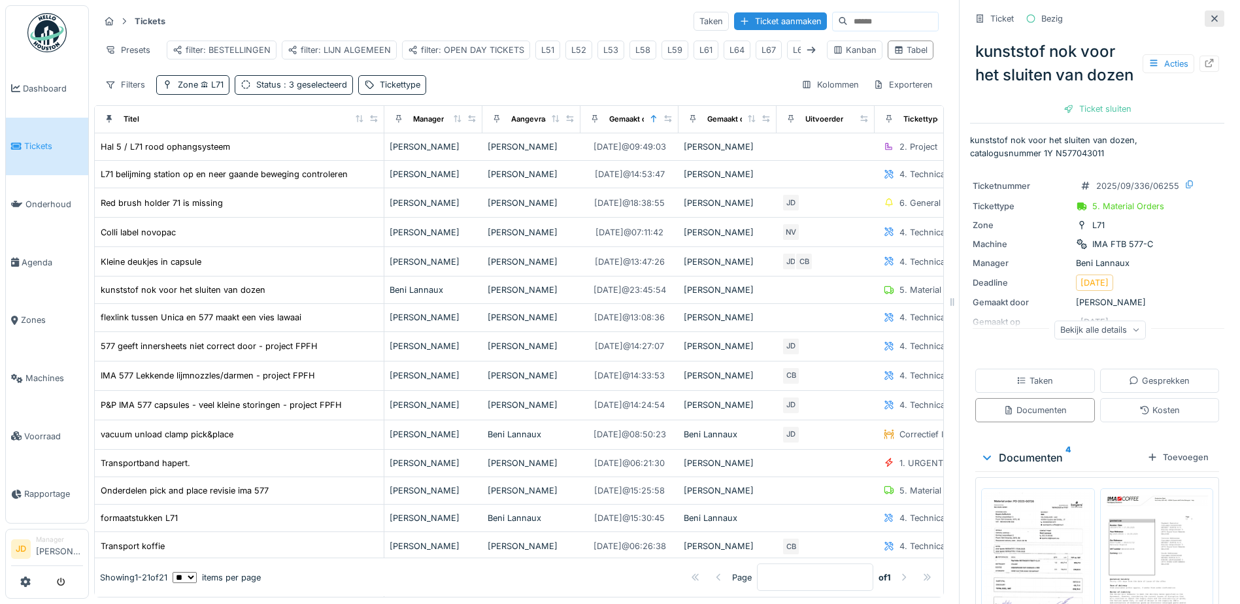
click at [1209, 14] on icon at bounding box center [1214, 18] width 10 height 8
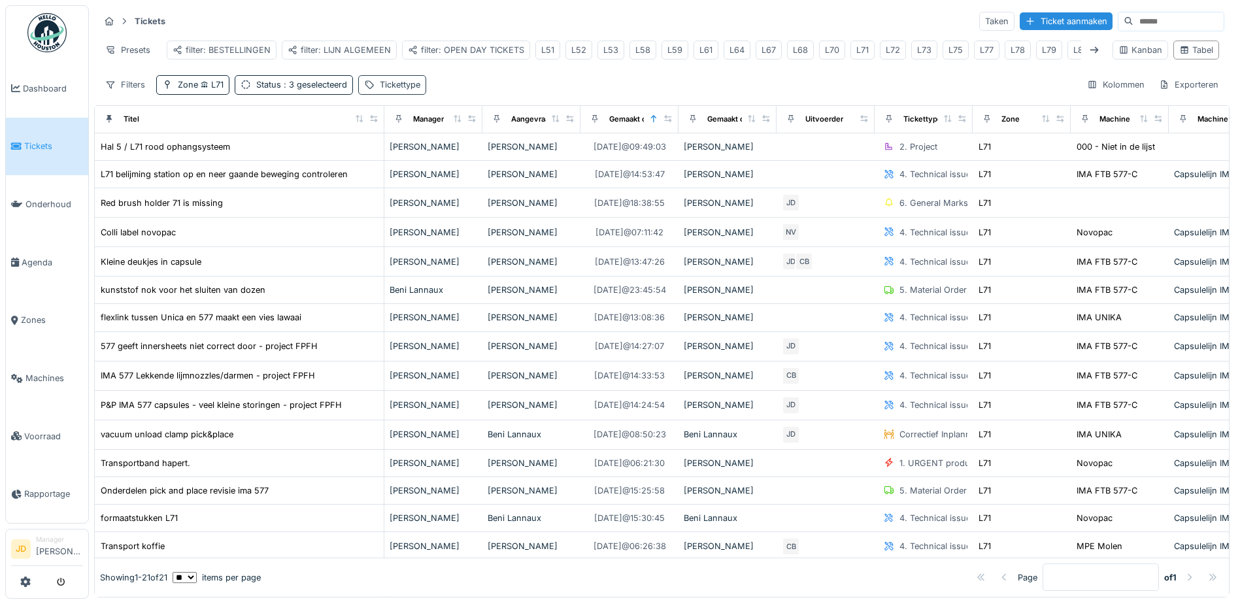
click at [391, 86] on div "Tickettype" at bounding box center [400, 84] width 41 height 12
click at [496, 79] on div "Filters Zone L71 Status : 3 geselecteerd Tickettype Kolommen Exporteren" at bounding box center [661, 84] width 1125 height 19
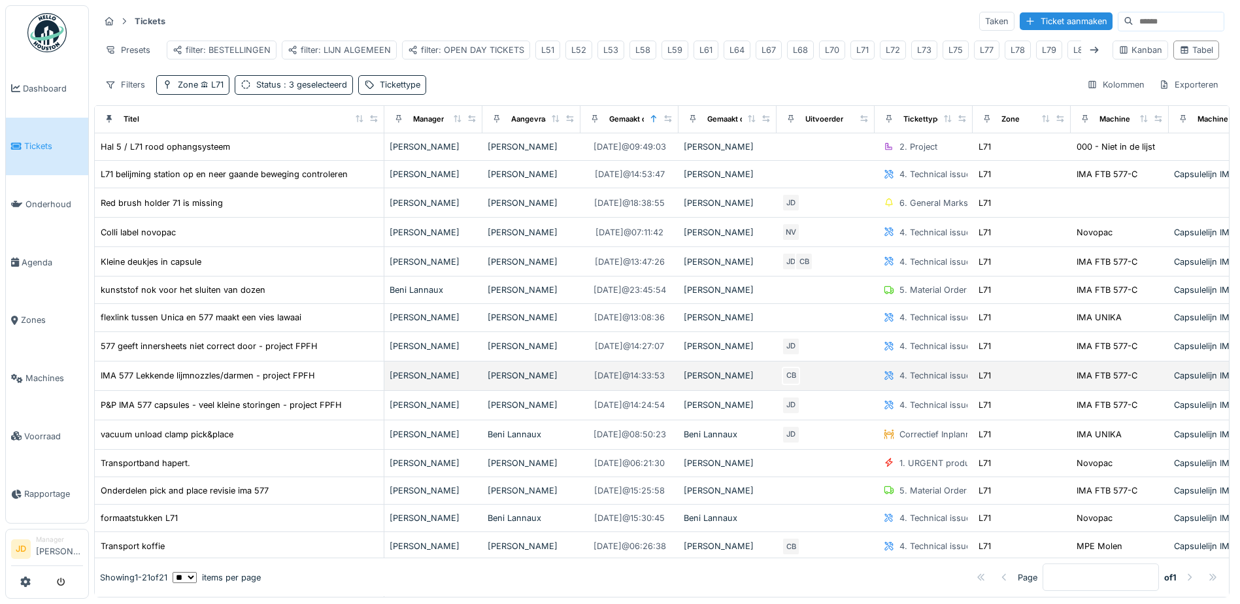
click at [348, 371] on div "IMA 577 Lekkende lijmnozzles/darmen - project FPFH" at bounding box center [239, 376] width 278 height 14
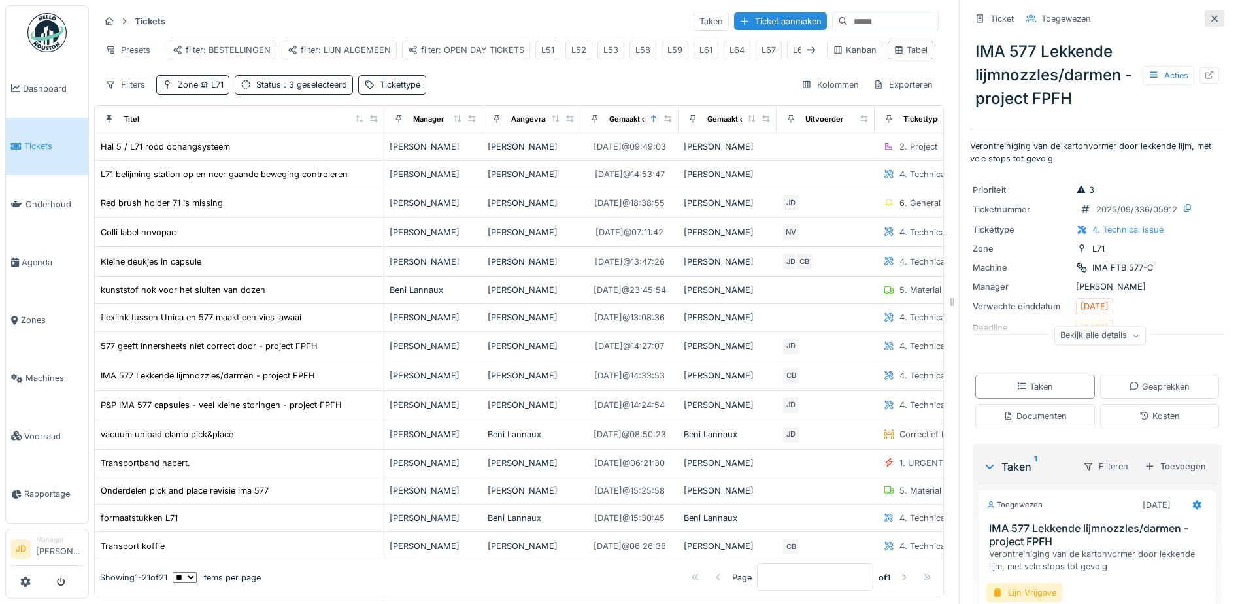
click at [1209, 16] on div at bounding box center [1214, 18] width 10 height 12
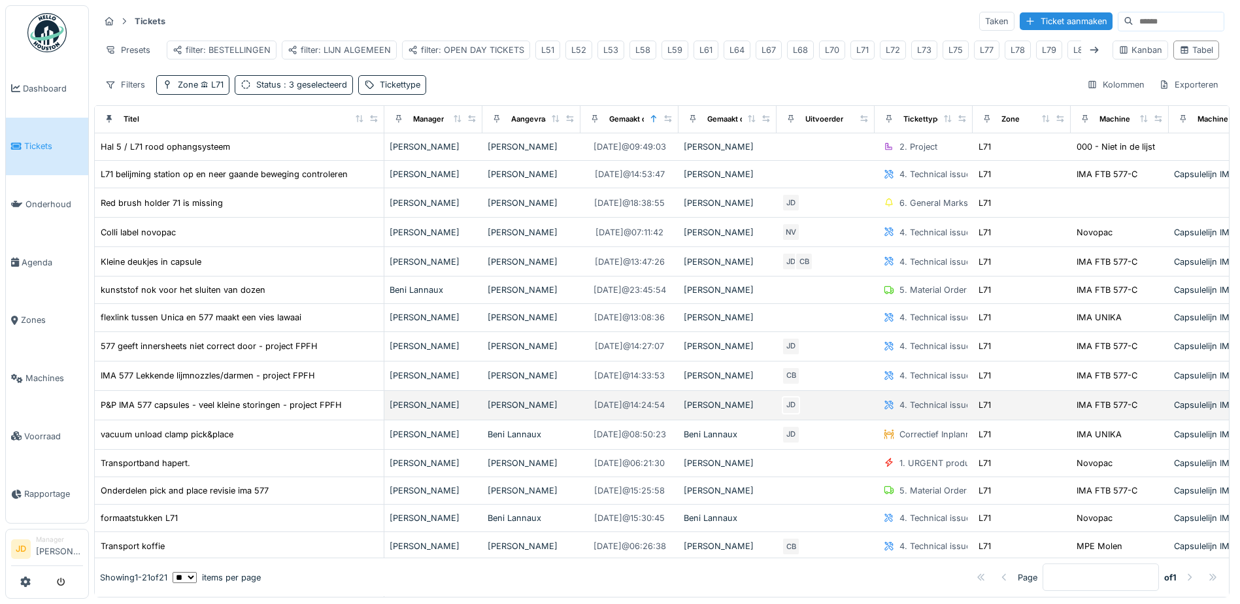
click at [367, 402] on div "P&P IMA 577 capsules - veel kleine storingen - project FPFH" at bounding box center [239, 405] width 278 height 14
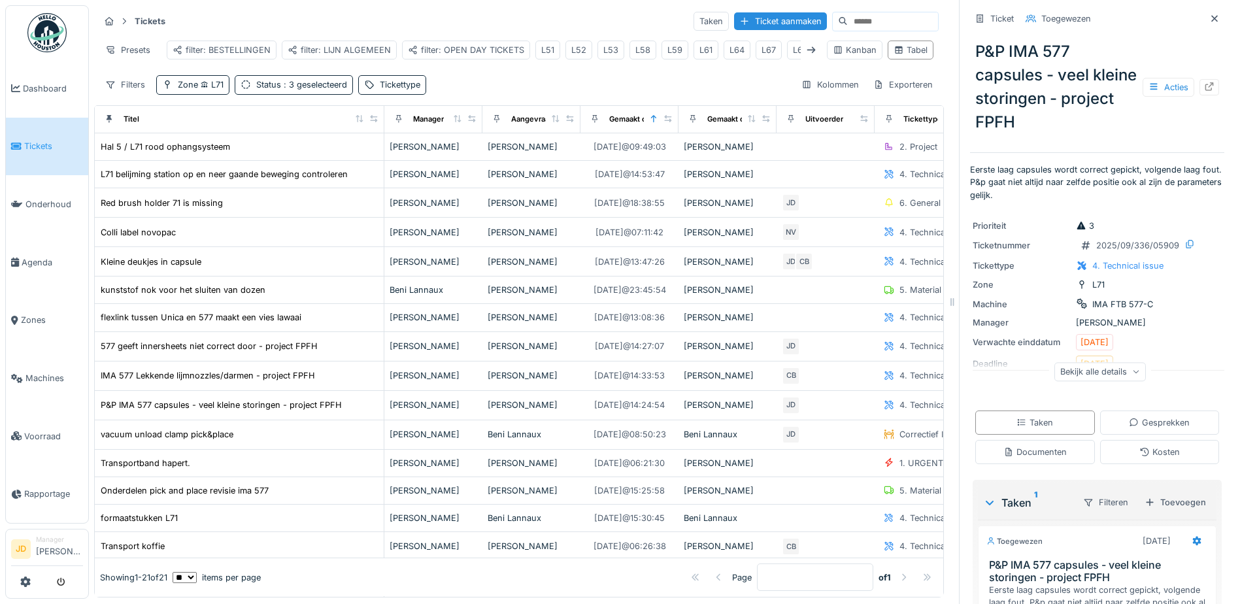
click at [1106, 376] on div "Bekijk alle details" at bounding box center [1099, 371] width 91 height 19
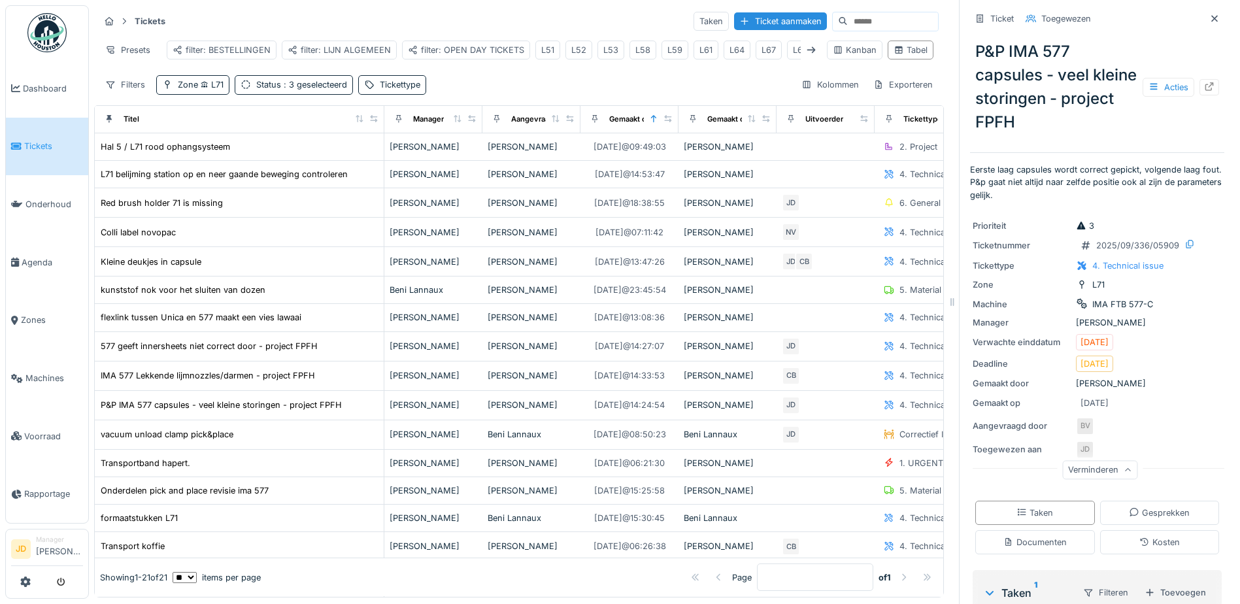
click at [1123, 469] on icon at bounding box center [1127, 470] width 8 height 7
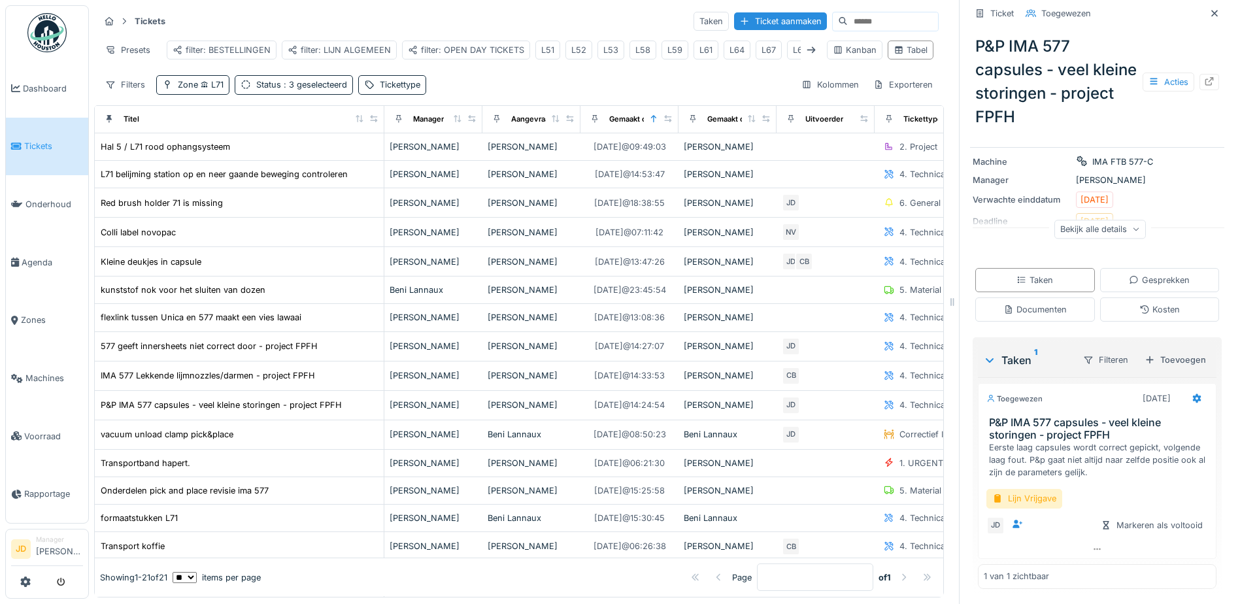
scroll to position [144, 0]
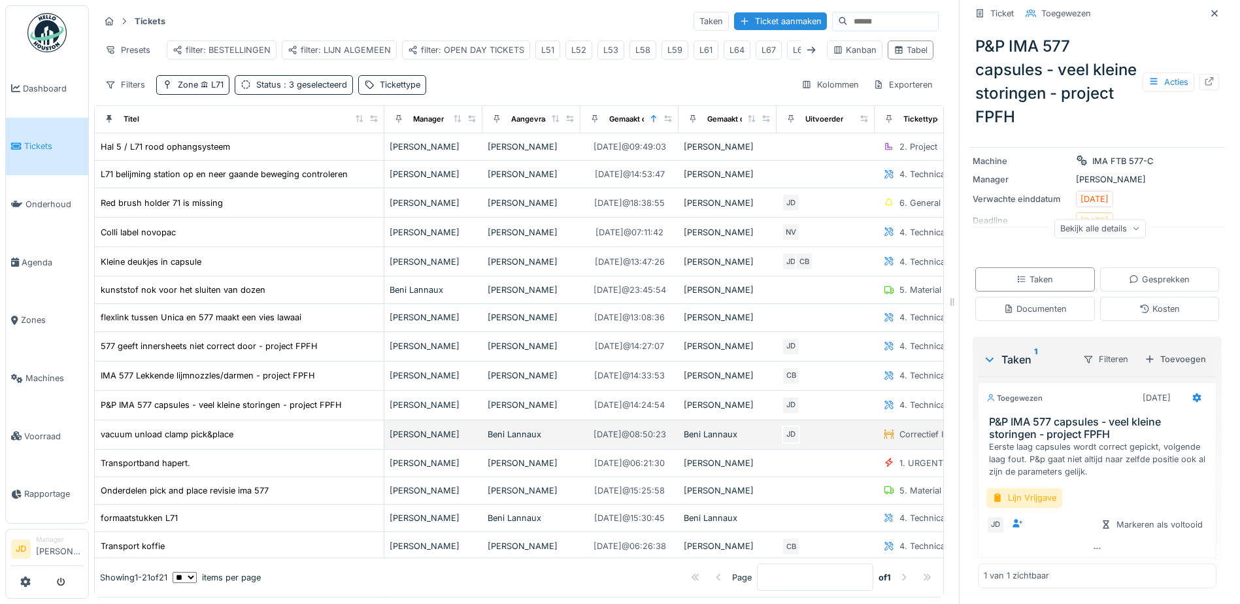
click at [298, 441] on div "vacuum unload clamp pick&place" at bounding box center [239, 434] width 278 height 14
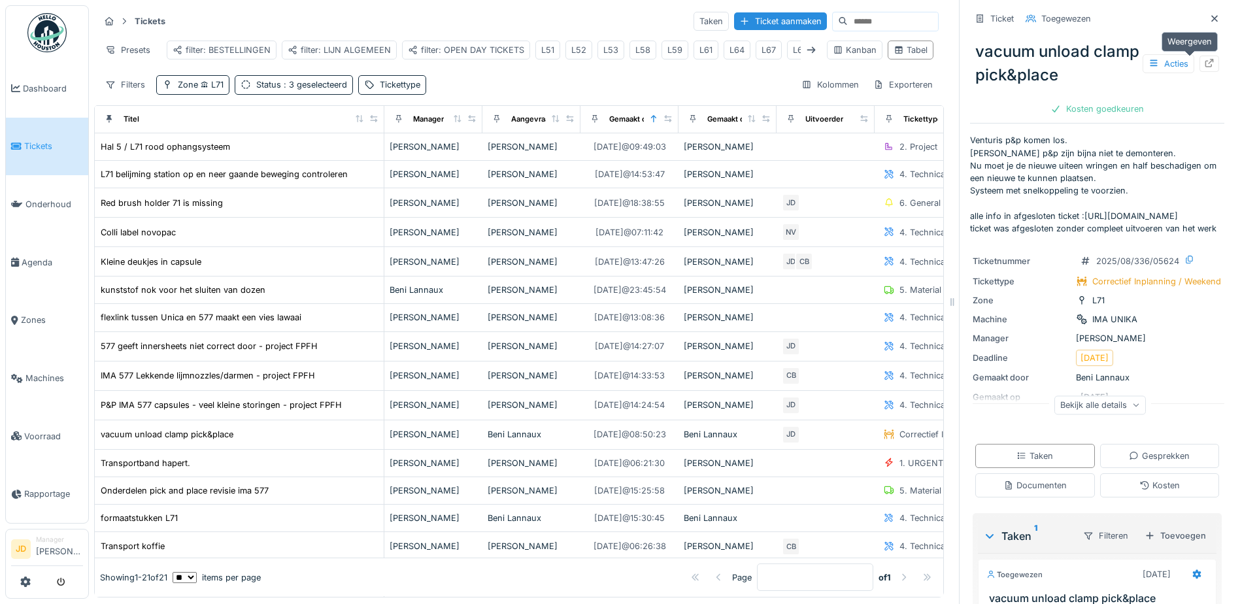
click at [1204, 61] on icon at bounding box center [1209, 63] width 10 height 8
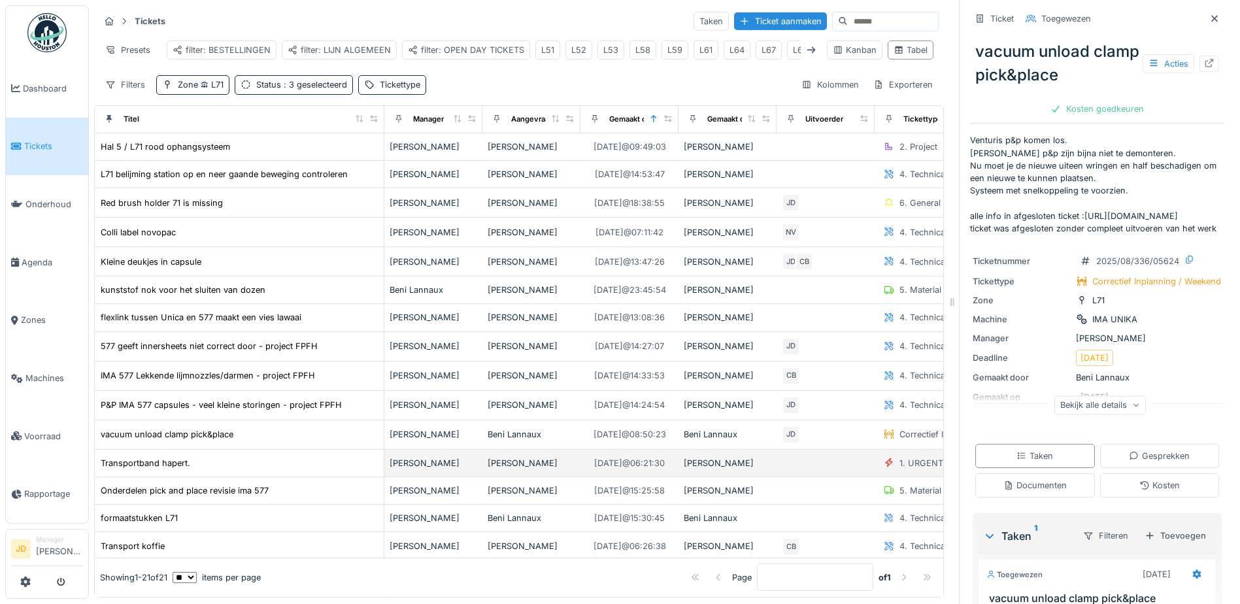
click at [299, 470] on div "Transportband hapert." at bounding box center [239, 463] width 278 height 14
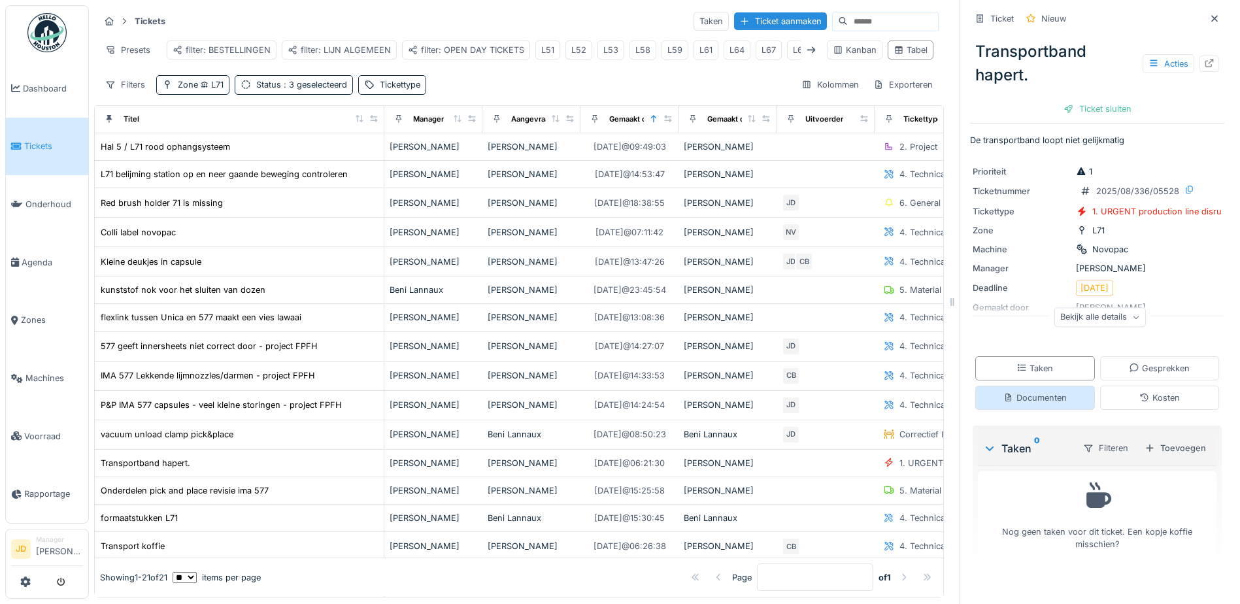
click at [1003, 404] on div "Documenten" at bounding box center [1034, 397] width 63 height 12
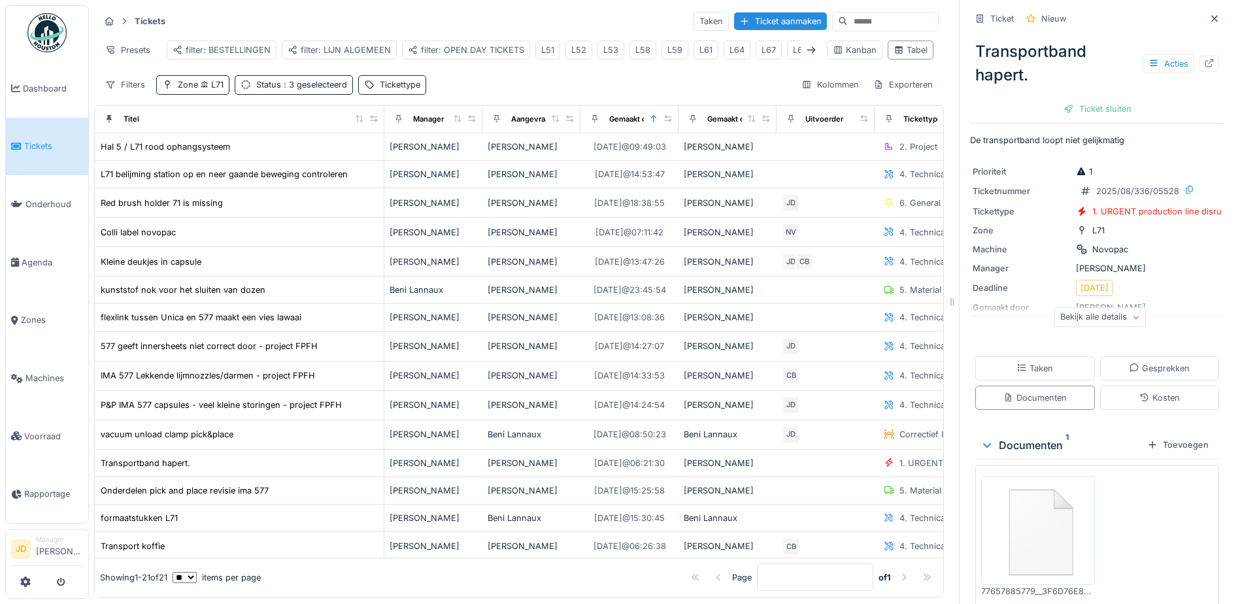
click at [1034, 503] on img at bounding box center [1037, 530] width 107 height 103
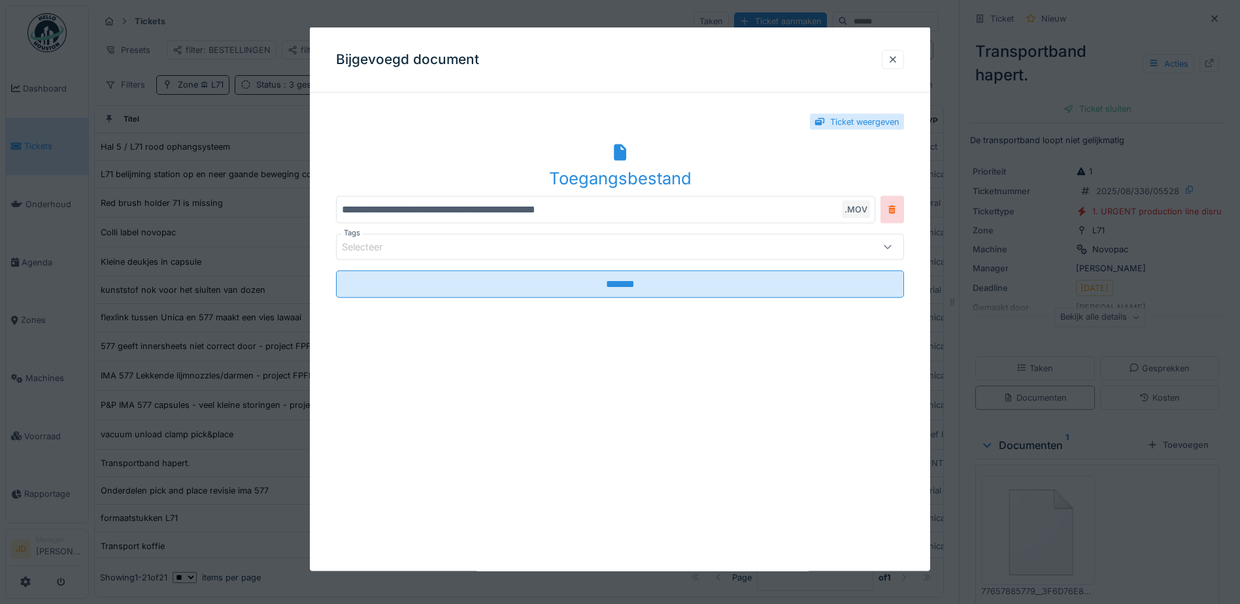
click at [620, 157] on icon at bounding box center [620, 152] width 12 height 17
click at [889, 59] on div at bounding box center [893, 59] width 22 height 19
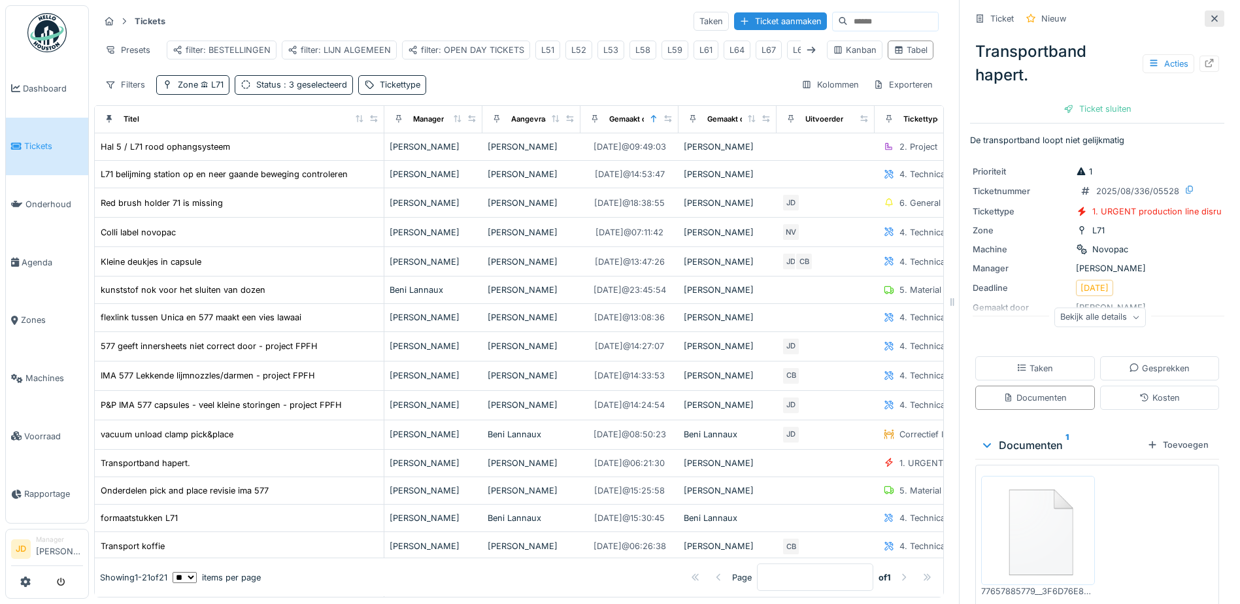
click at [1209, 14] on icon at bounding box center [1214, 18] width 10 height 8
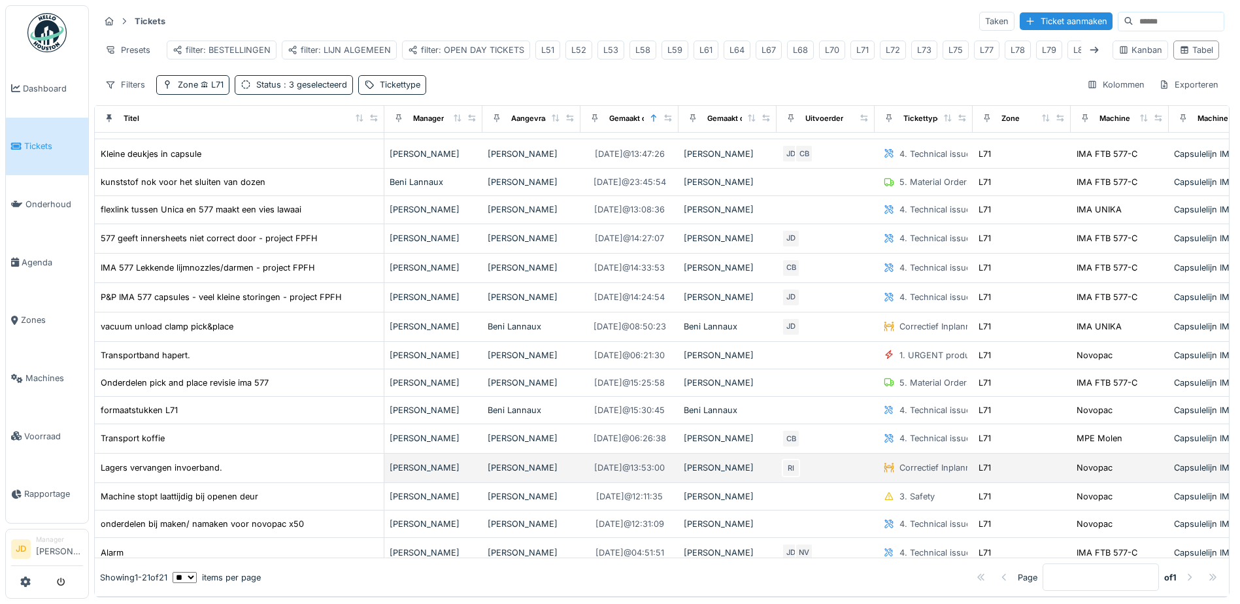
scroll to position [131, 0]
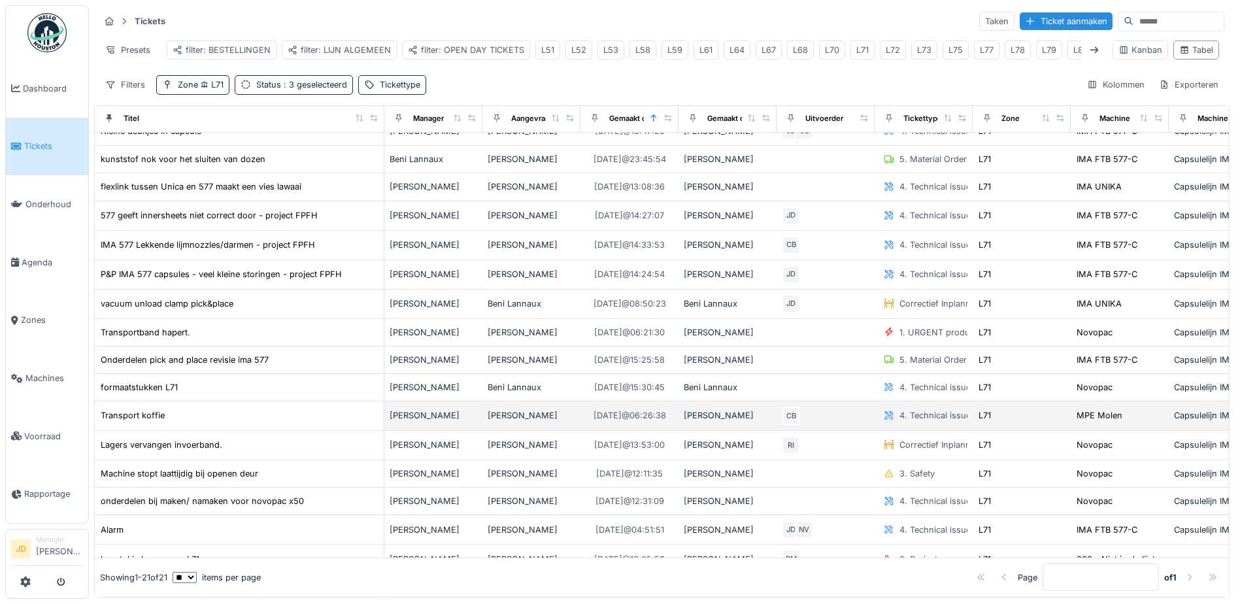
click at [346, 416] on div "Transport koffie" at bounding box center [239, 415] width 278 height 14
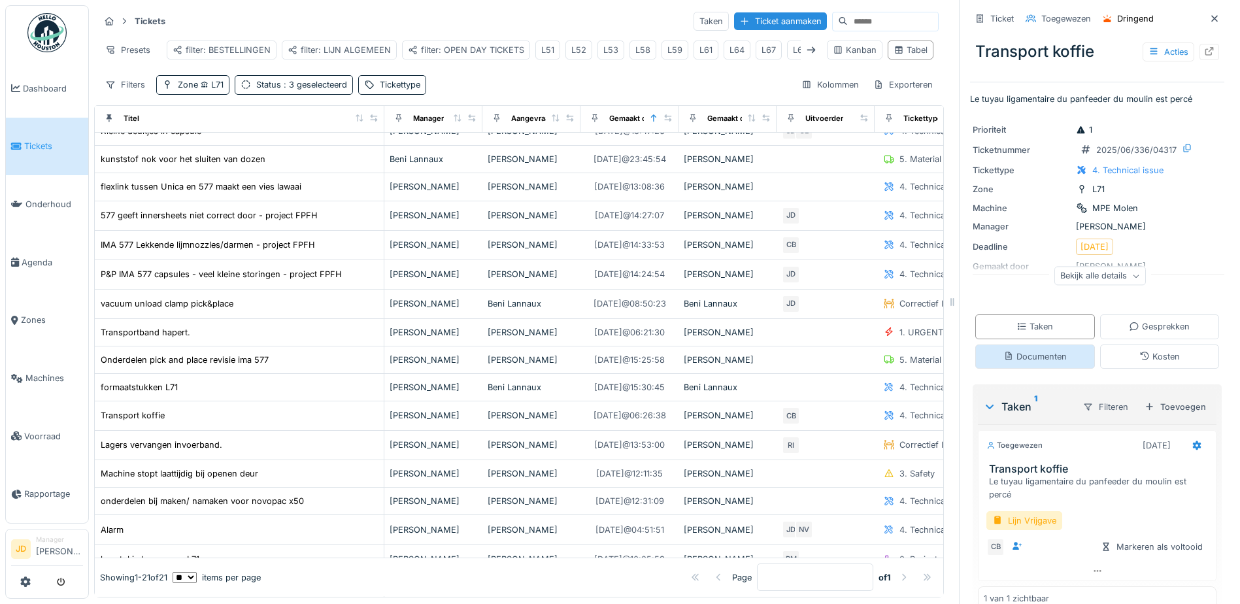
click at [1019, 350] on div "Documenten" at bounding box center [1034, 356] width 63 height 12
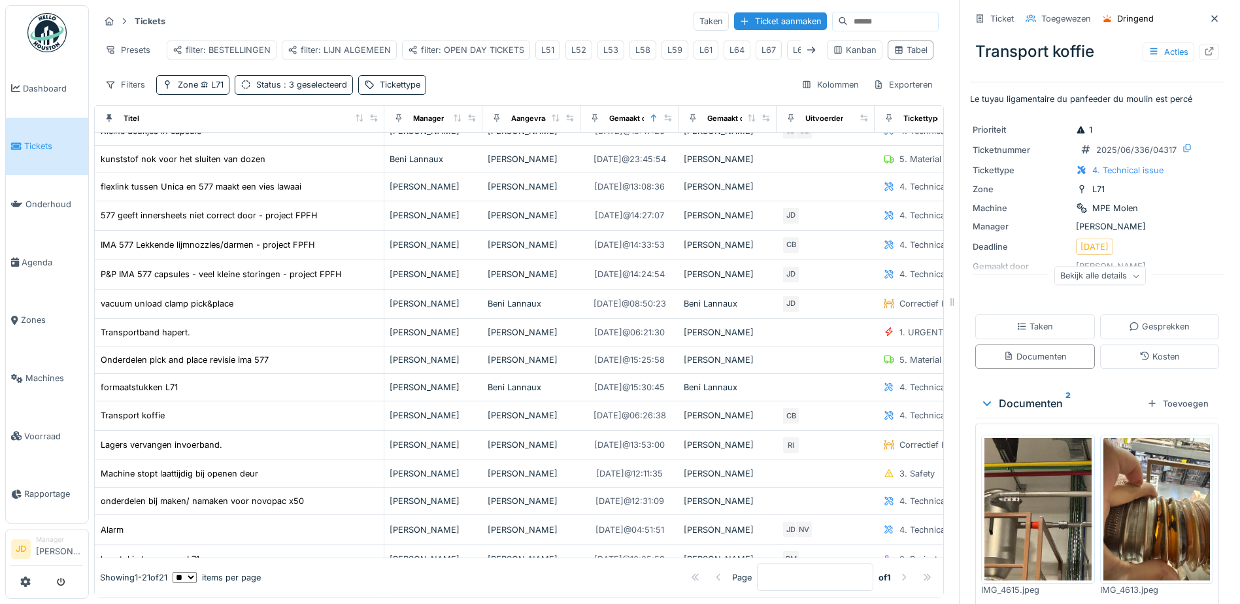
scroll to position [39, 0]
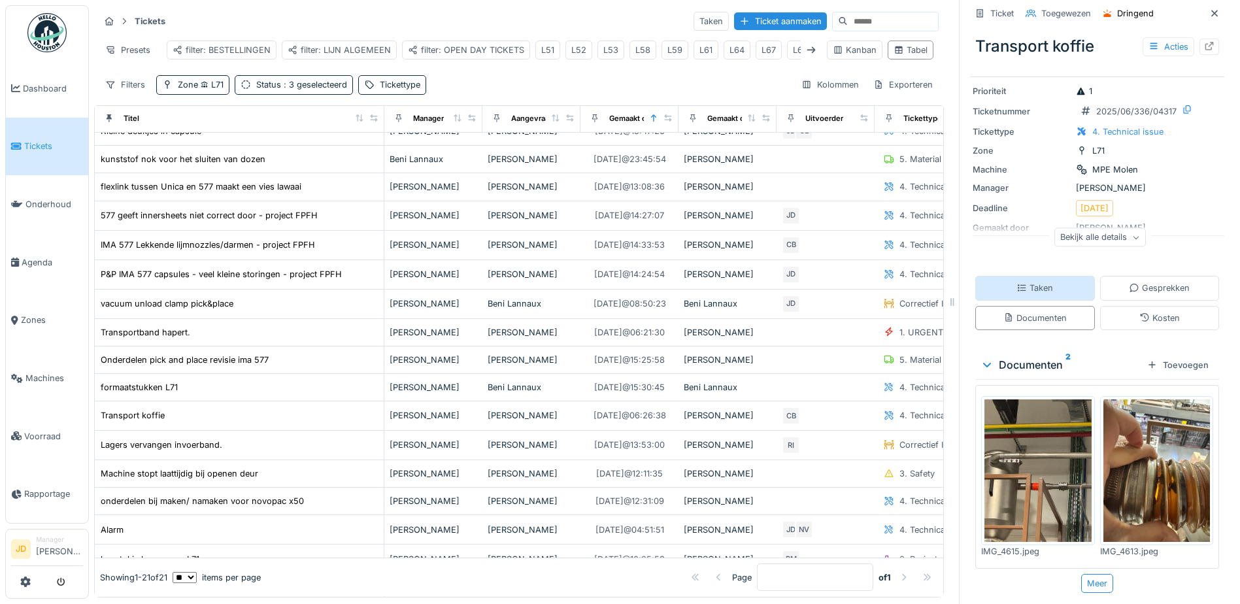
click at [1033, 285] on div "Taken" at bounding box center [1034, 288] width 37 height 12
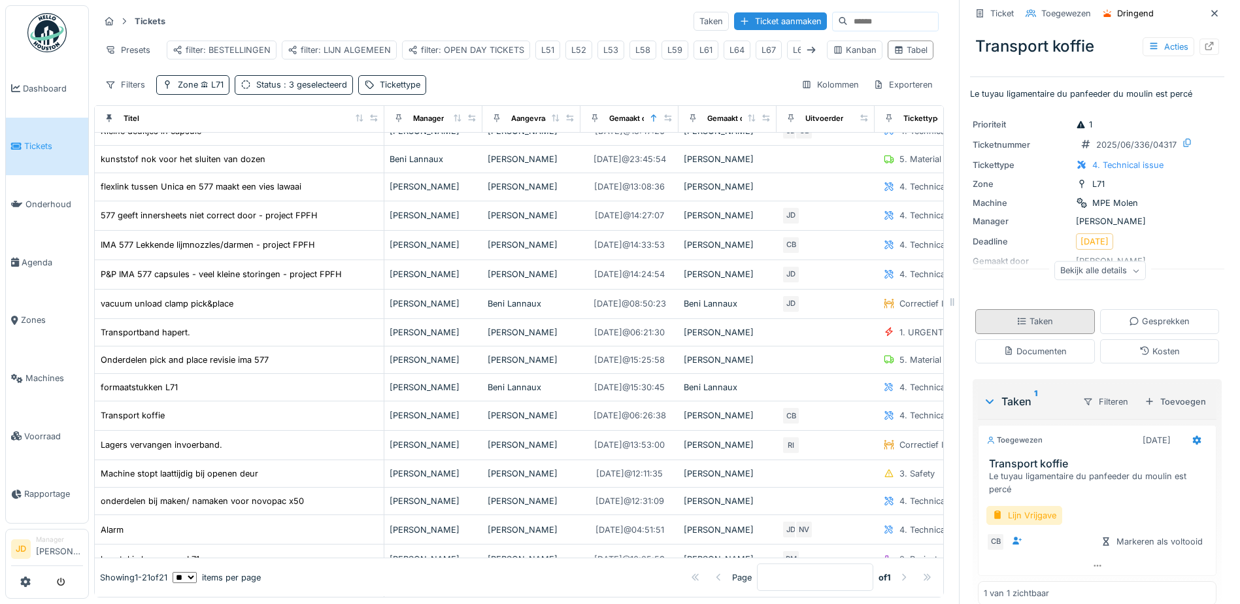
scroll to position [0, 0]
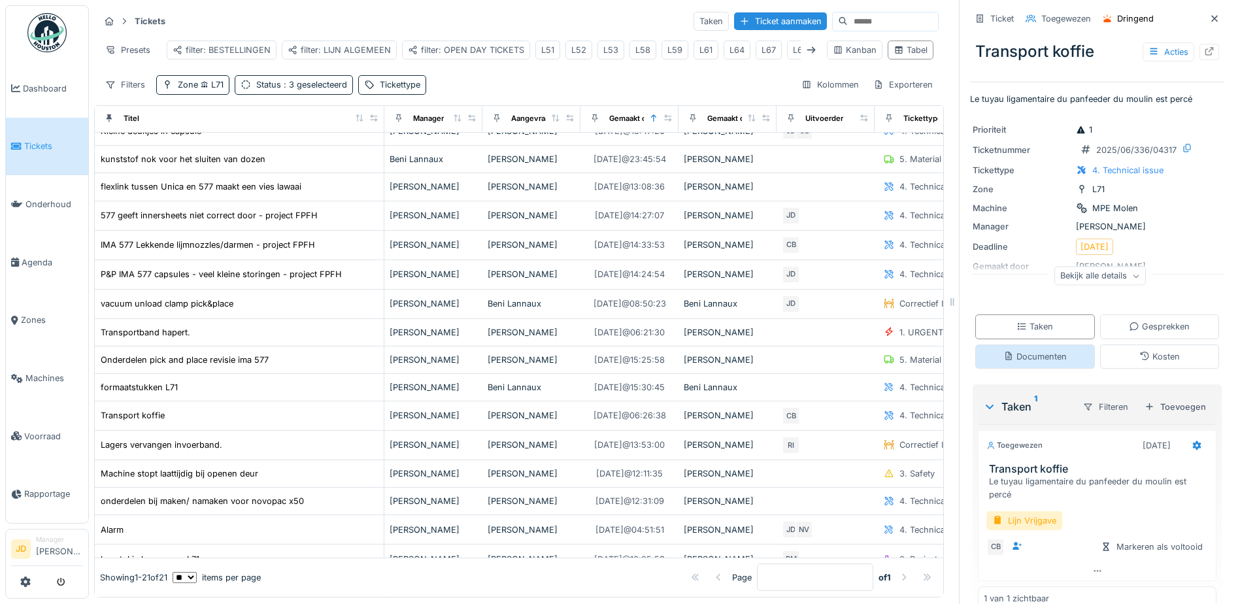
click at [1034, 344] on div "Documenten" at bounding box center [1035, 356] width 120 height 24
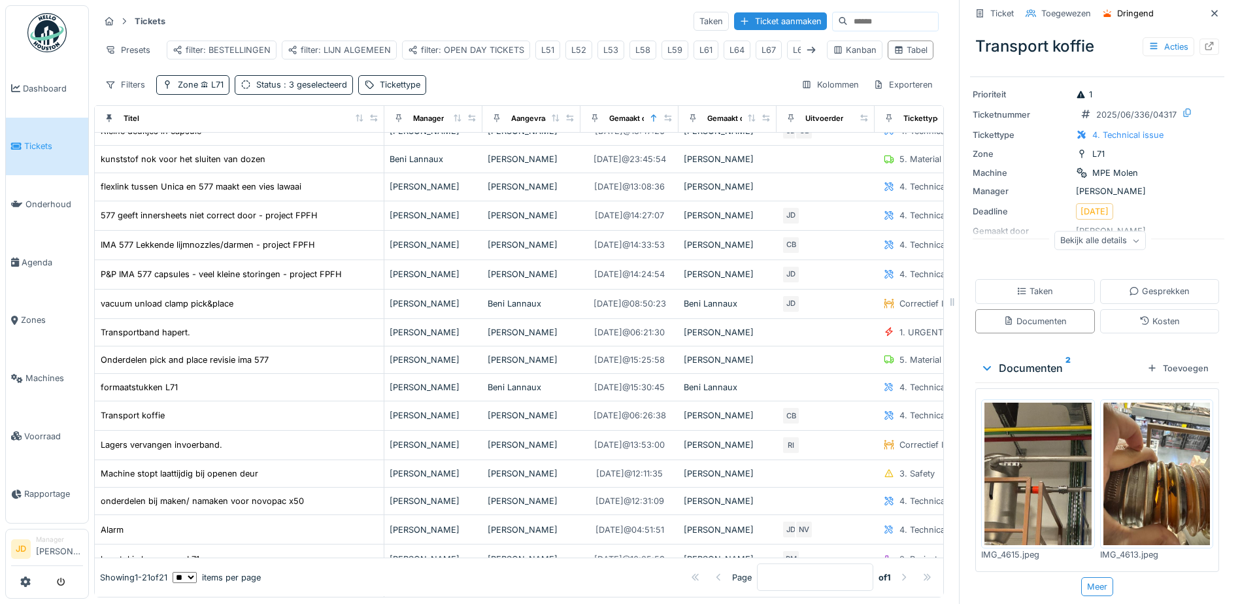
scroll to position [39, 0]
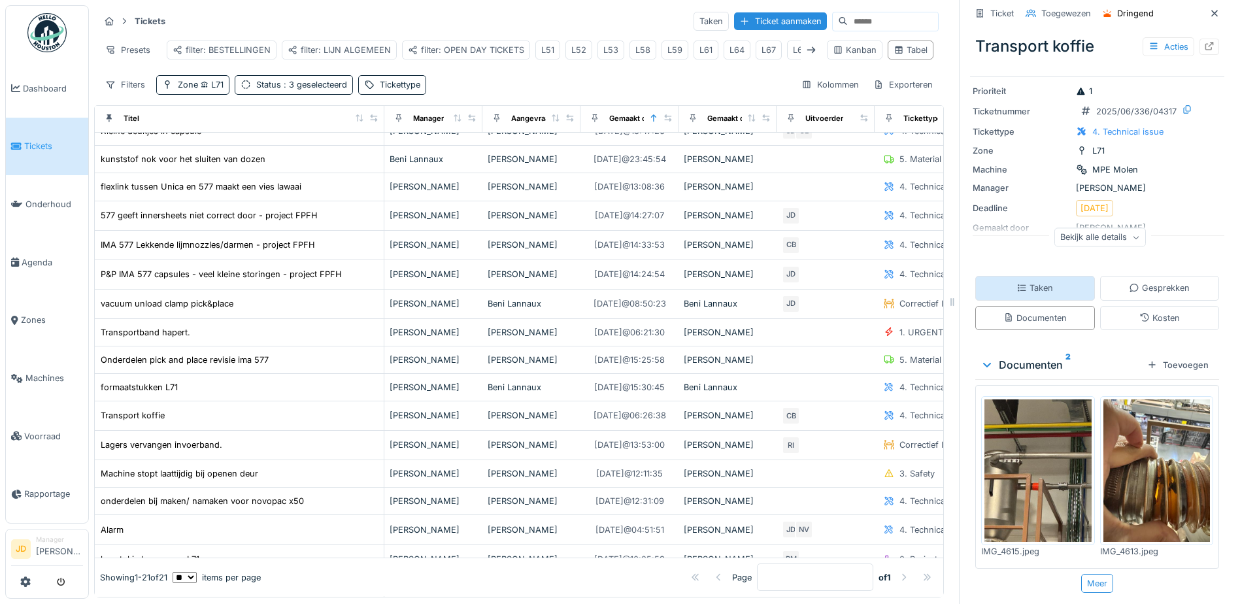
click at [1051, 283] on div "Taken" at bounding box center [1035, 288] width 120 height 24
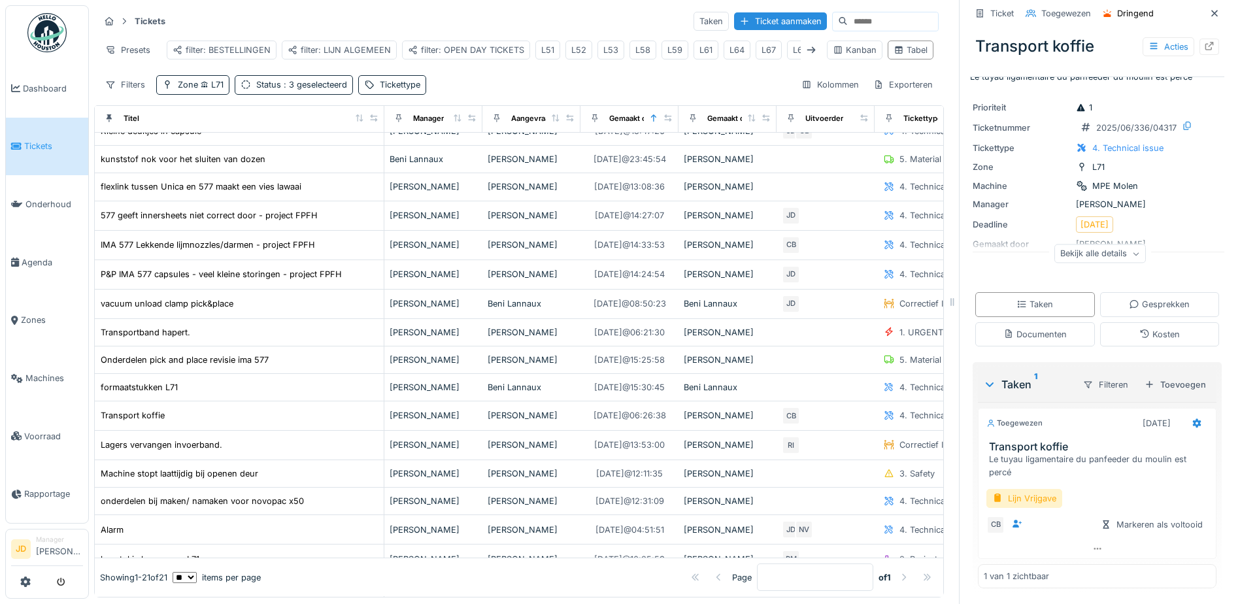
scroll to position [0, 0]
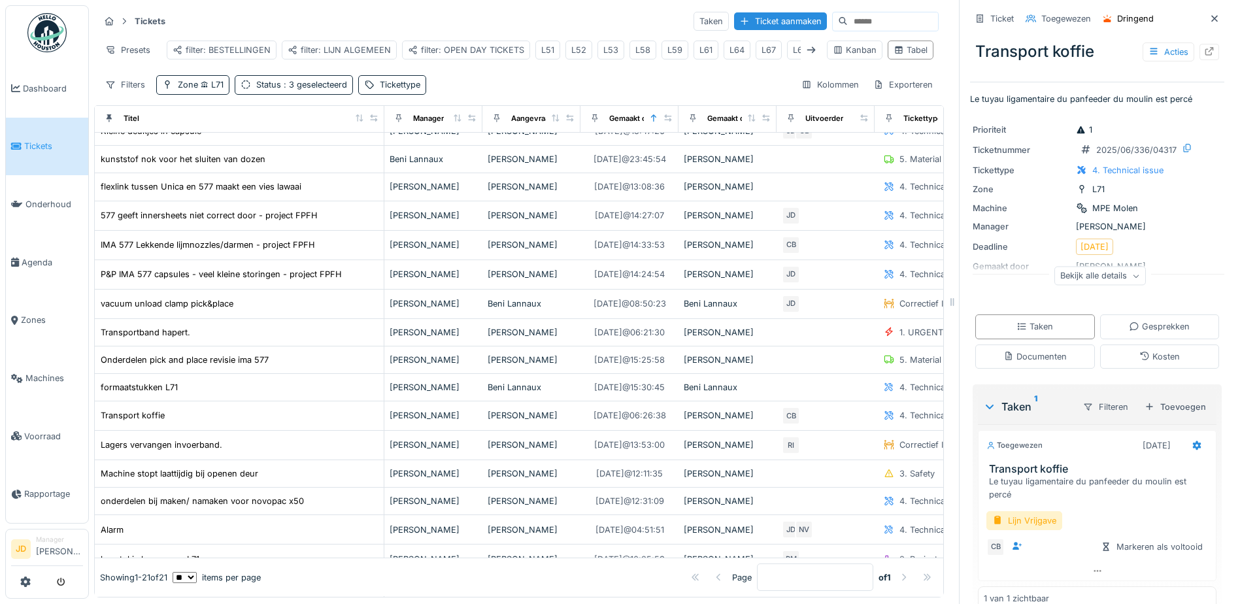
click at [1123, 267] on div "Bekijk alle details" at bounding box center [1099, 276] width 91 height 19
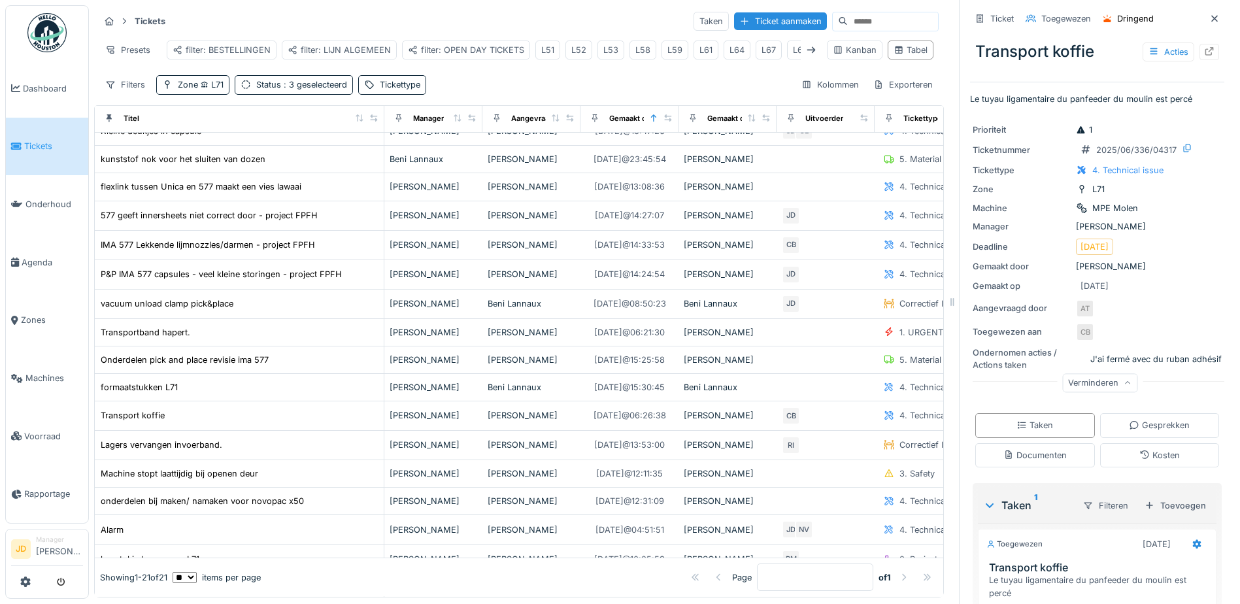
click at [1110, 373] on div "Verminderen" at bounding box center [1099, 382] width 75 height 19
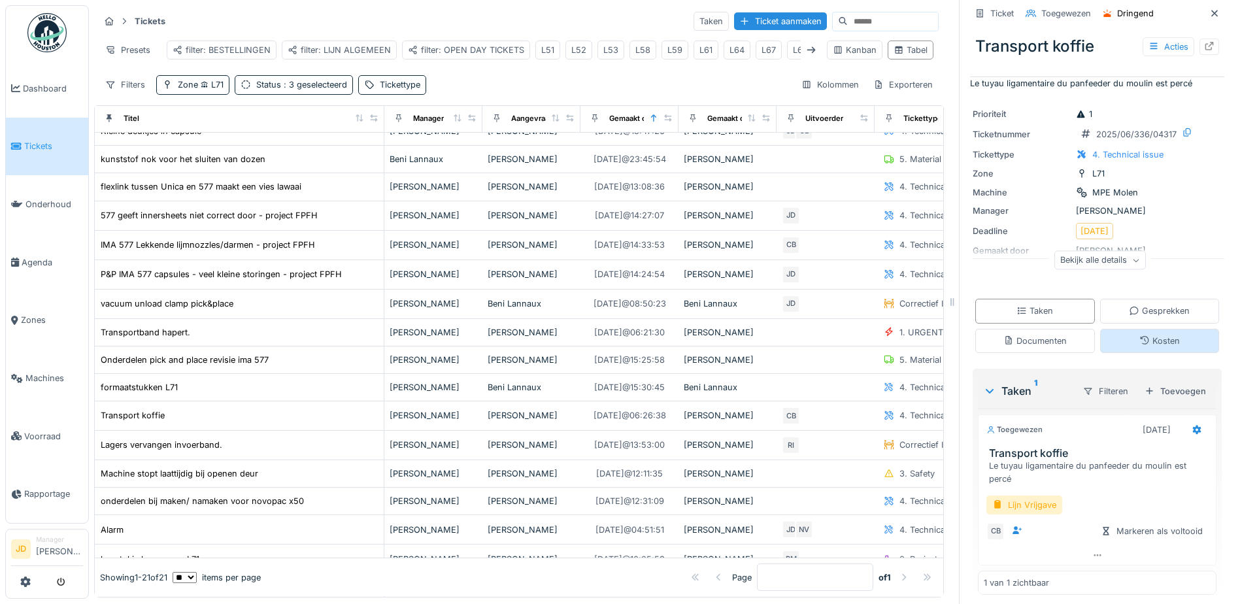
scroll to position [24, 0]
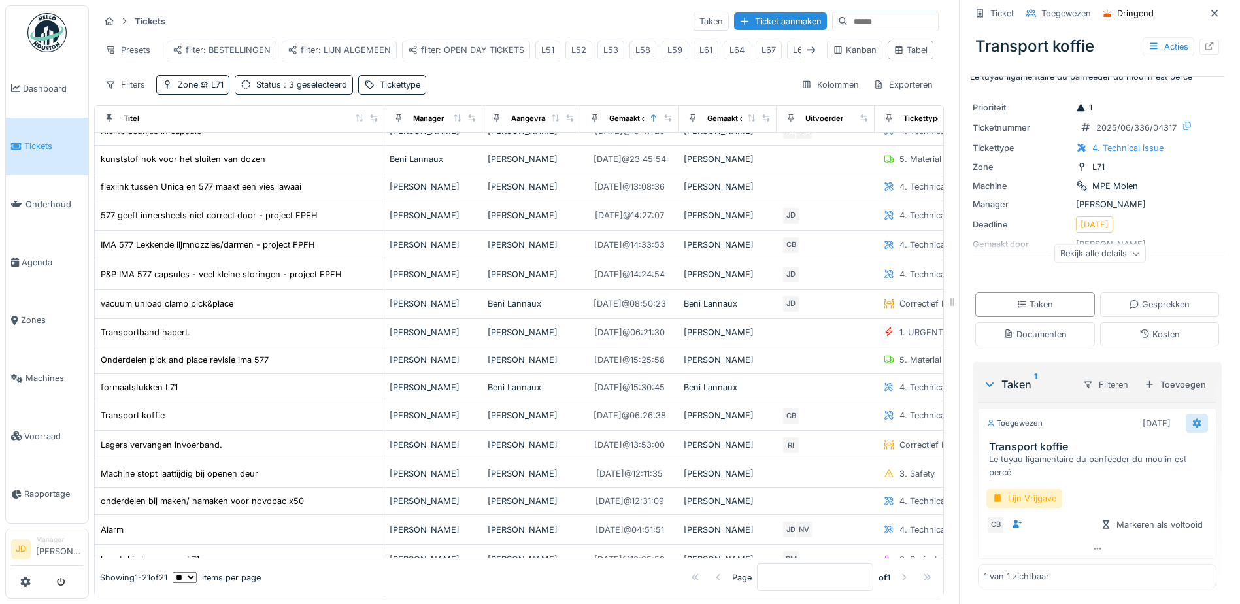
click at [1191, 428] on div at bounding box center [1196, 423] width 10 height 12
click at [1123, 563] on div "Verwijderen" at bounding box center [1120, 562] width 108 height 20
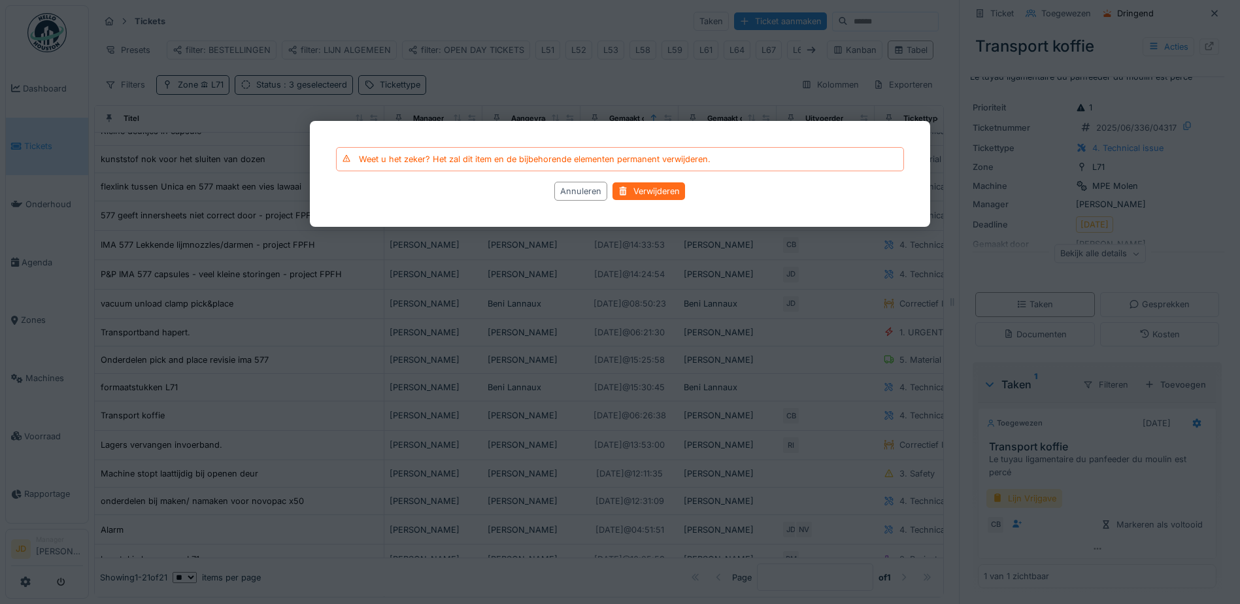
click at [667, 191] on div "Verwijderen" at bounding box center [649, 191] width 73 height 18
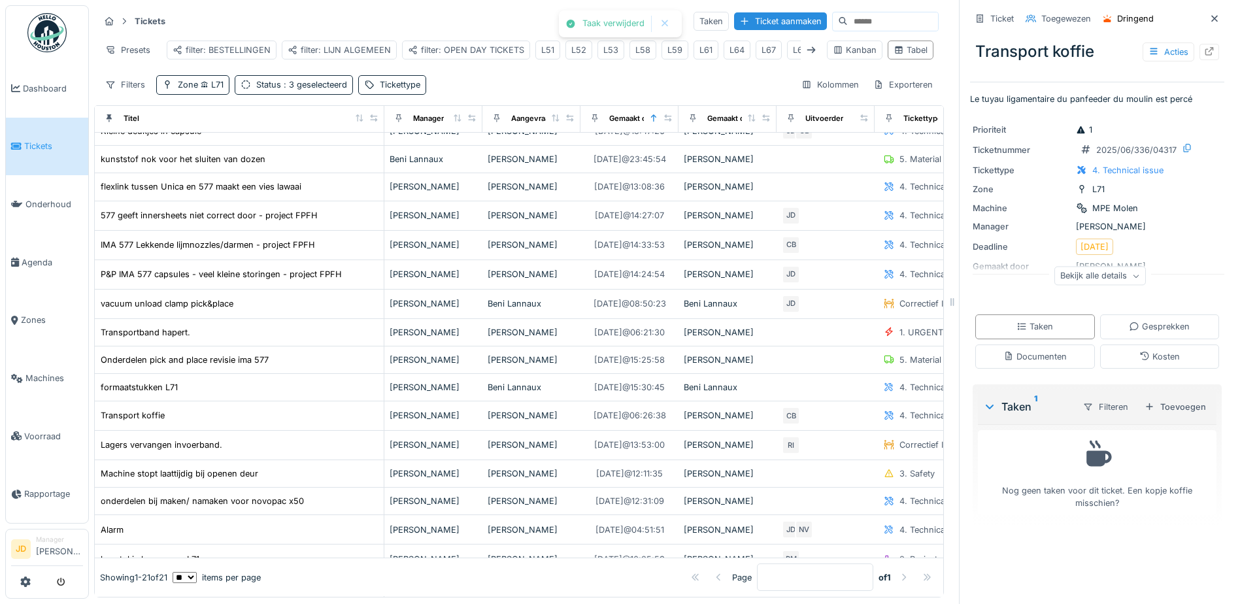
scroll to position [0, 0]
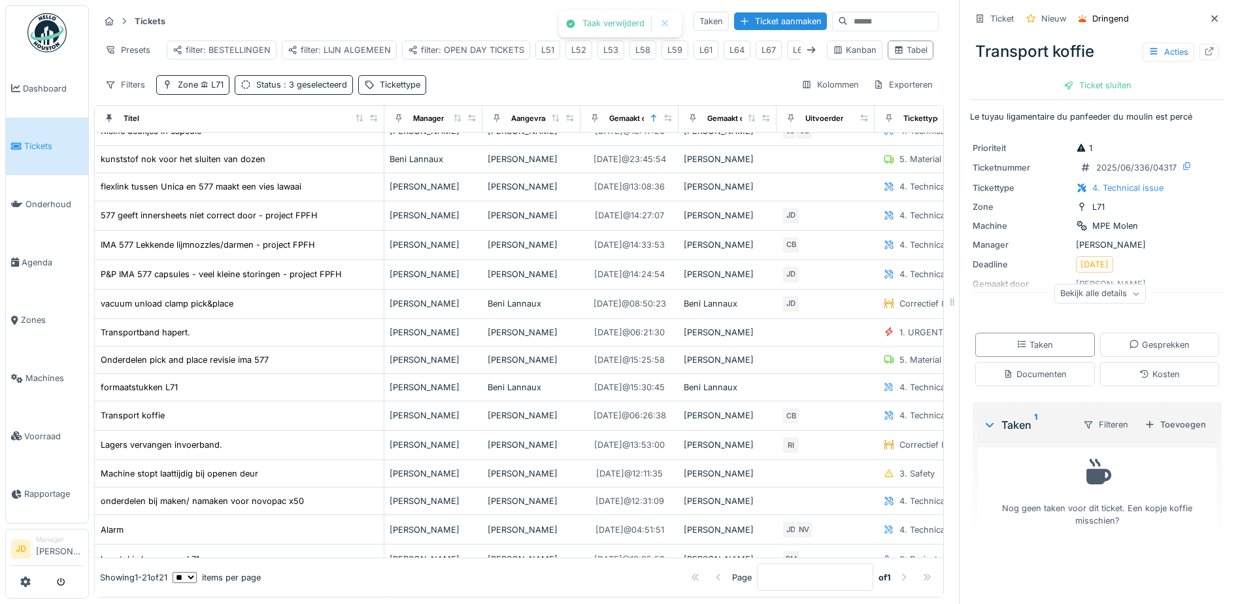
click at [1083, 95] on div "Transport koffie Acties Ticket sluiten" at bounding box center [1097, 62] width 254 height 67
click at [1083, 93] on div "Ticket sluiten" at bounding box center [1097, 85] width 78 height 18
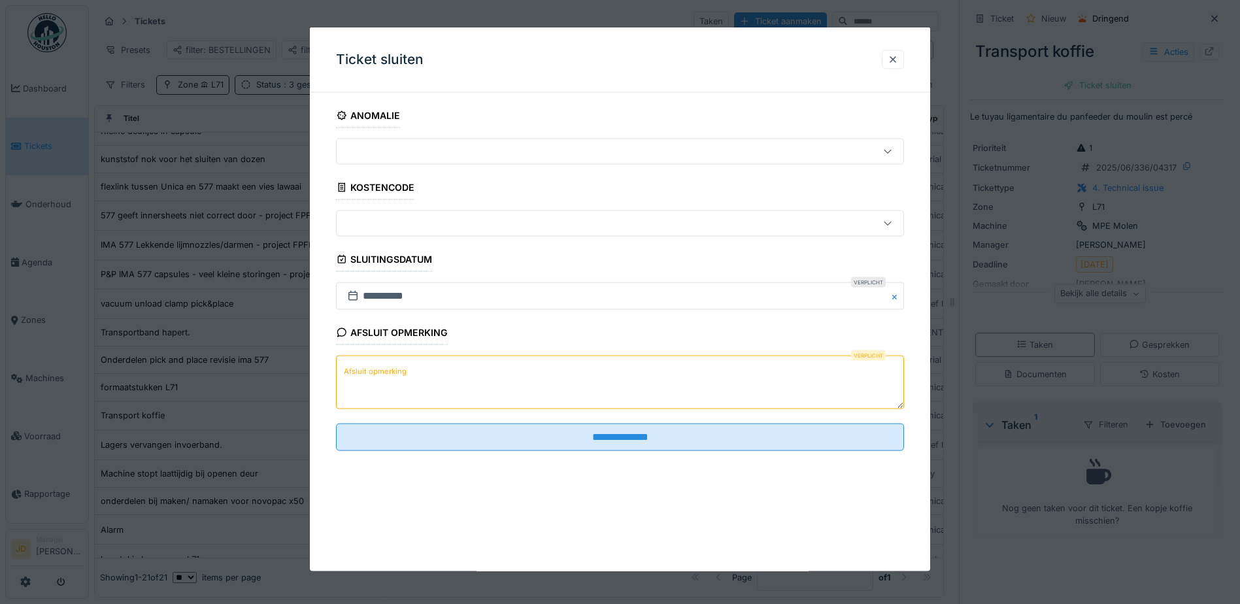
click at [674, 380] on textarea "Afsluit opmerking" at bounding box center [620, 382] width 568 height 54
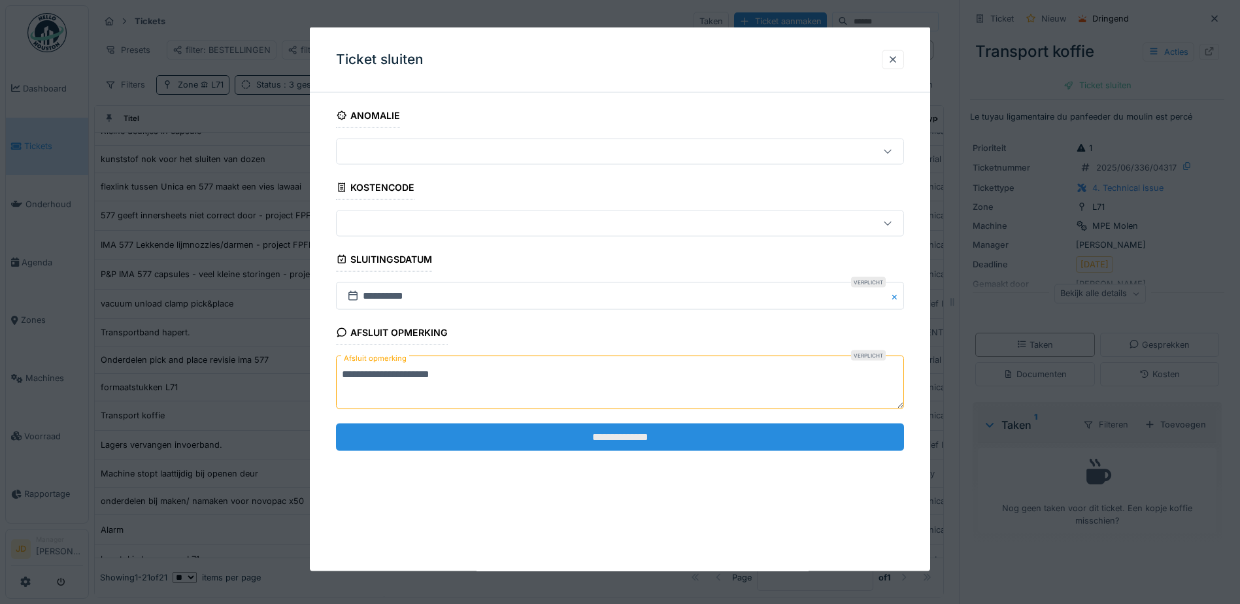
type textarea "**********"
click at [669, 427] on input "**********" at bounding box center [620, 436] width 568 height 27
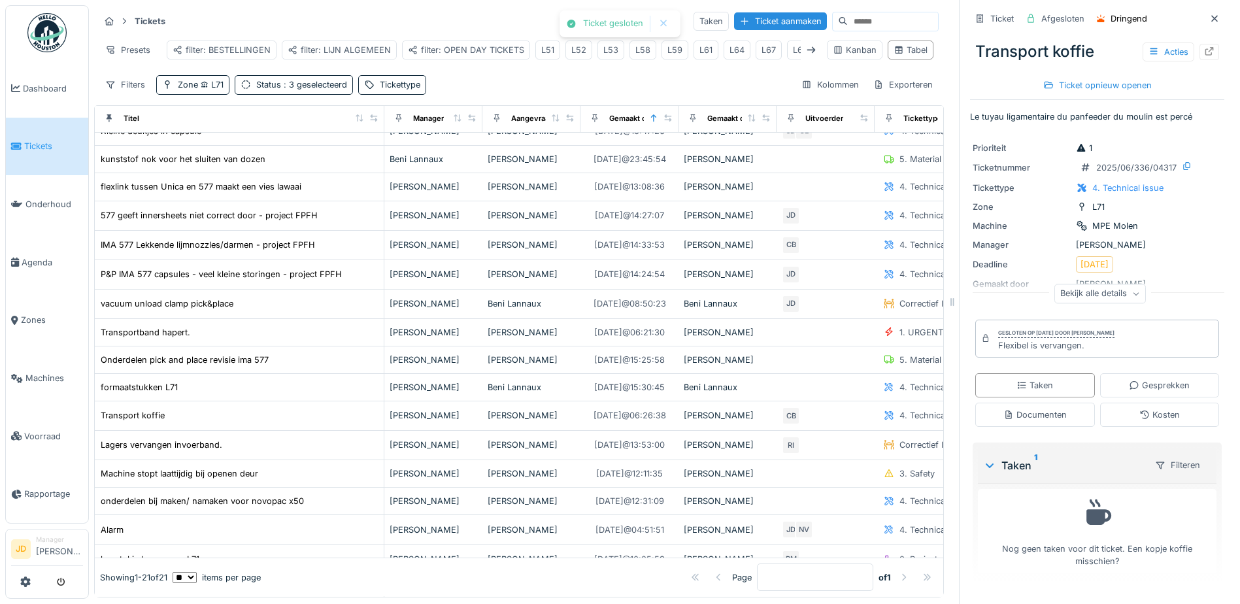
click at [1209, 16] on icon at bounding box center [1214, 18] width 10 height 8
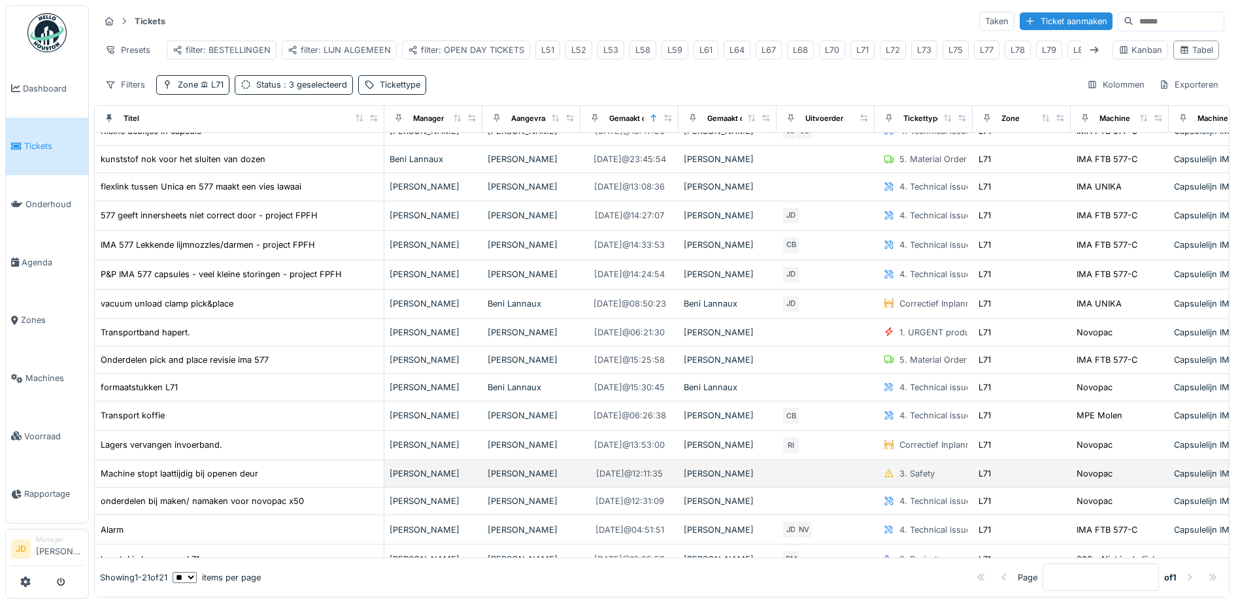
click at [782, 480] on td at bounding box center [825, 473] width 98 height 27
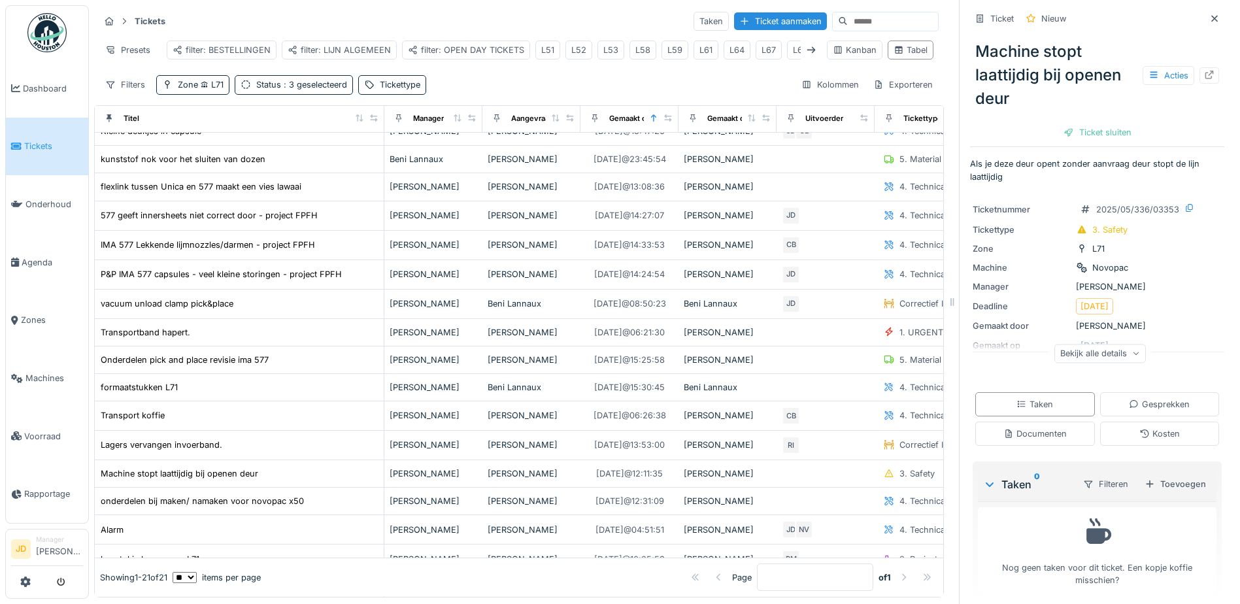
click at [1054, 357] on div "Bekijk alle details" at bounding box center [1099, 353] width 91 height 19
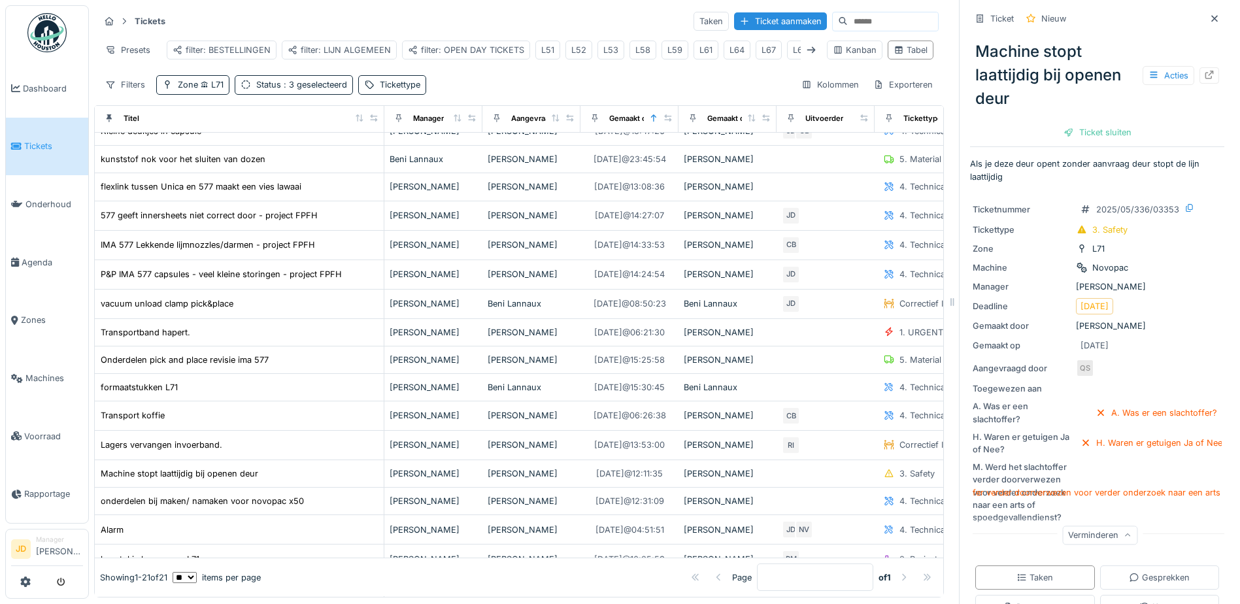
scroll to position [131, 0]
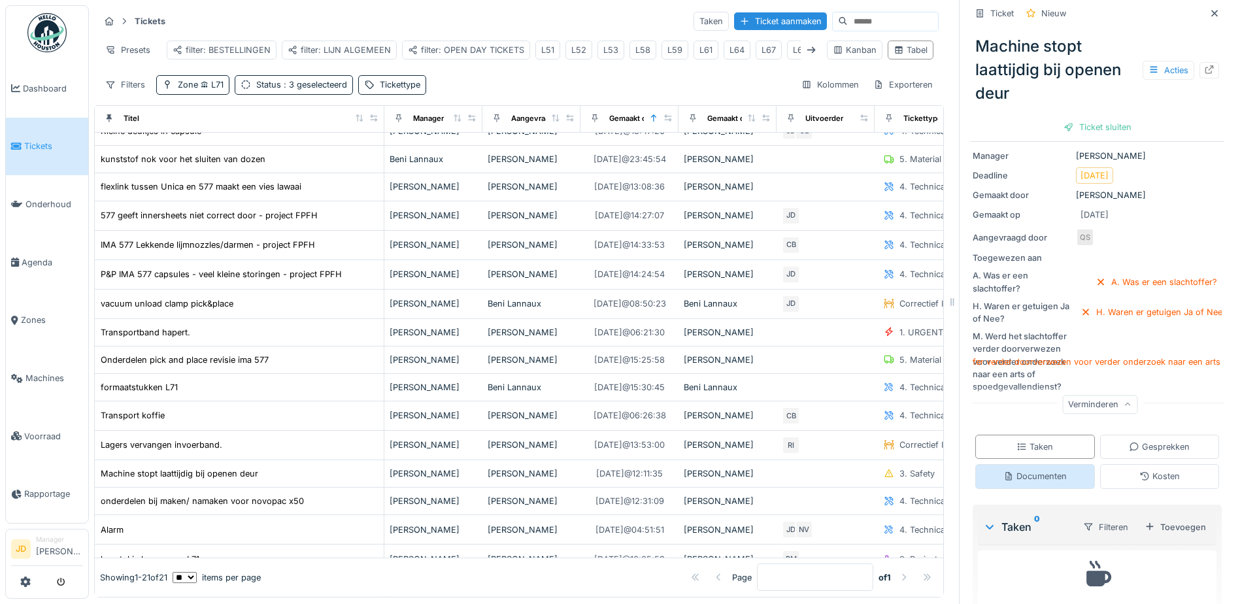
click at [1058, 468] on div "Documenten" at bounding box center [1035, 476] width 120 height 24
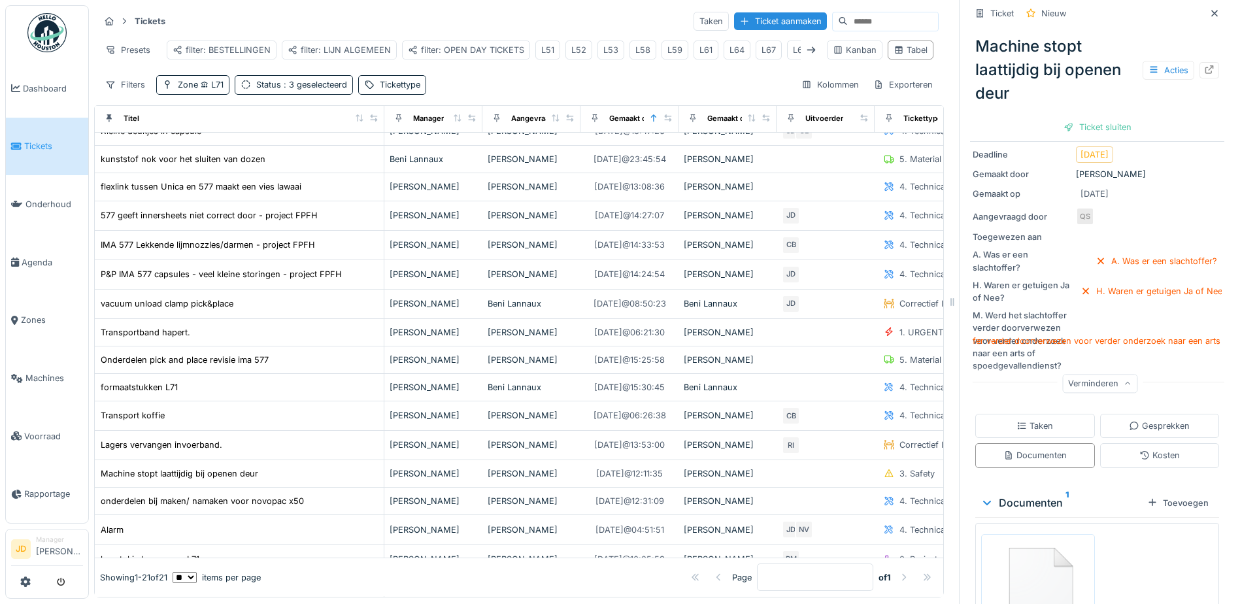
click at [1038, 543] on img at bounding box center [1037, 588] width 107 height 103
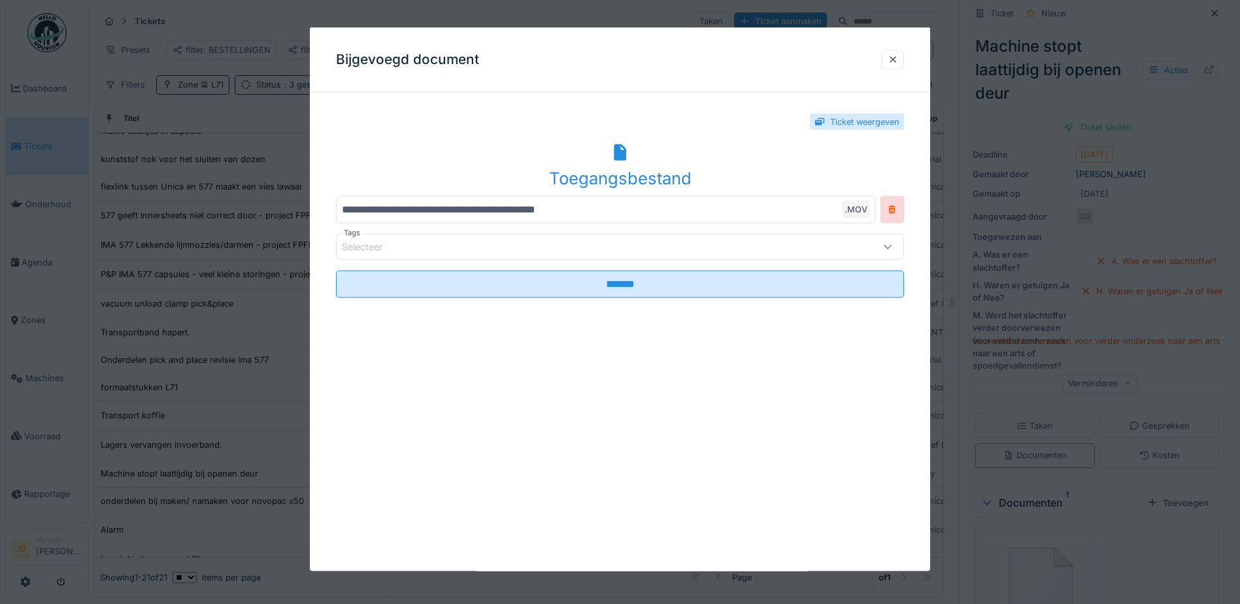
click at [635, 169] on div "Toegangsbestand" at bounding box center [620, 177] width 568 height 25
click at [898, 59] on div at bounding box center [892, 59] width 10 height 12
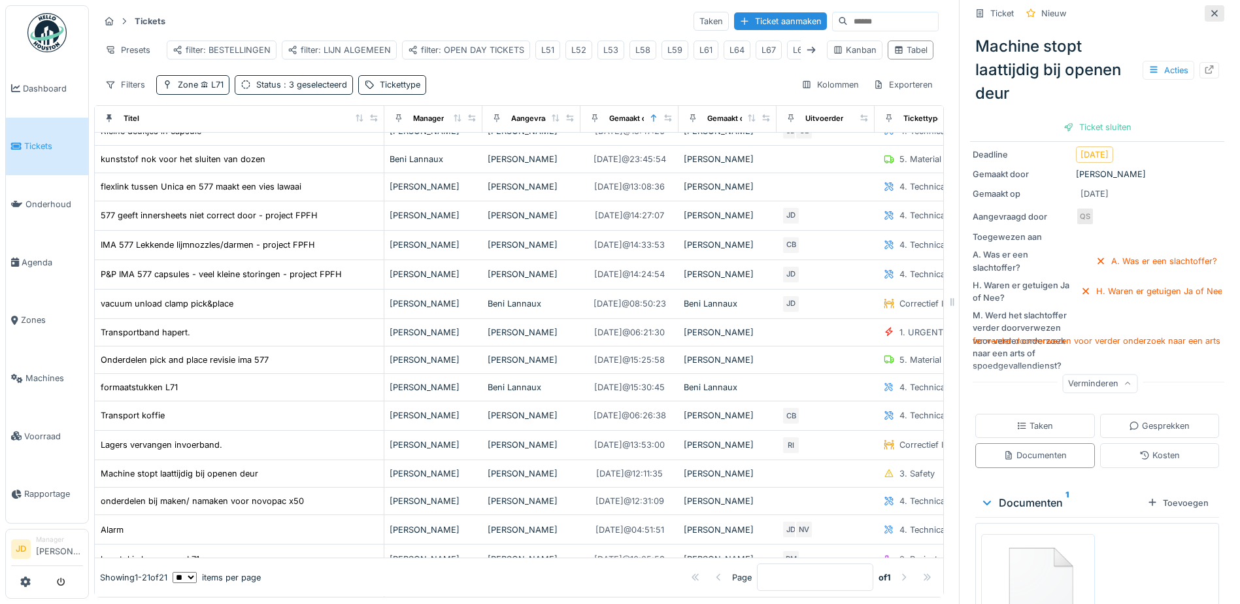
click at [1209, 9] on icon at bounding box center [1214, 13] width 10 height 8
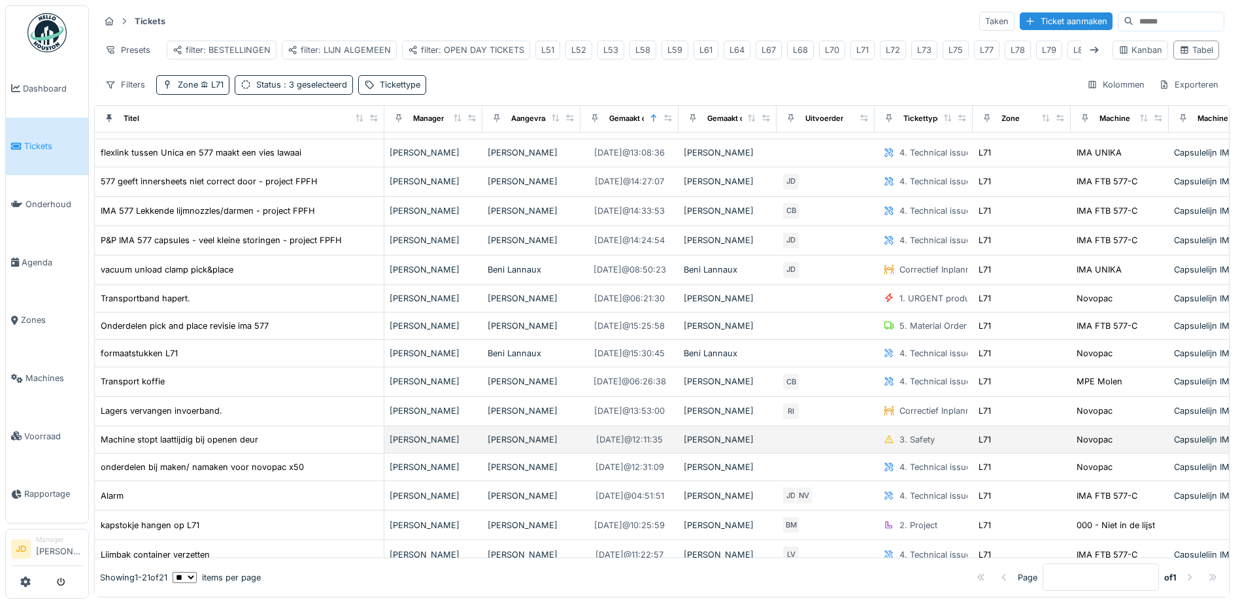
scroll to position [196, 0]
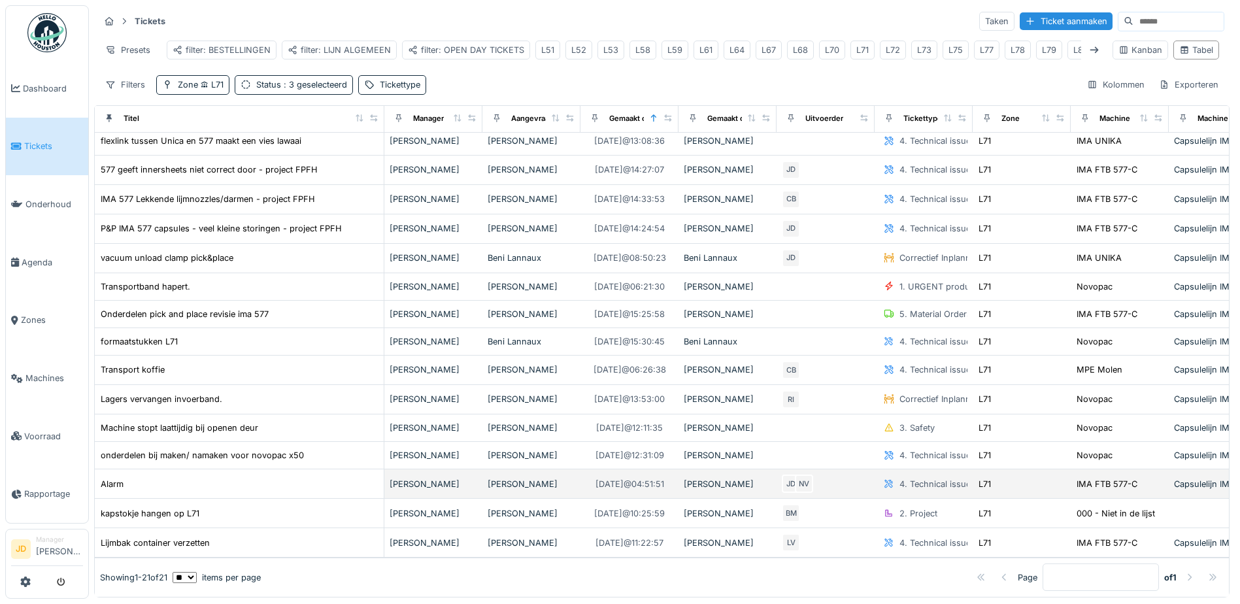
click at [335, 477] on div "Alarm" at bounding box center [239, 484] width 278 height 14
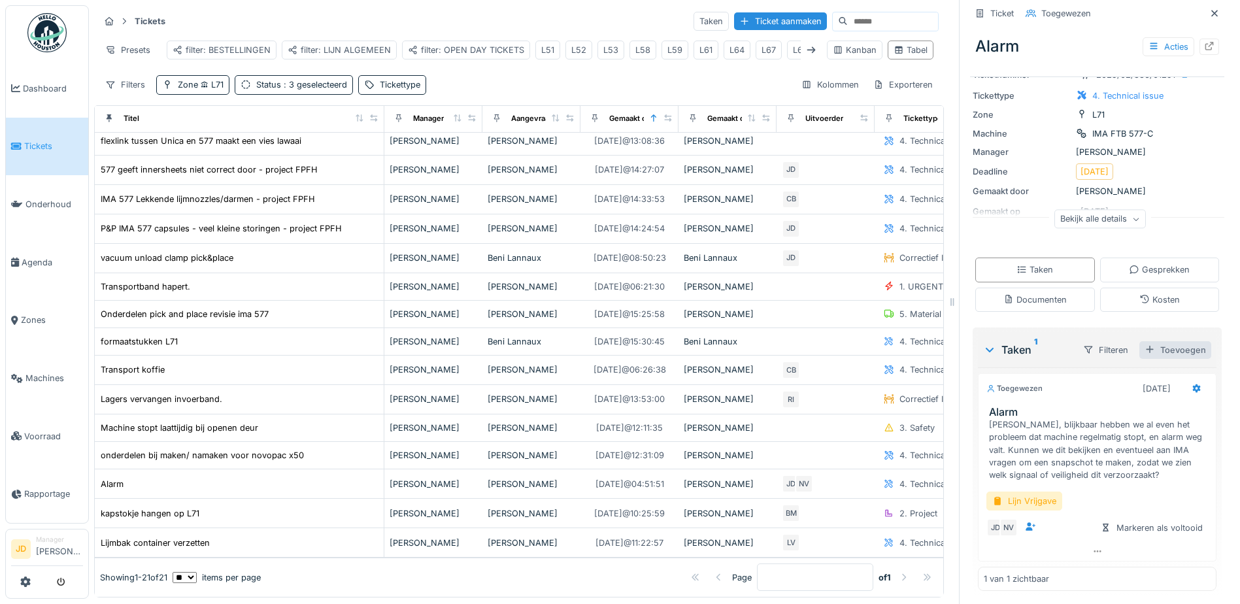
scroll to position [124, 0]
click at [1209, 9] on icon at bounding box center [1214, 13] width 10 height 8
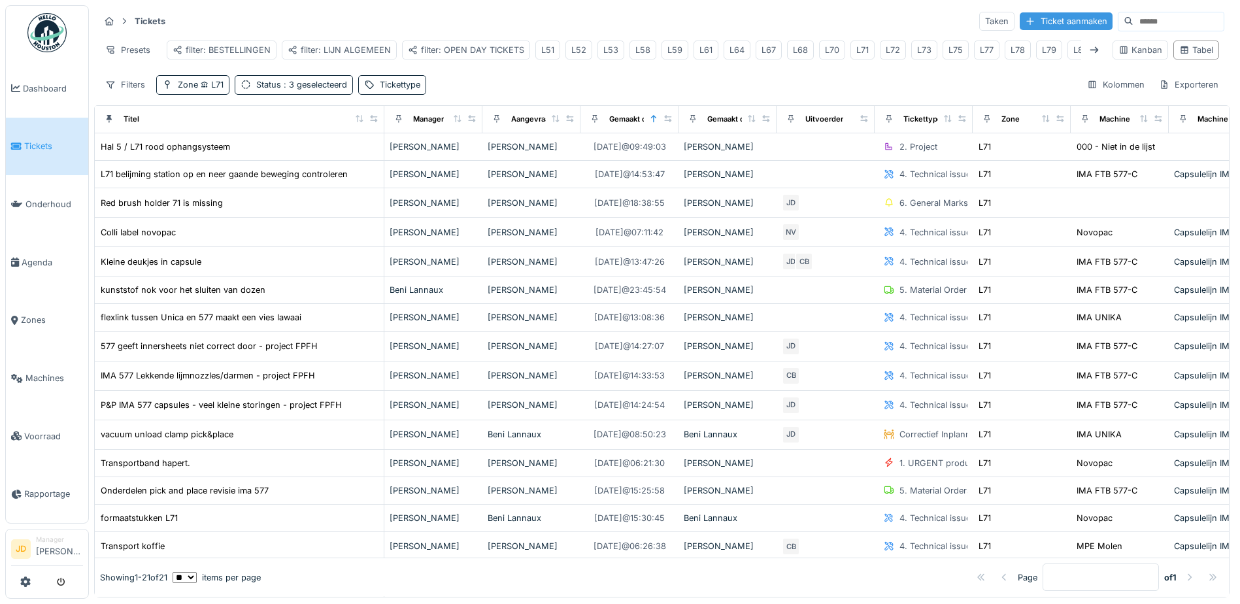
click at [1019, 18] on div "Ticket aanmaken" at bounding box center [1065, 21] width 93 height 18
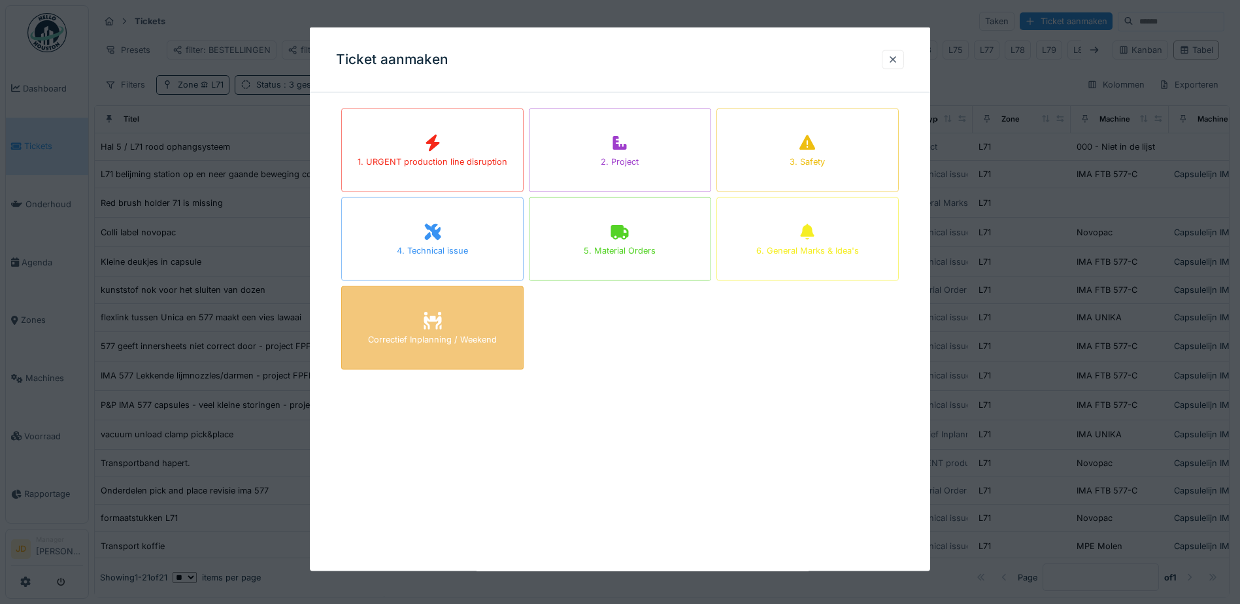
click at [416, 343] on div "Correctief Inplanning / Weekend" at bounding box center [432, 339] width 129 height 12
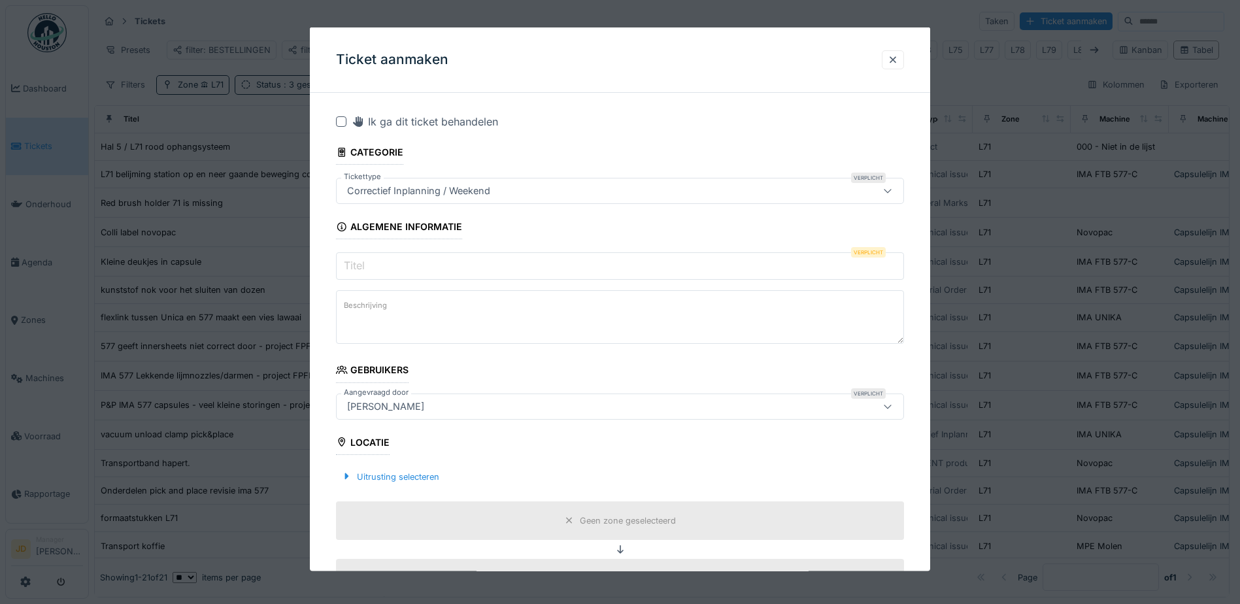
click at [454, 267] on input "Titel" at bounding box center [620, 265] width 568 height 27
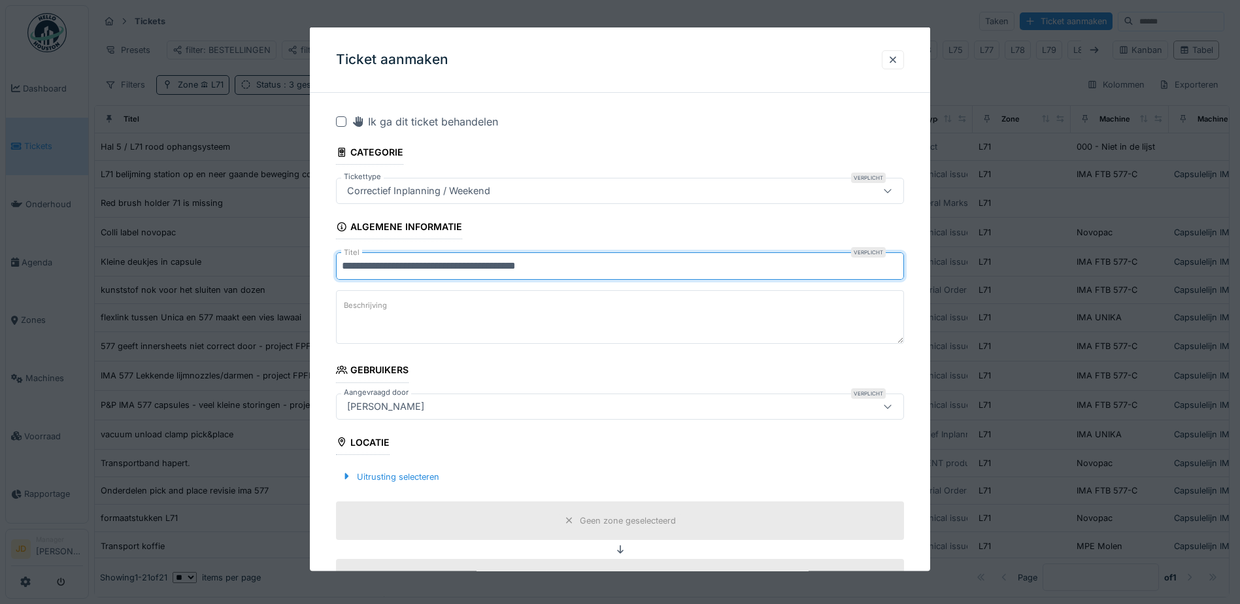
type input "**********"
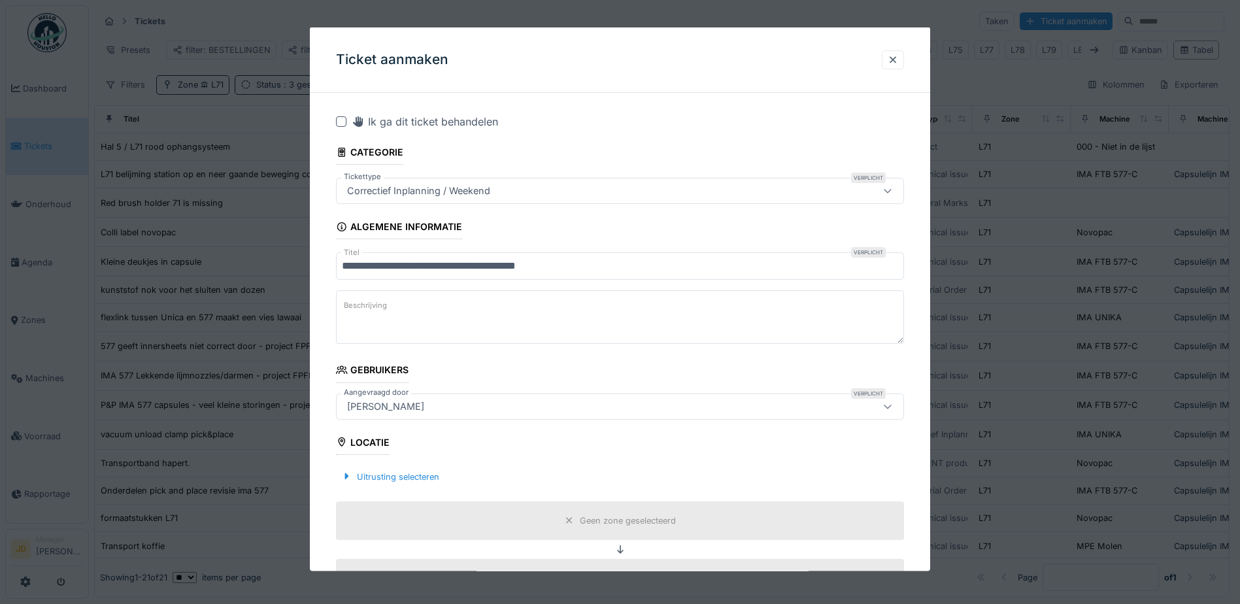
click at [536, 312] on textarea "Beschrijving" at bounding box center [620, 317] width 568 height 54
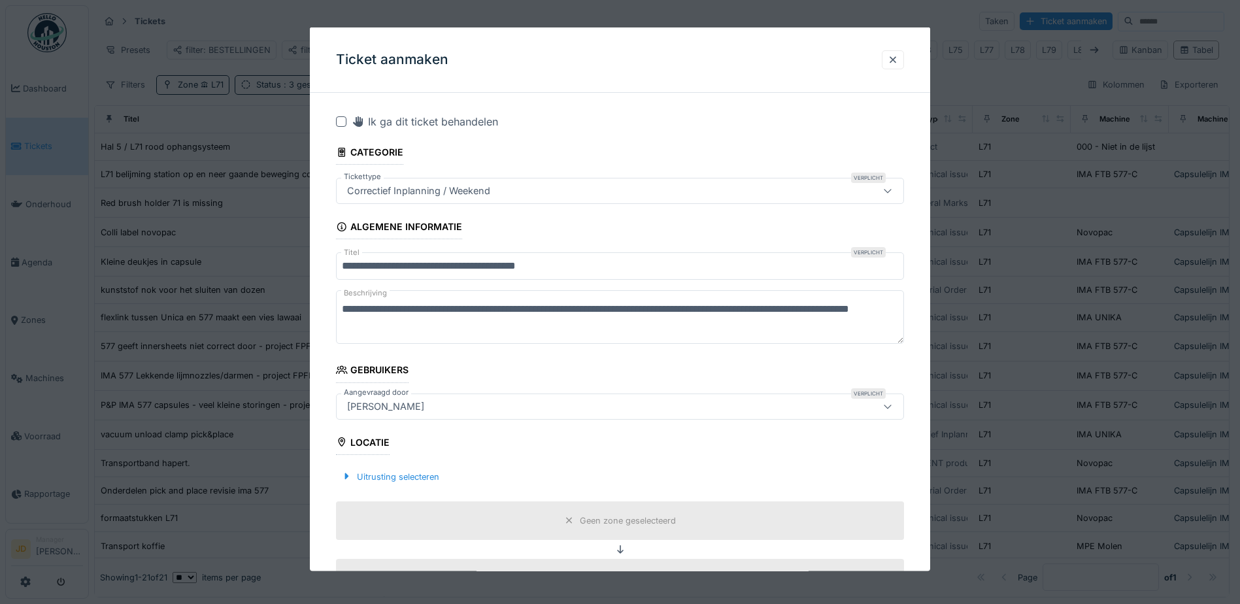
click at [721, 310] on textarea "**********" at bounding box center [620, 317] width 568 height 54
click at [760, 333] on textarea "**********" at bounding box center [620, 317] width 568 height 54
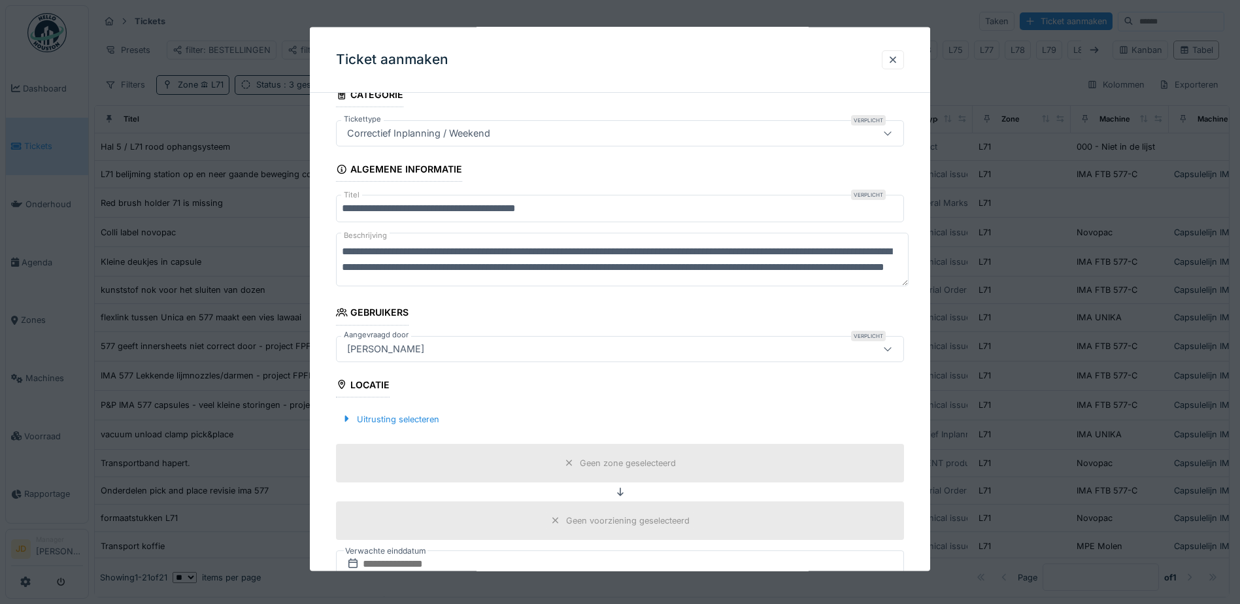
scroll to position [131, 0]
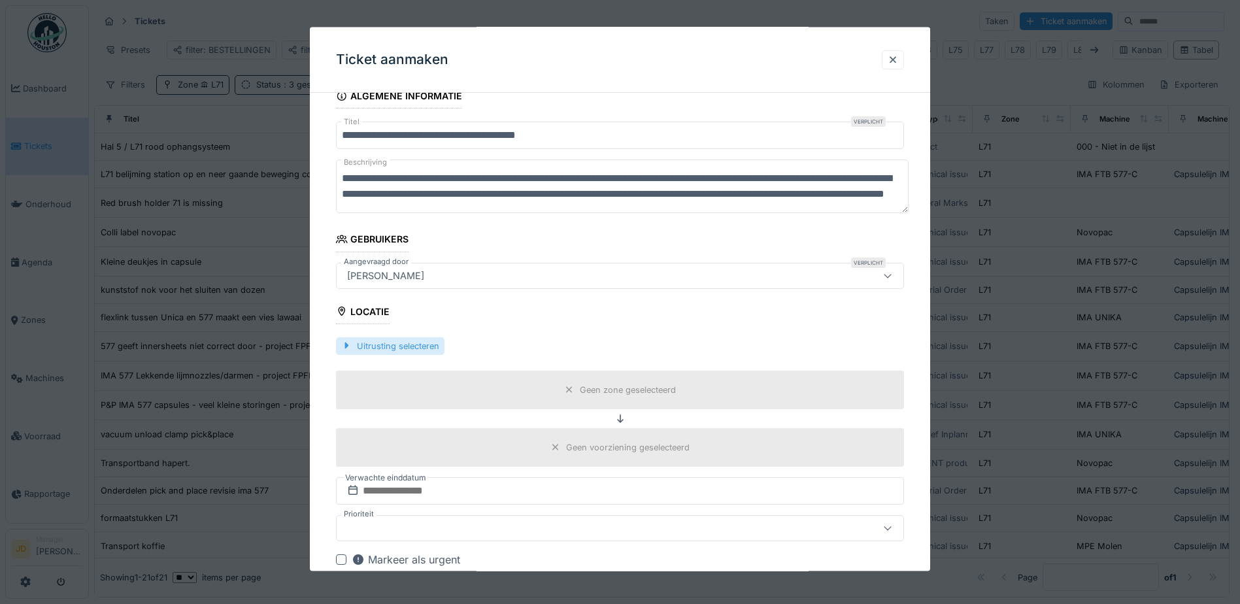
type textarea "**********"
click at [387, 341] on div "Uitrusting selecteren" at bounding box center [390, 346] width 108 height 18
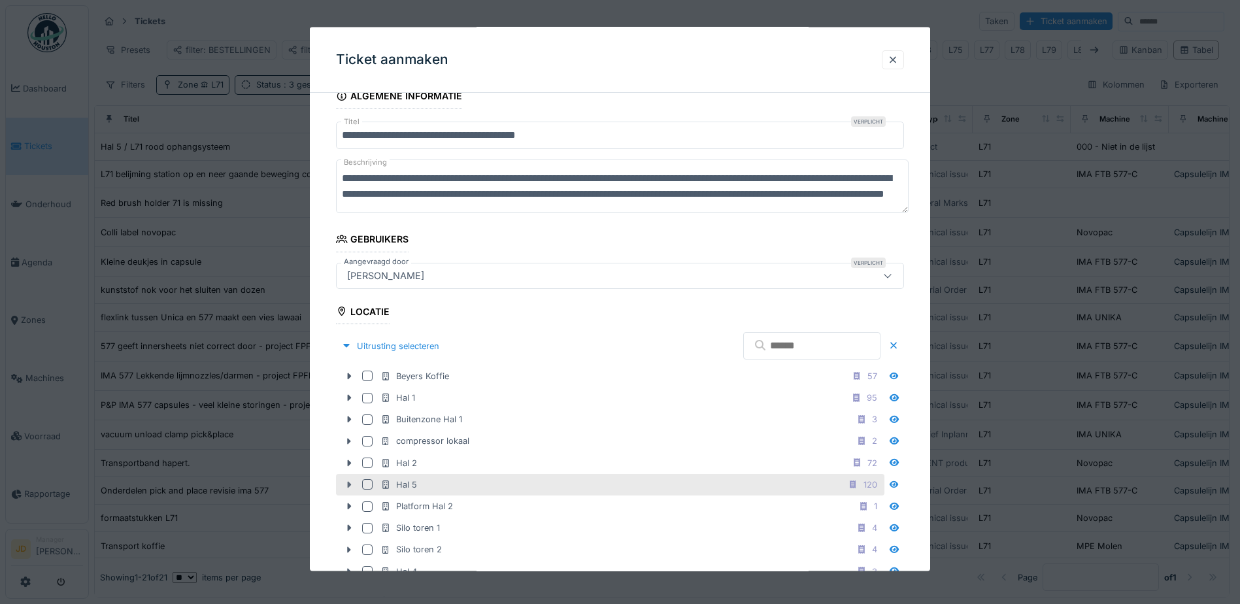
click at [348, 482] on icon at bounding box center [350, 484] width 4 height 7
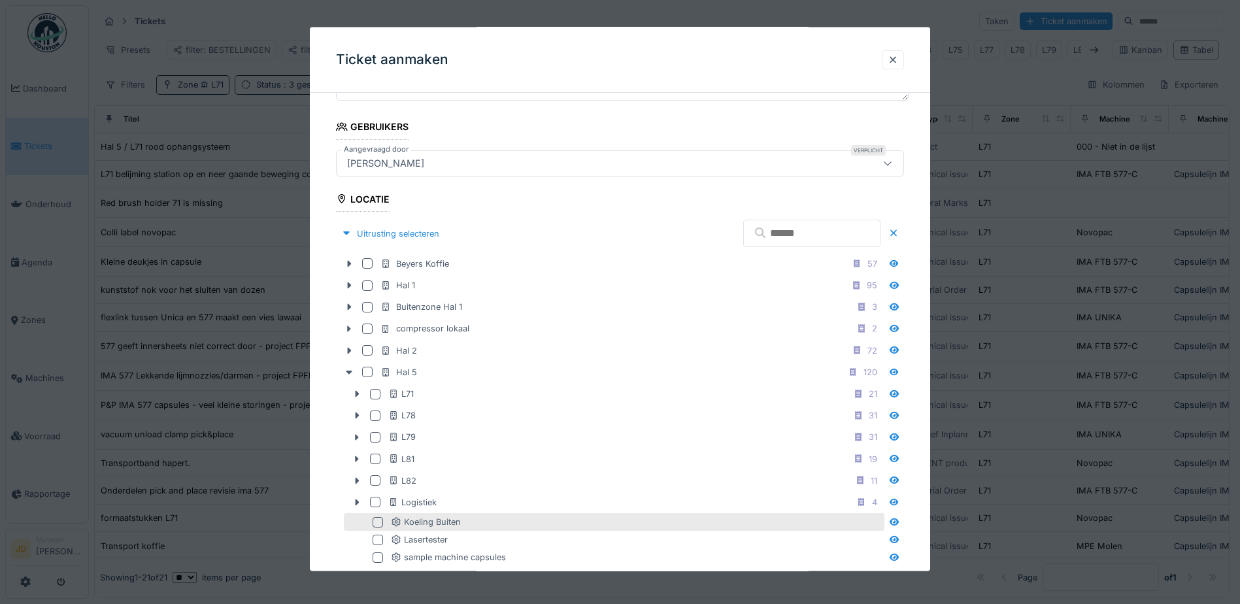
scroll to position [327, 0]
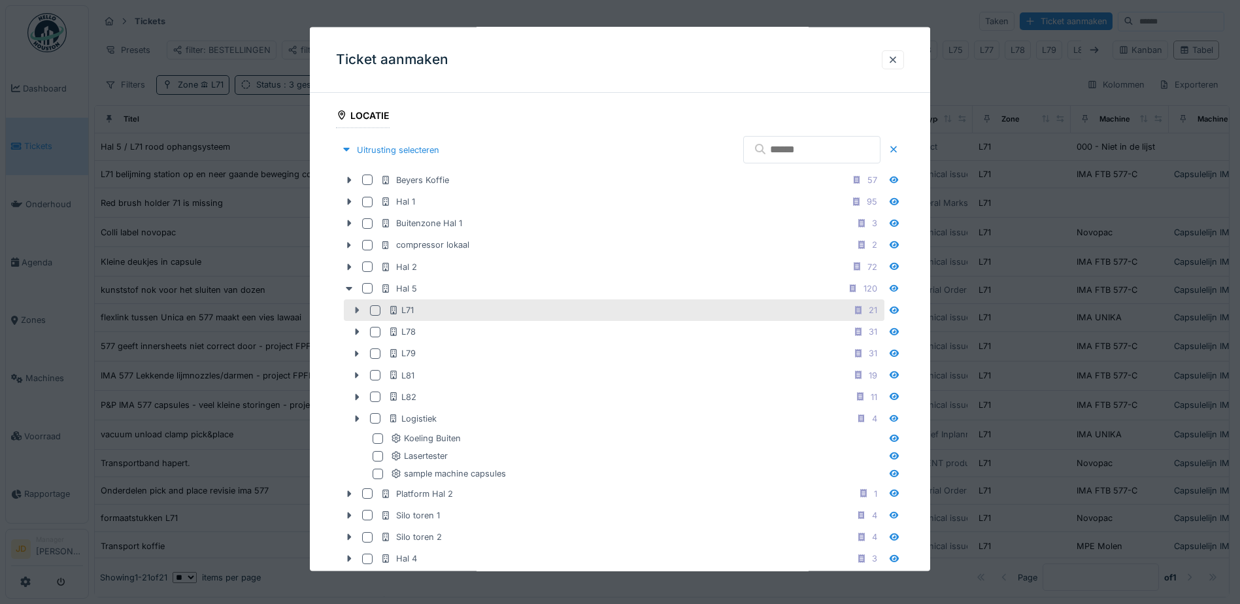
click at [363, 310] on div at bounding box center [356, 310] width 21 height 14
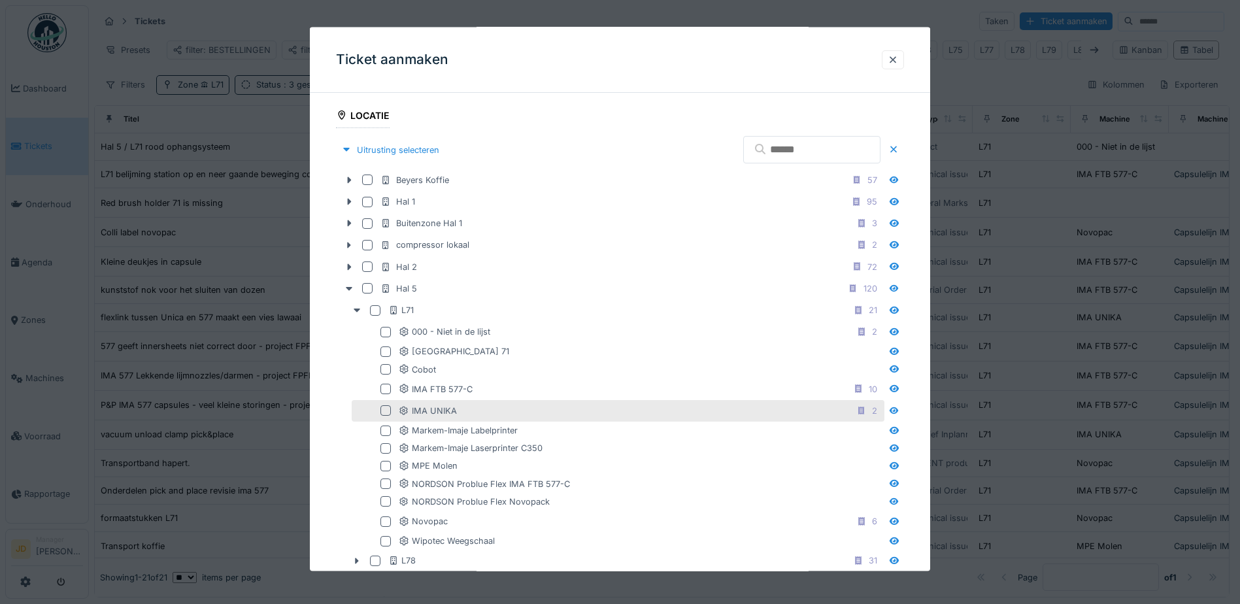
click at [384, 410] on div at bounding box center [385, 410] width 10 height 10
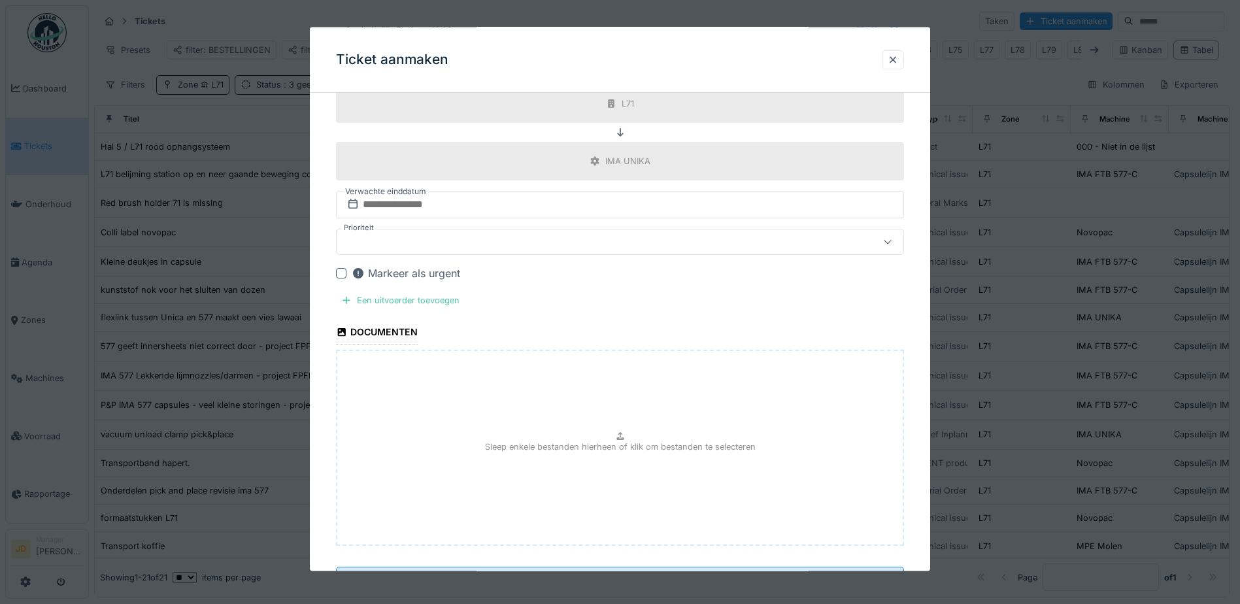
scroll to position [1166, 0]
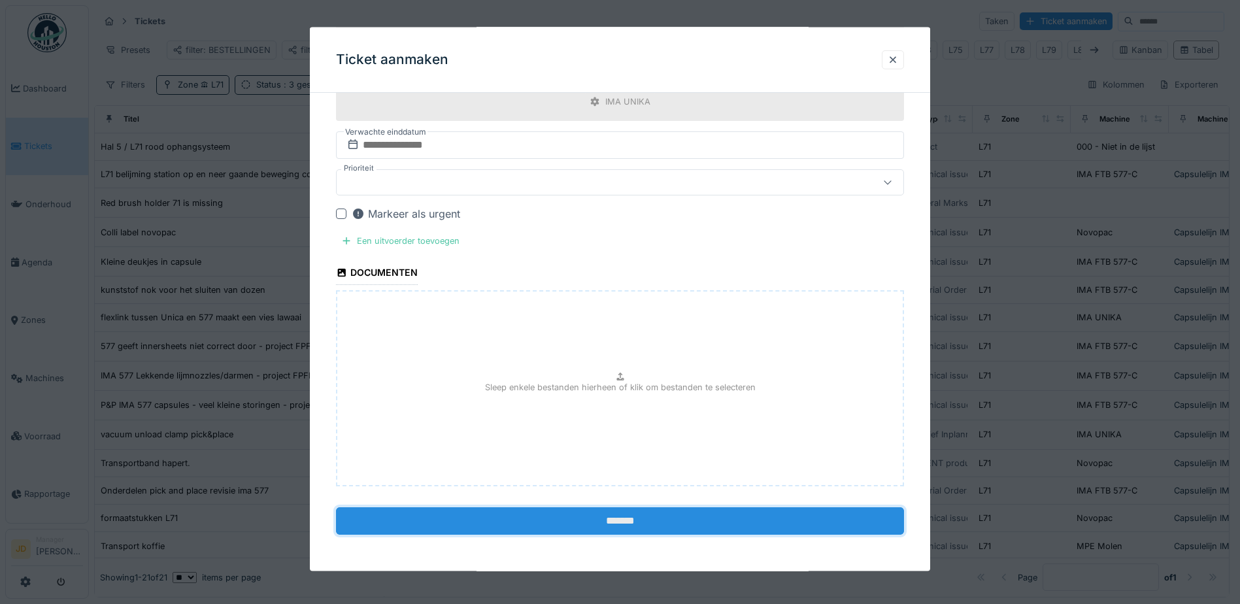
click at [574, 518] on input "*******" at bounding box center [620, 520] width 568 height 27
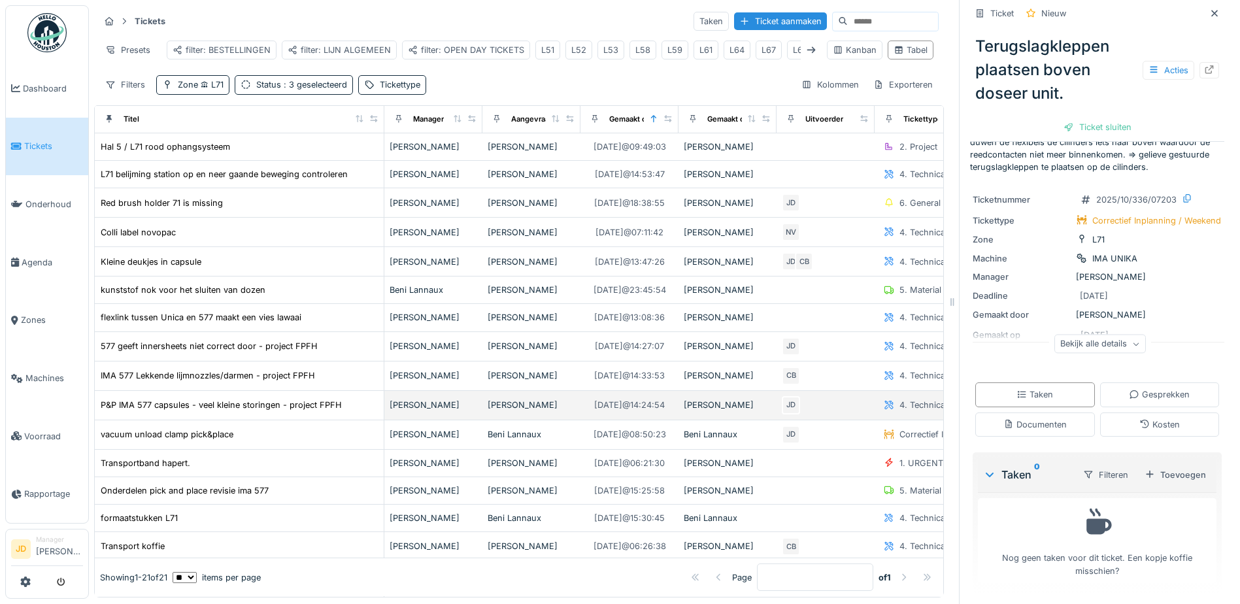
scroll to position [10, 0]
